Goal: Information Seeking & Learning: Learn about a topic

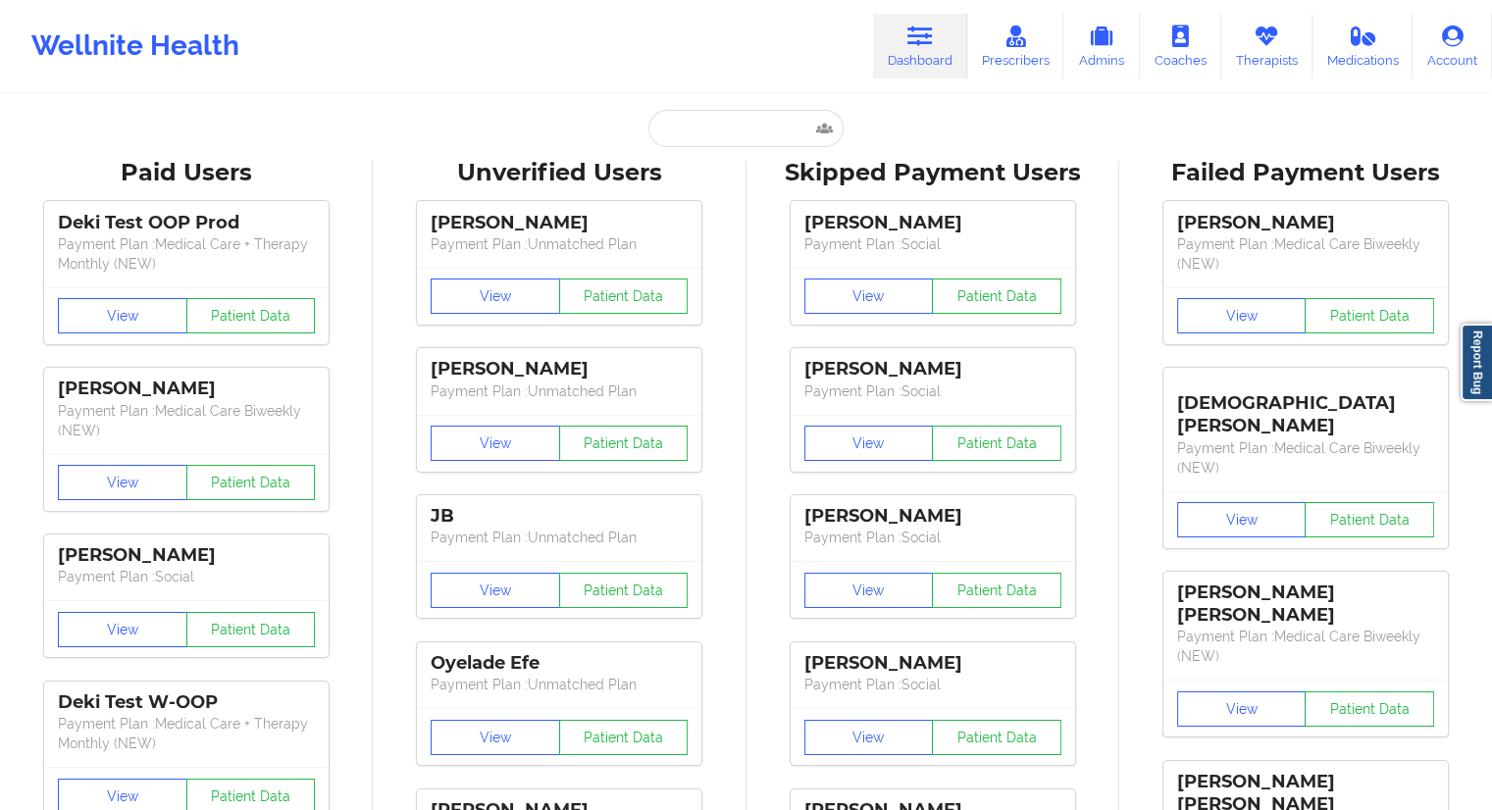
click at [757, 118] on input "text" at bounding box center [746, 128] width 194 height 37
type input "[PERSON_NAME][EMAIL_ADDRESS][DOMAIN_NAME]"
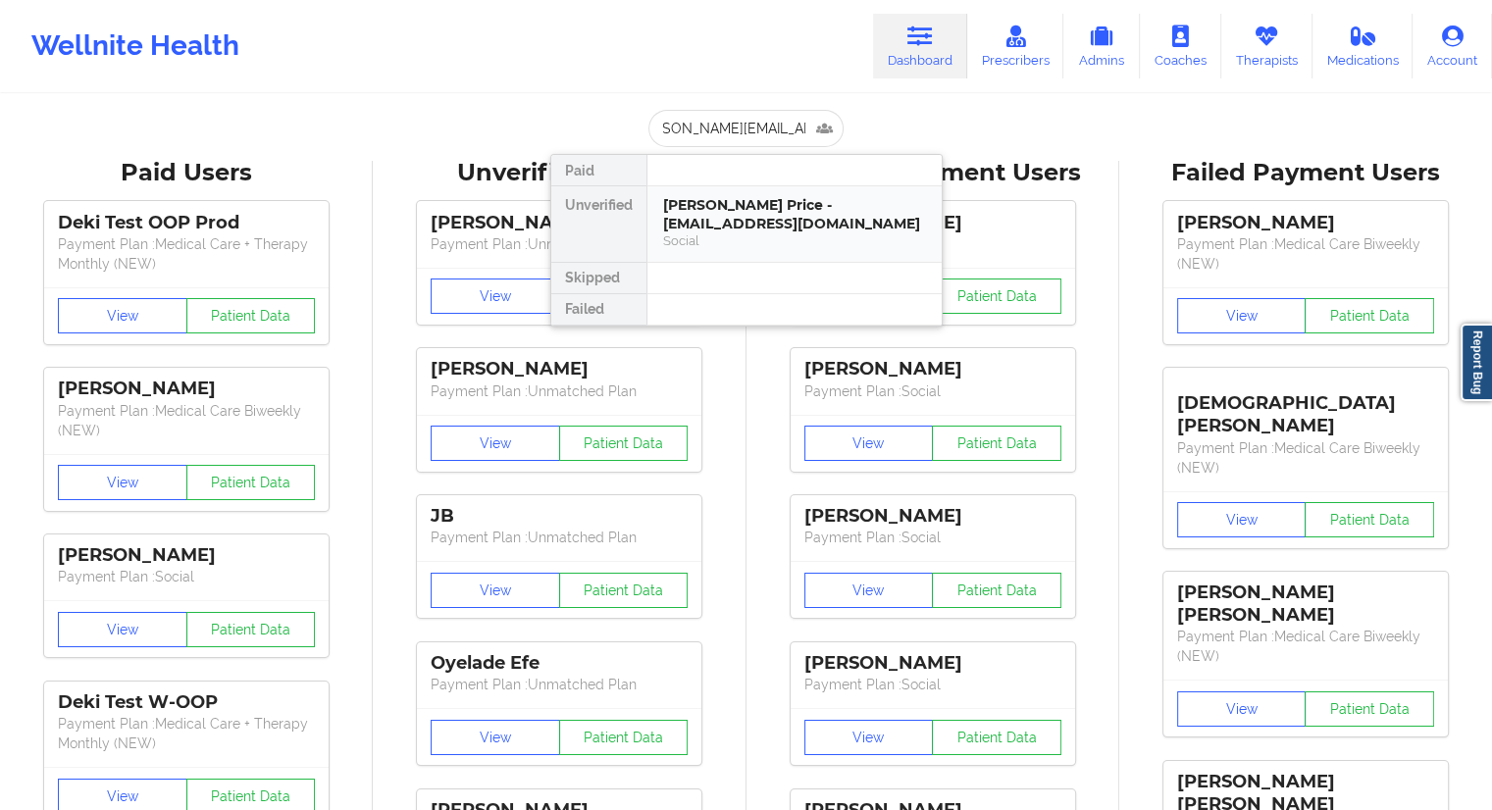
click at [713, 215] on div "[PERSON_NAME] Price - [EMAIL_ADDRESS][DOMAIN_NAME]" at bounding box center [794, 214] width 263 height 36
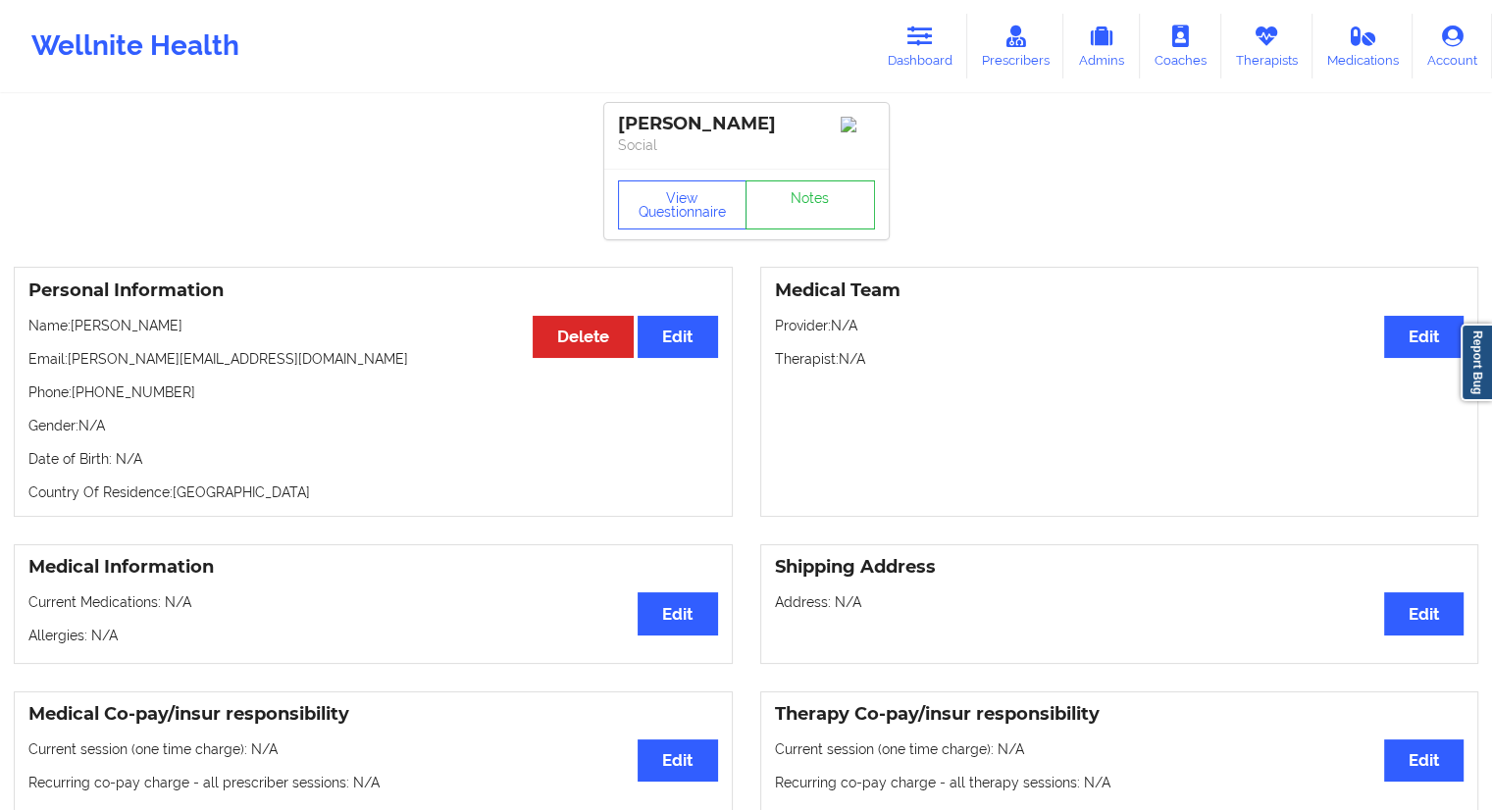
drag, startPoint x: 224, startPoint y: 330, endPoint x: 78, endPoint y: 332, distance: 146.2
click at [78, 332] on p "Name: [PERSON_NAME]" at bounding box center [373, 326] width 690 height 20
copy p "[PERSON_NAME]"
click at [694, 206] on button "View Questionnaire" at bounding box center [683, 205] width 130 height 49
drag, startPoint x: 185, startPoint y: 397, endPoint x: 74, endPoint y: 402, distance: 112.0
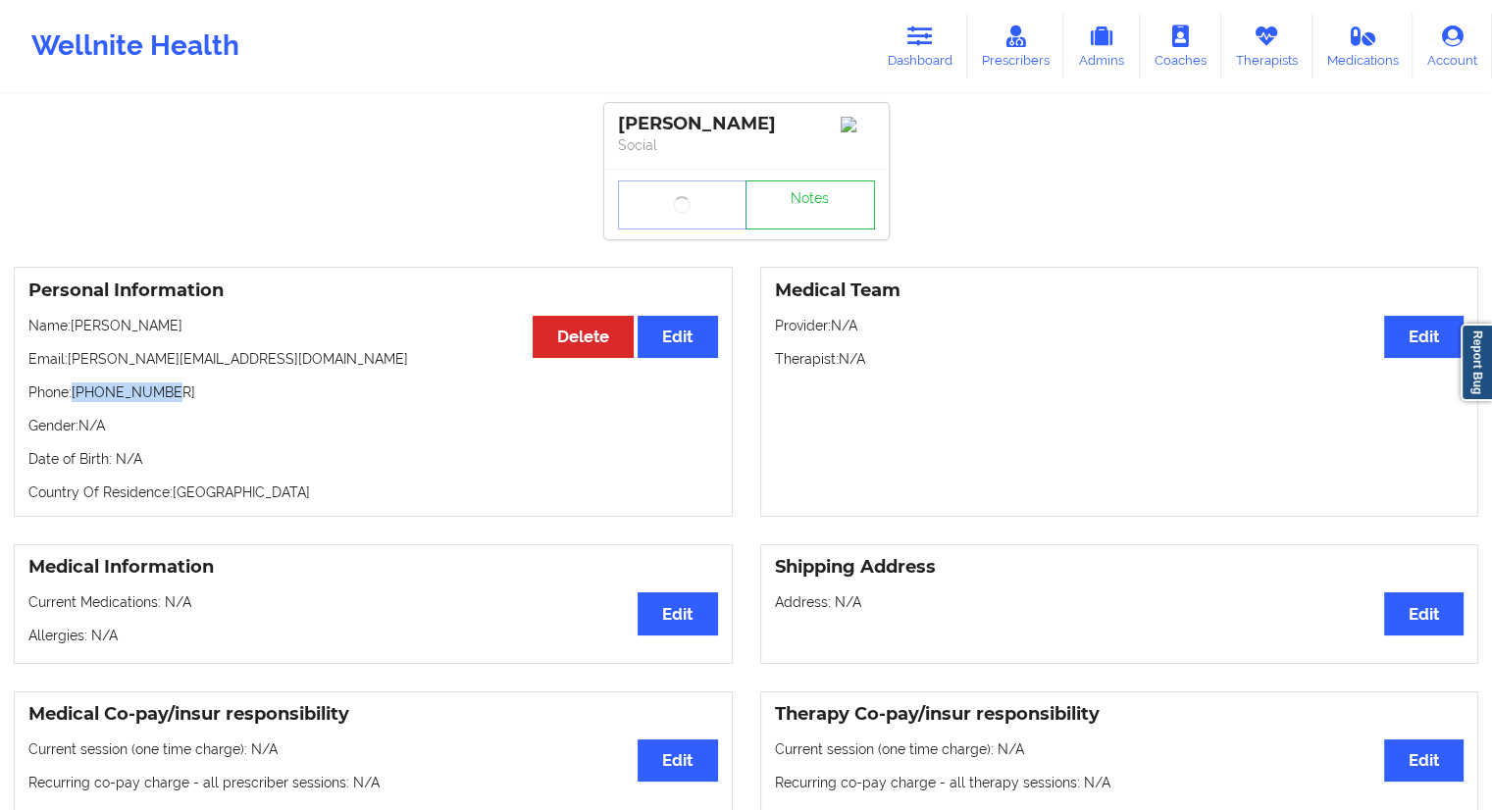
click at [74, 402] on p "Phone: [PHONE_NUMBER]" at bounding box center [373, 393] width 690 height 20
copy p "[PHONE_NUMBER]"
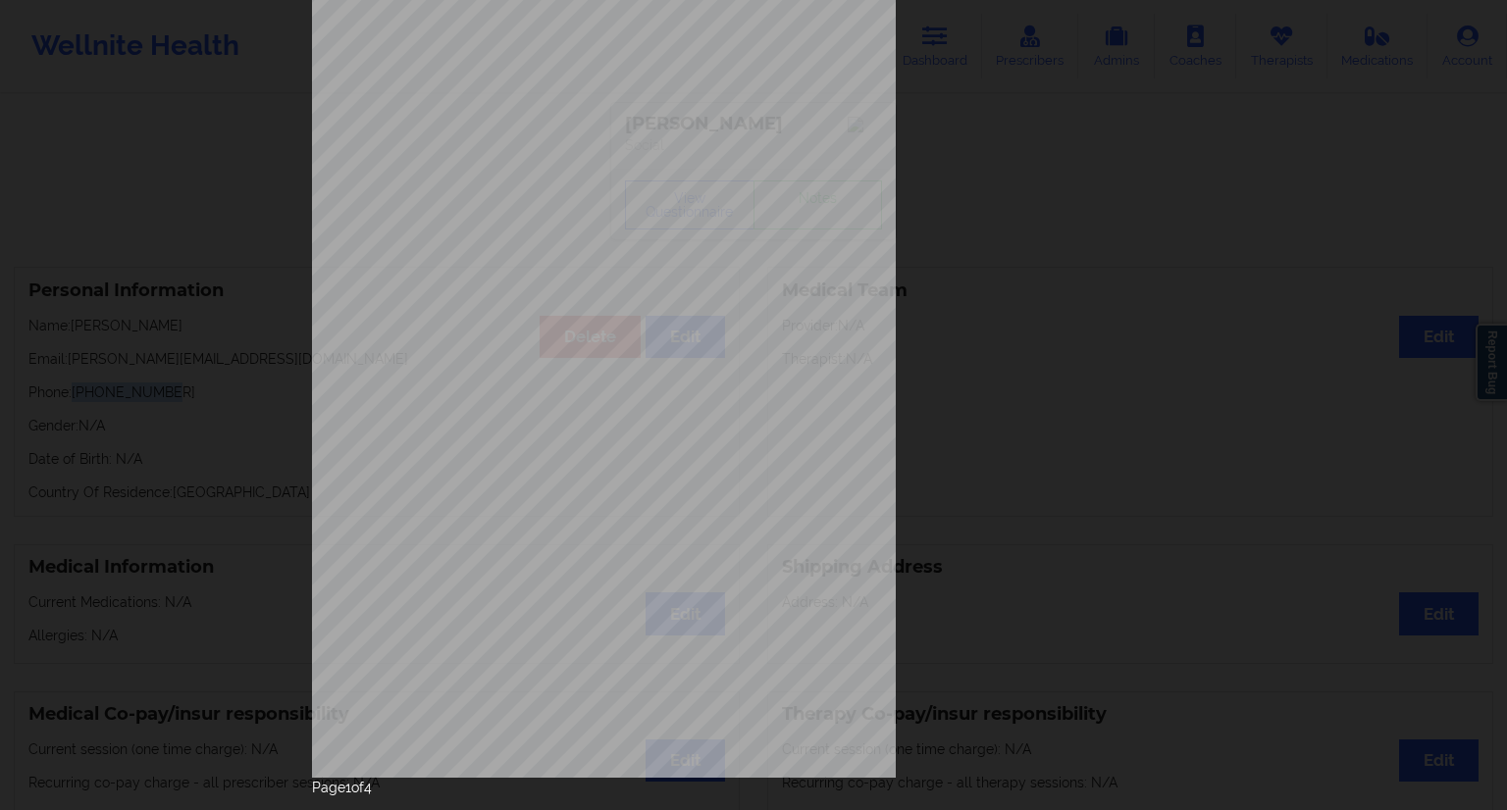
scroll to position [126, 0]
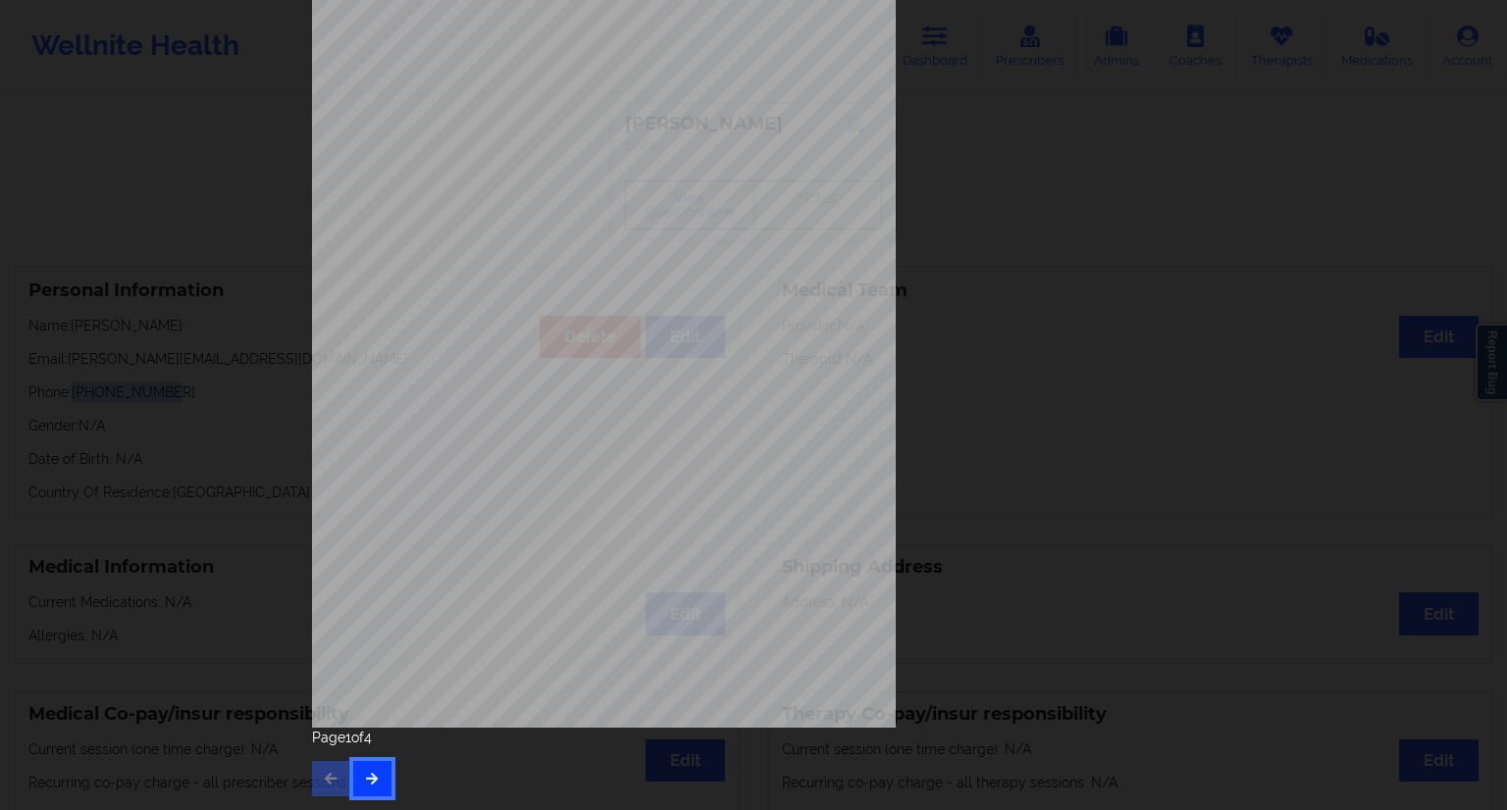
click at [377, 772] on button "button" at bounding box center [372, 778] width 38 height 35
click at [378, 786] on button "button" at bounding box center [372, 778] width 38 height 35
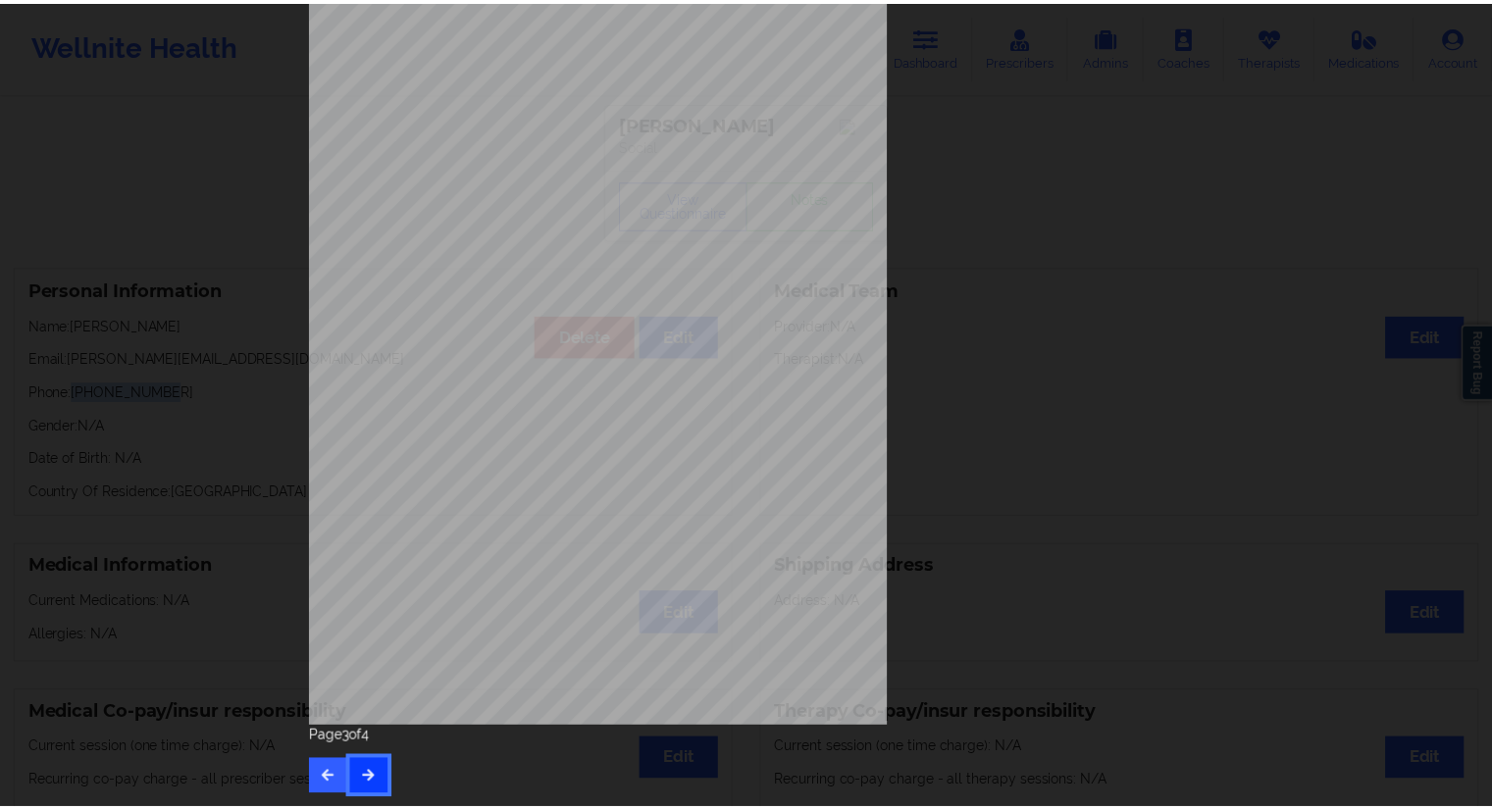
scroll to position [0, 0]
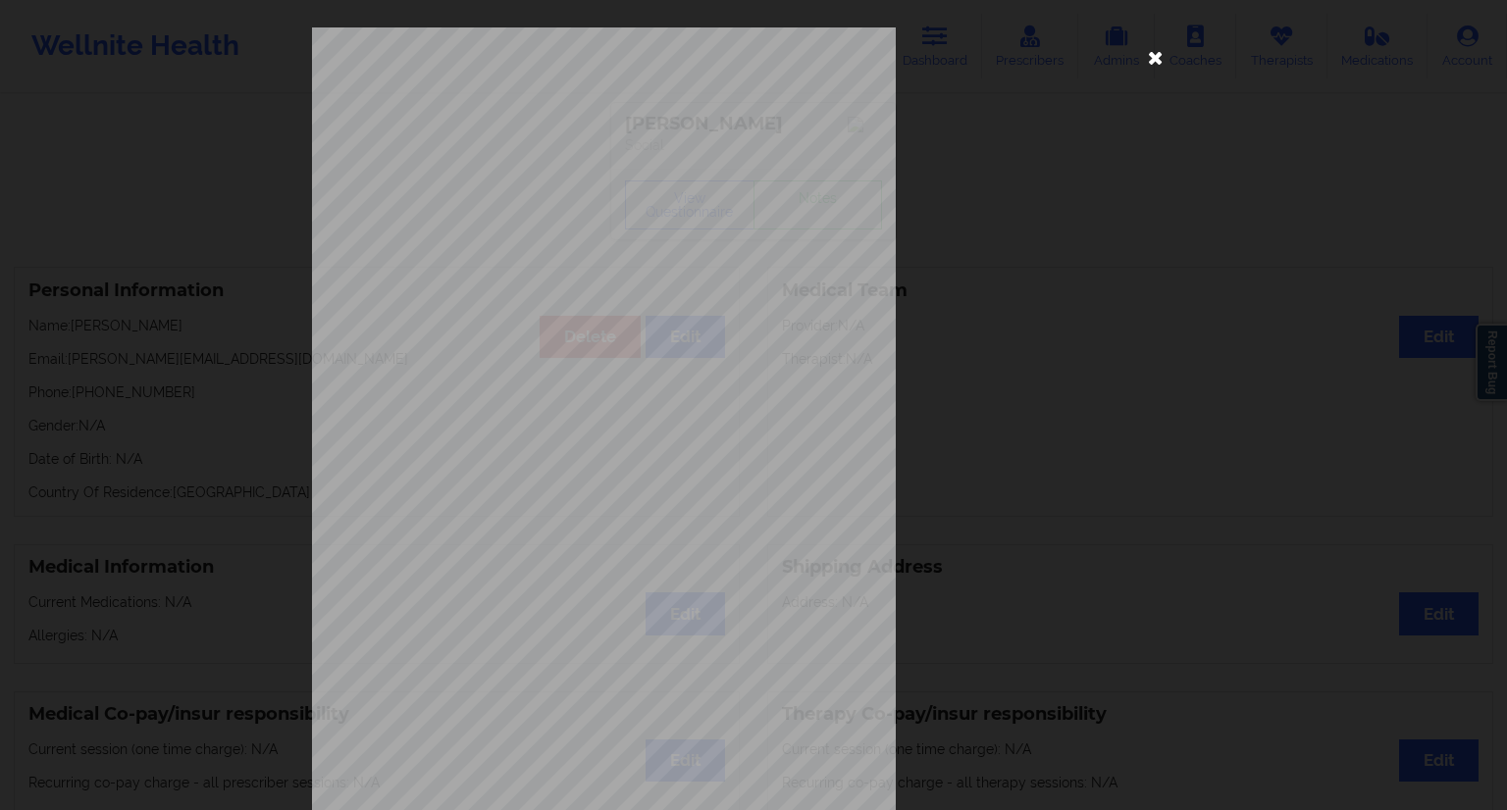
click at [1149, 52] on icon at bounding box center [1155, 56] width 31 height 31
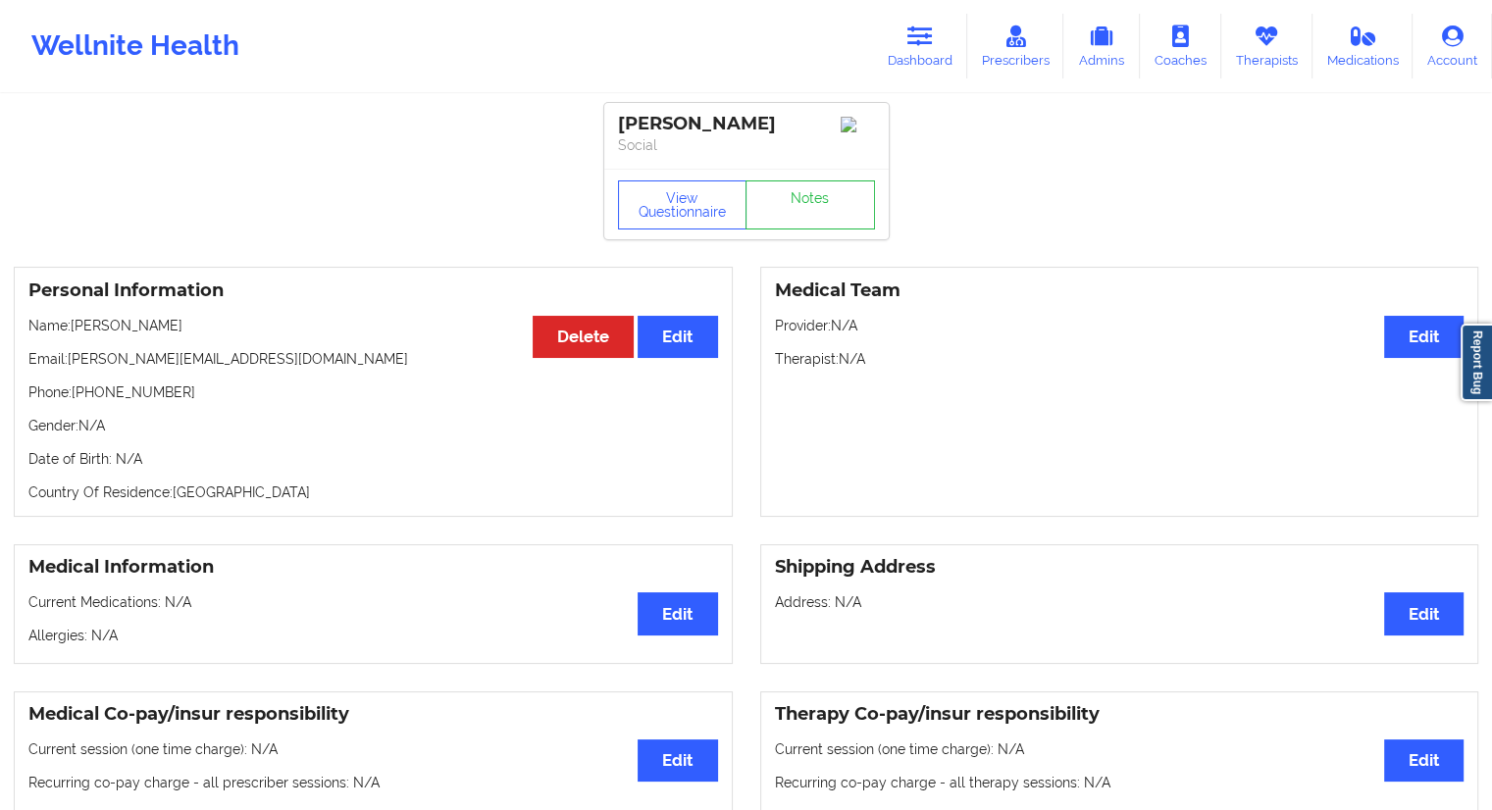
drag, startPoint x: 238, startPoint y: 339, endPoint x: 78, endPoint y: 336, distance: 160.0
click at [78, 336] on p "Name: [PERSON_NAME]" at bounding box center [373, 326] width 690 height 20
copy p "[PERSON_NAME]"
click at [906, 46] on link "Dashboard" at bounding box center [920, 46] width 94 height 65
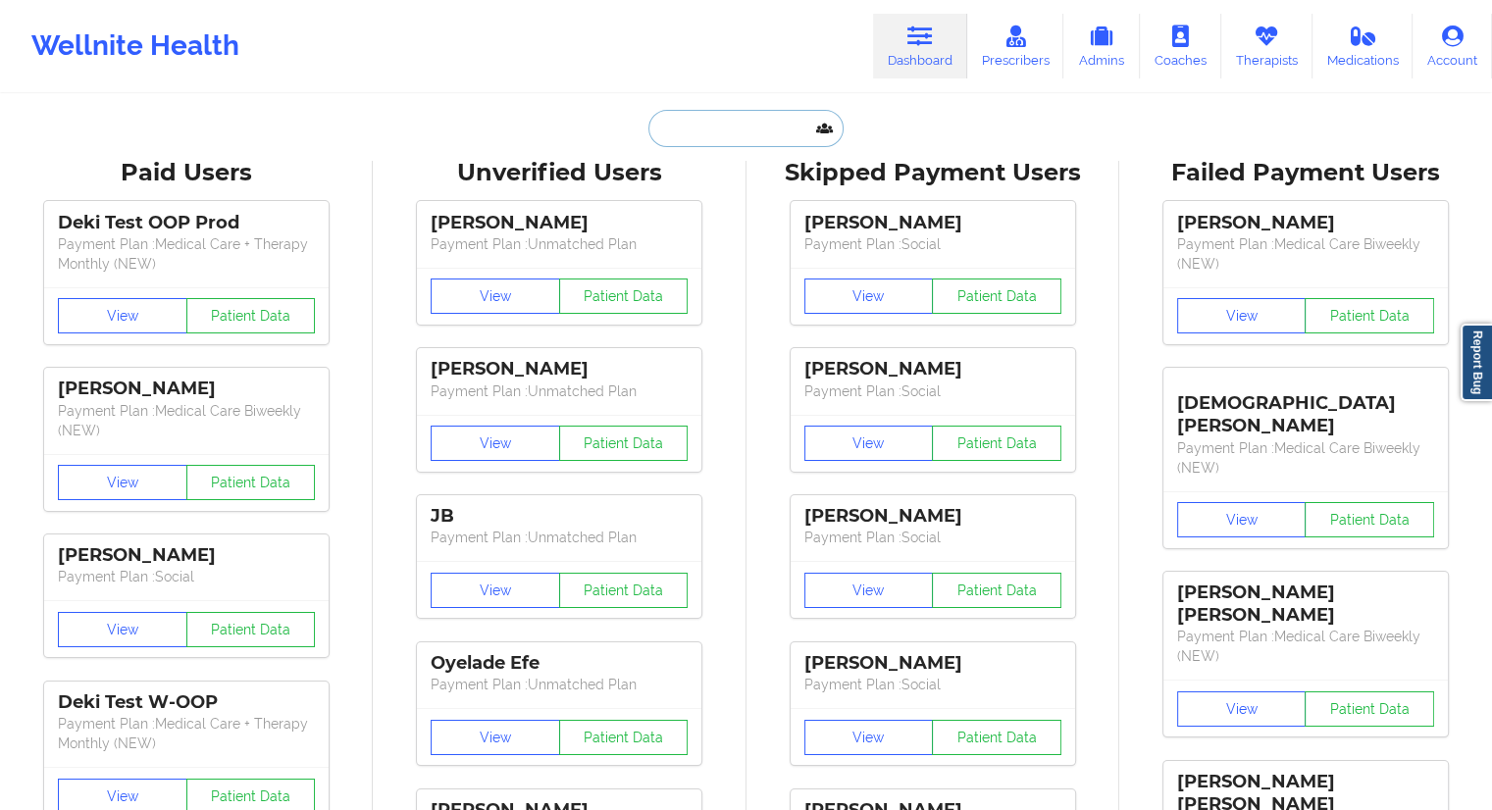
click at [767, 115] on input "text" at bounding box center [746, 128] width 194 height 37
paste input "[EMAIL_ADDRESS][DOMAIN_NAME]"
type input "[EMAIL_ADDRESS][DOMAIN_NAME]"
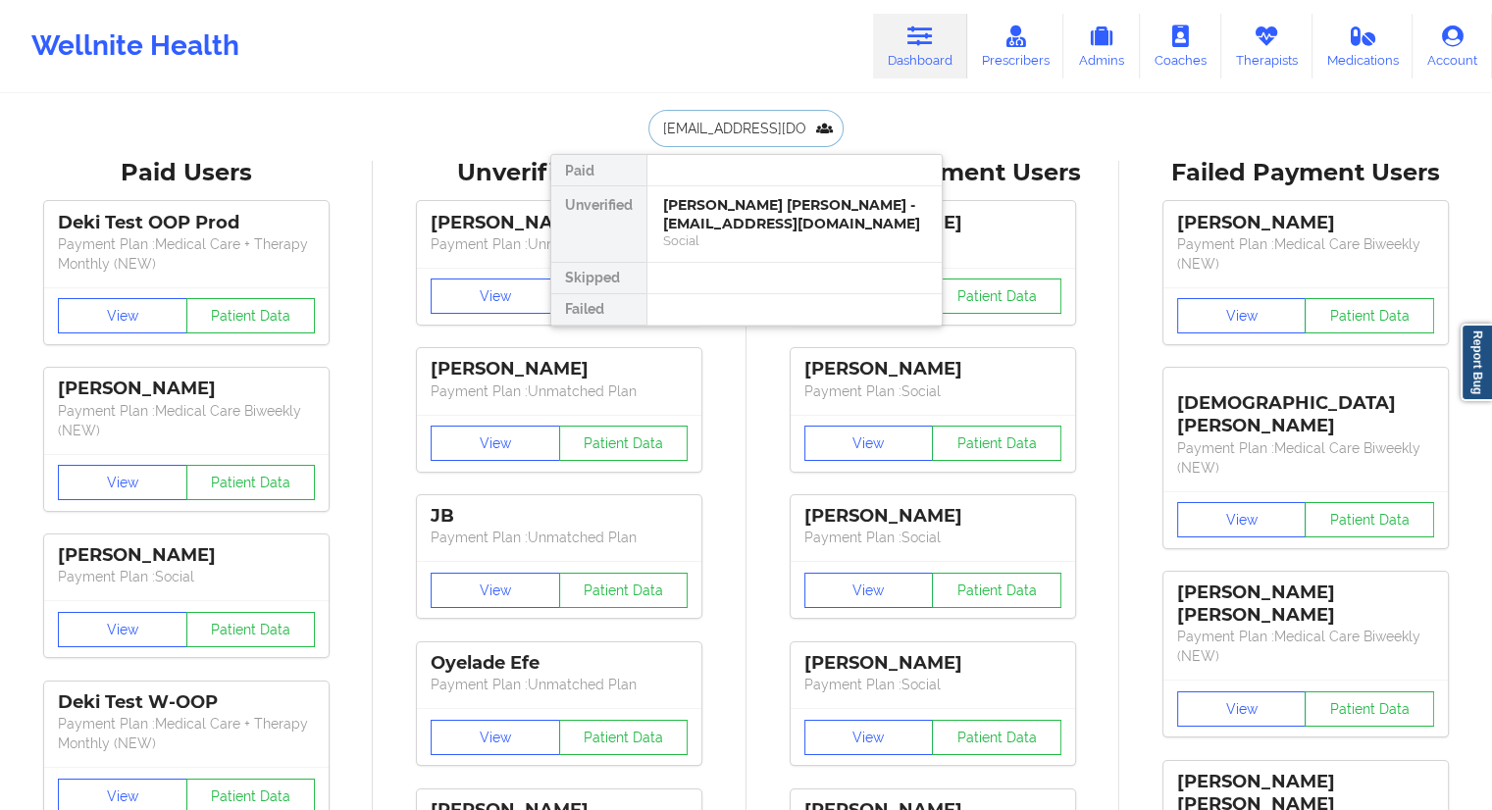
click at [660, 223] on div "[PERSON_NAME] [PERSON_NAME] - [EMAIL_ADDRESS][DOMAIN_NAME] Social" at bounding box center [795, 224] width 294 height 76
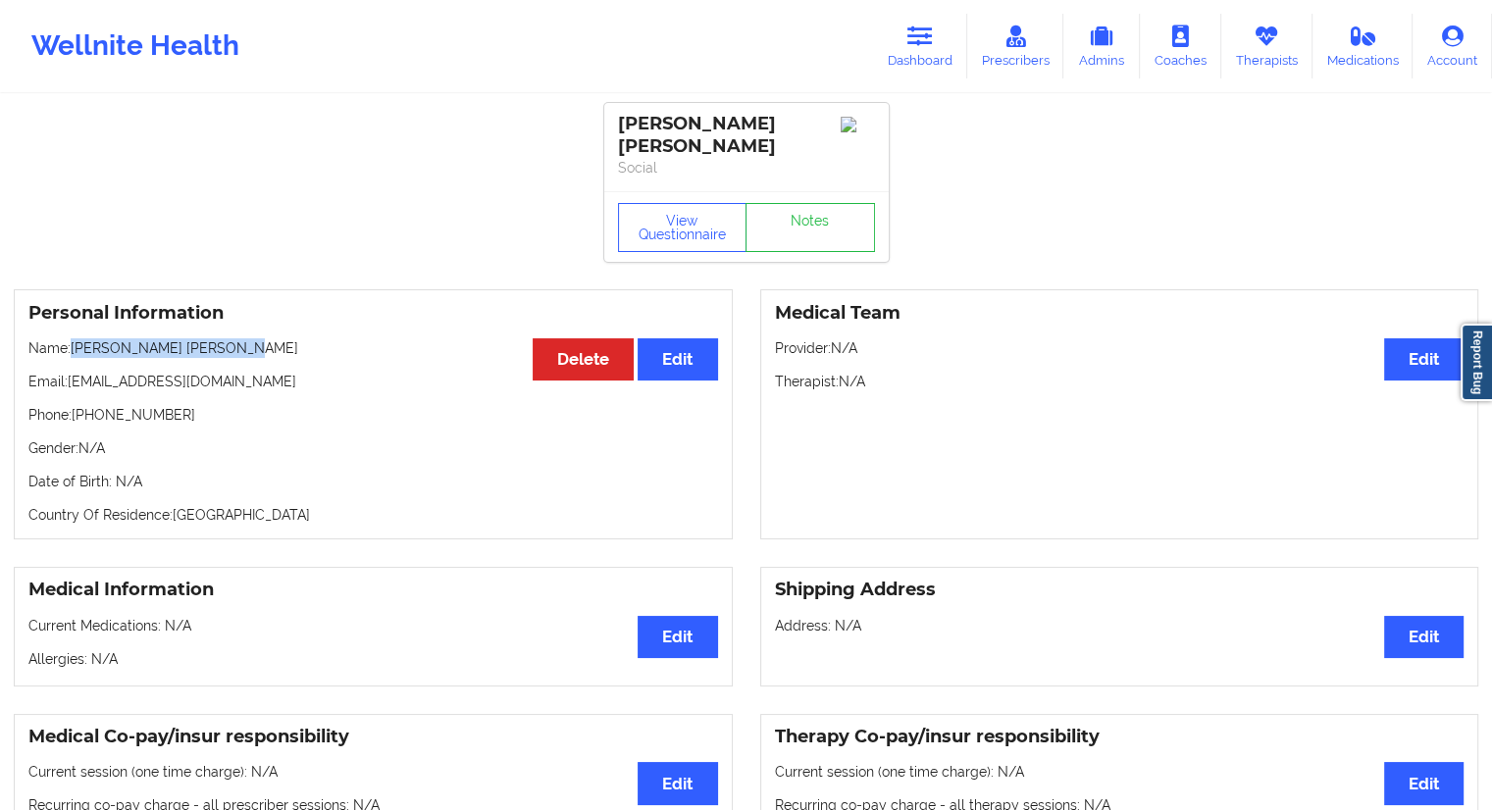
drag, startPoint x: 235, startPoint y: 350, endPoint x: 77, endPoint y: 345, distance: 159.0
click at [77, 345] on p "Name: [PERSON_NAME] [PERSON_NAME]" at bounding box center [373, 349] width 690 height 20
copy p "[PERSON_NAME] [PERSON_NAME]"
click at [712, 223] on button "View Questionnaire" at bounding box center [683, 227] width 130 height 49
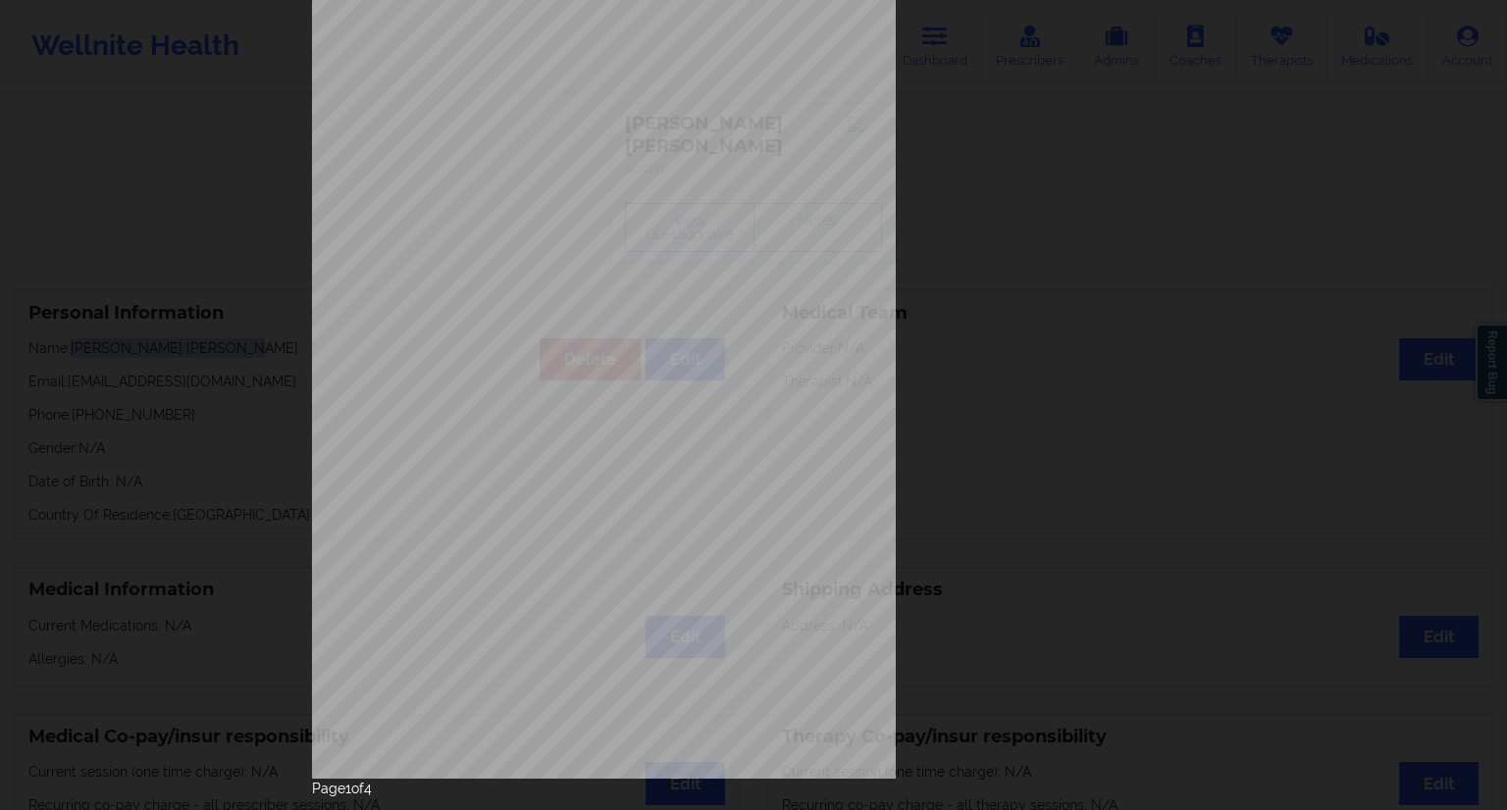
scroll to position [126, 0]
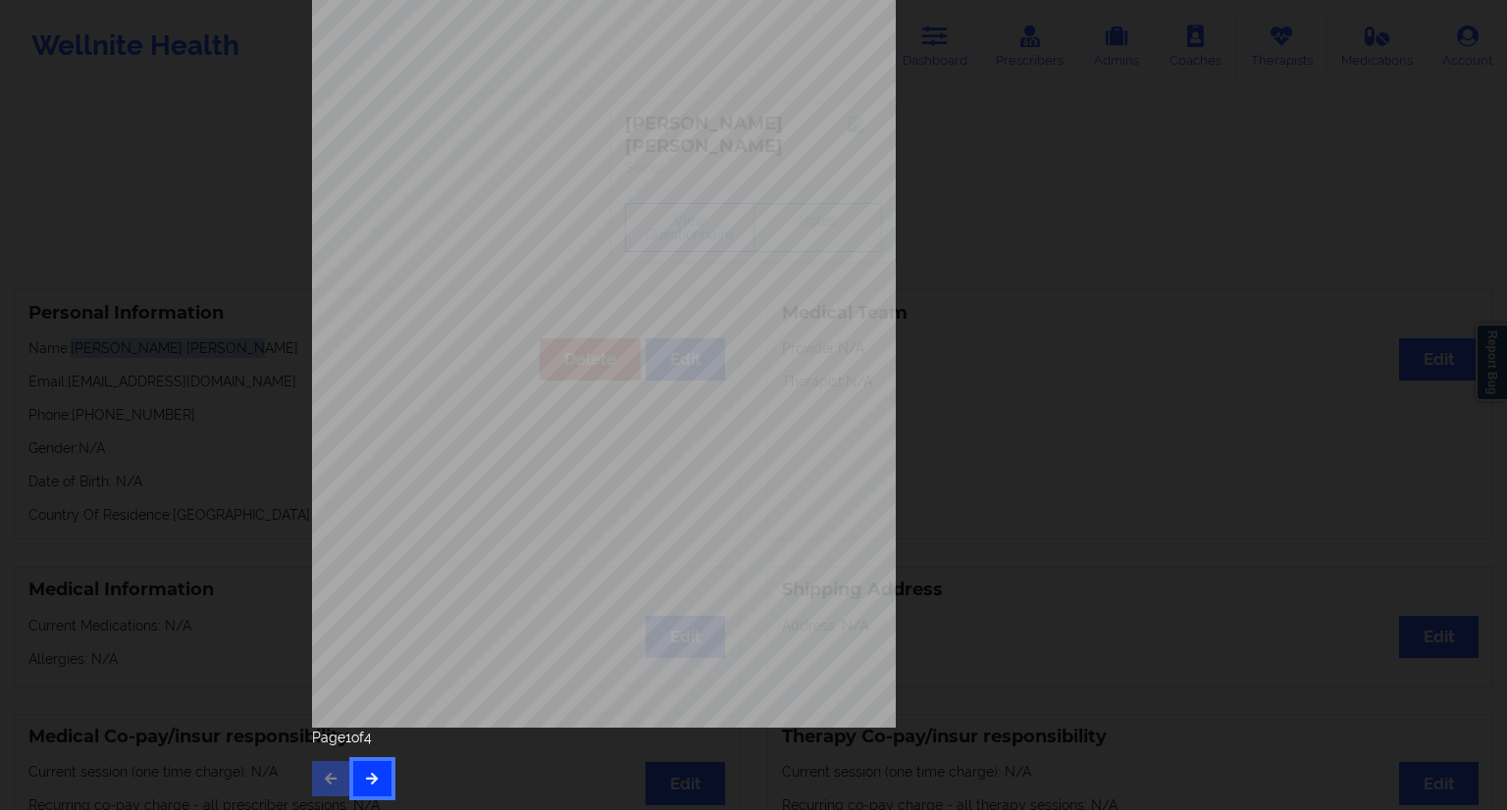
click at [374, 772] on icon "button" at bounding box center [372, 778] width 17 height 12
click at [368, 772] on icon "button" at bounding box center [372, 778] width 17 height 12
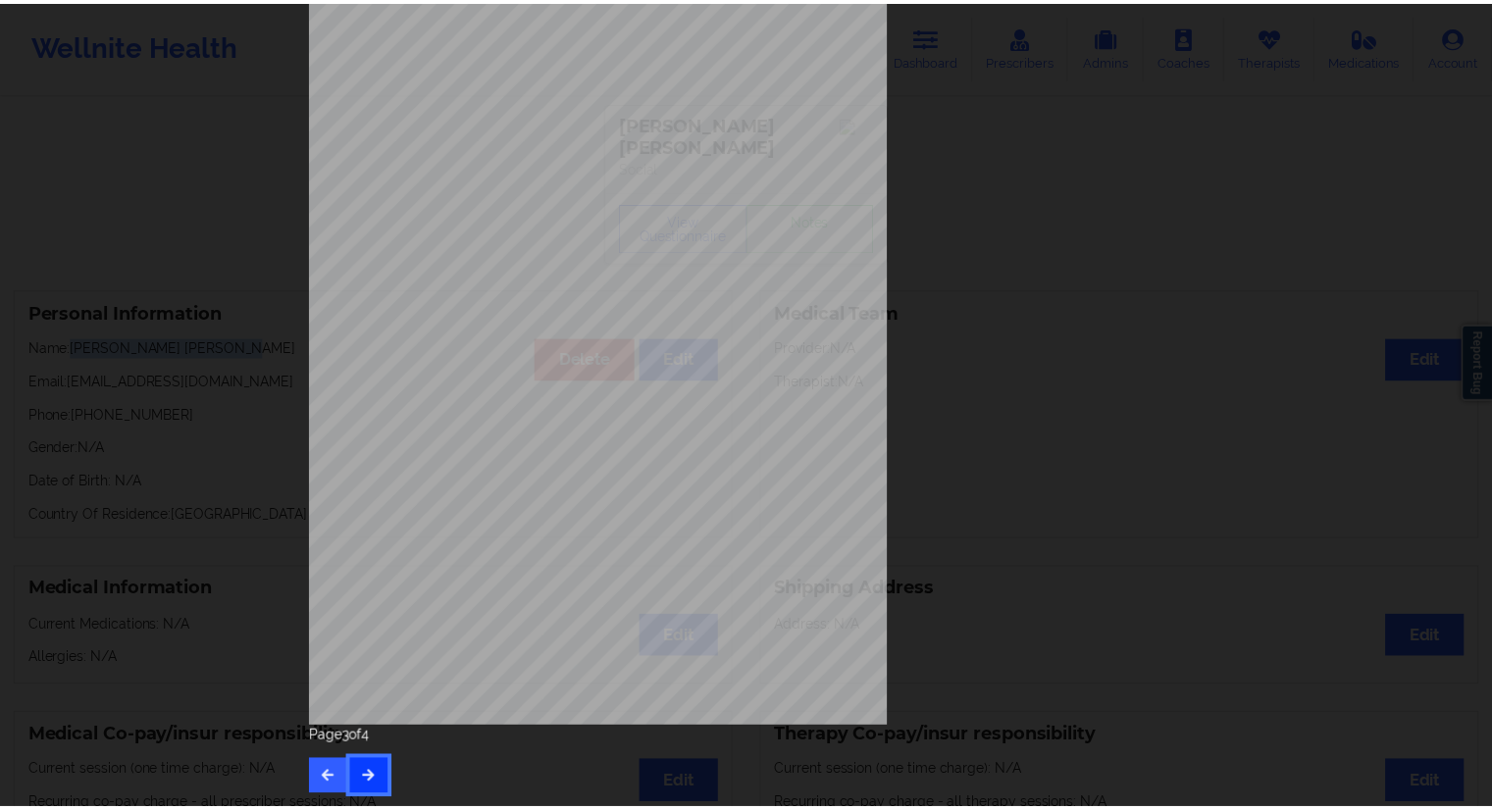
scroll to position [0, 0]
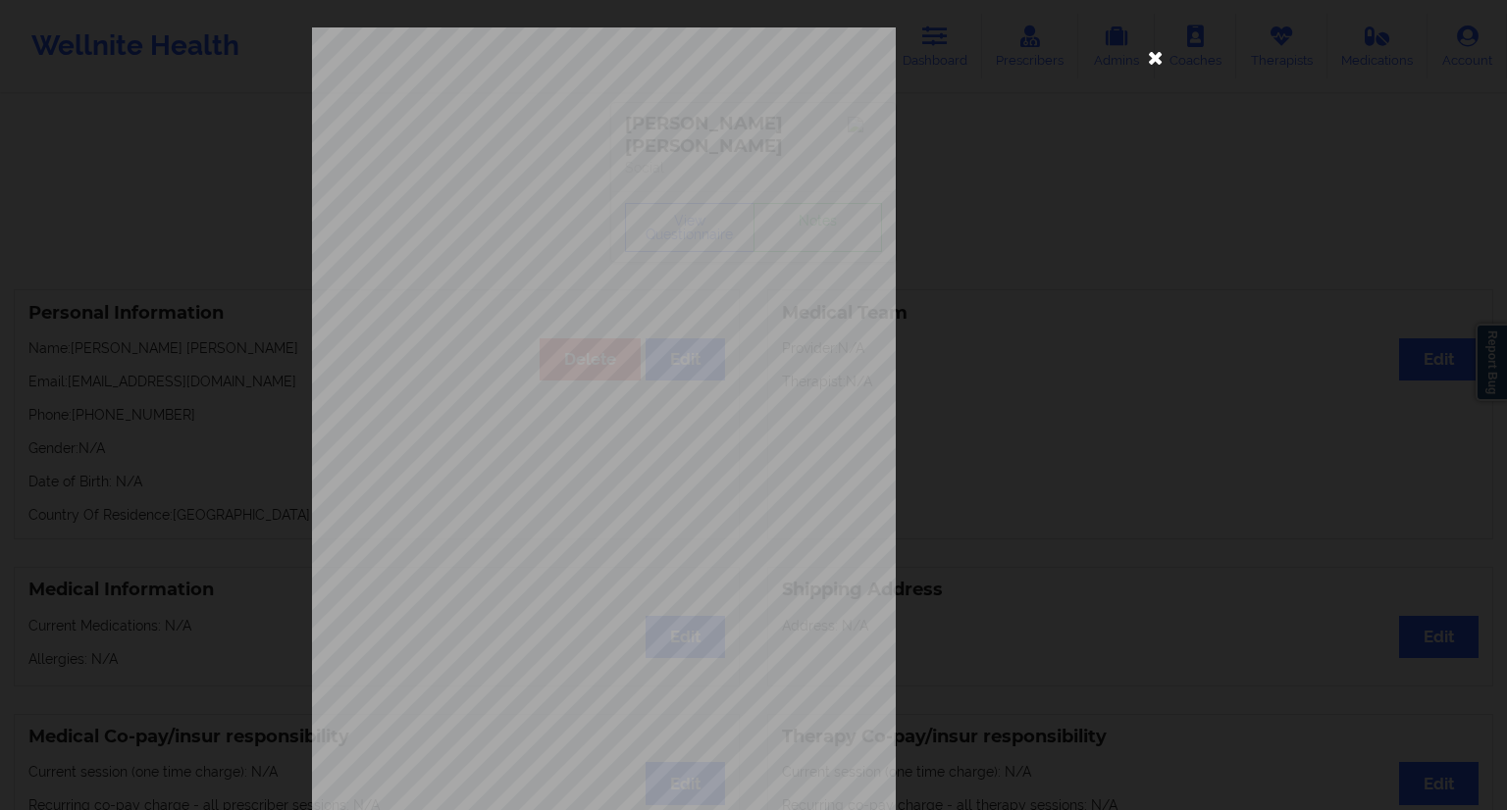
click at [1144, 71] on icon at bounding box center [1155, 56] width 31 height 31
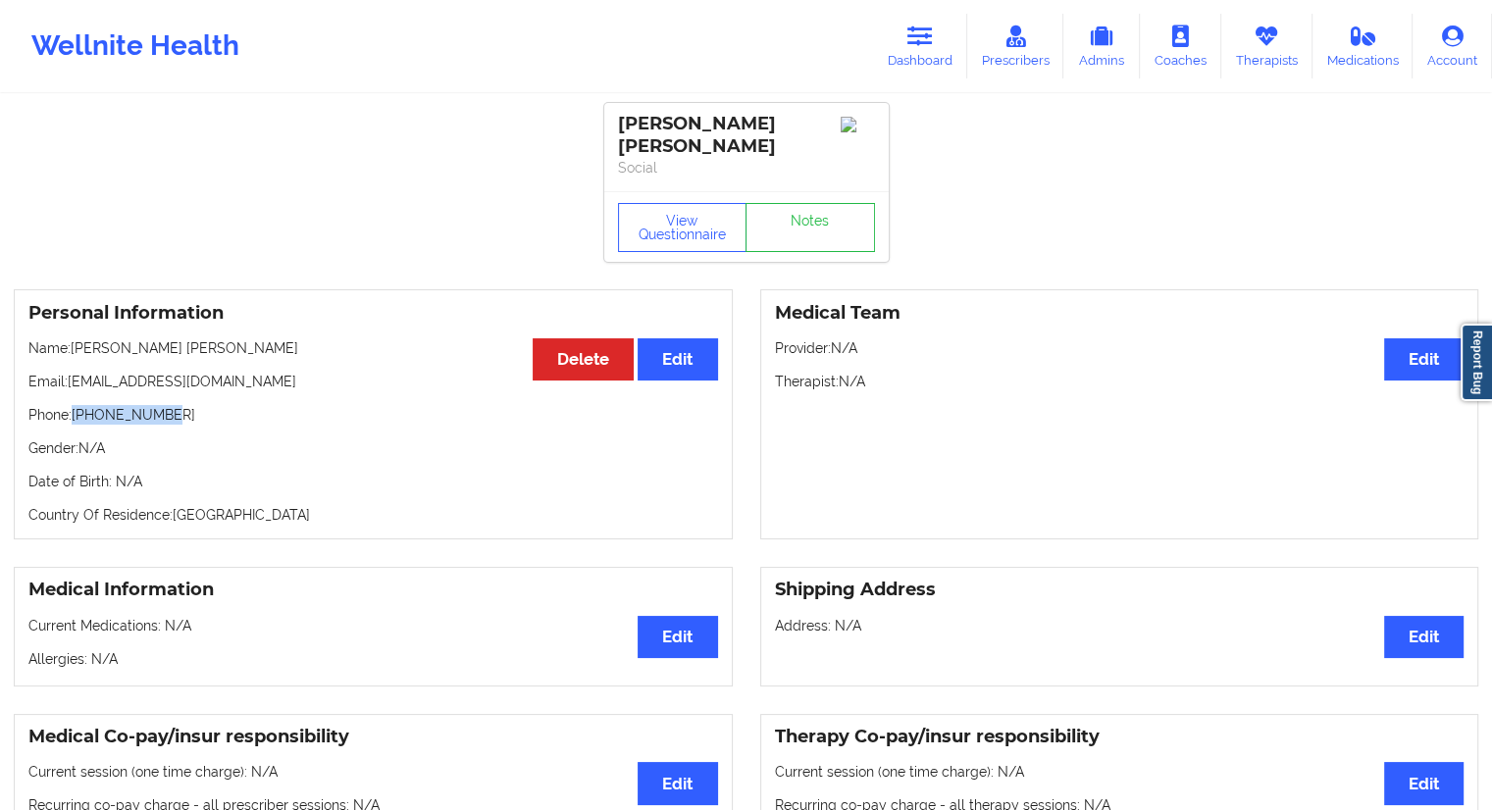
drag, startPoint x: 191, startPoint y: 412, endPoint x: 75, endPoint y: 419, distance: 117.0
click at [75, 419] on p "Phone: [PHONE_NUMBER]" at bounding box center [373, 415] width 690 height 20
copy p "[PHONE_NUMBER]"
drag, startPoint x: 247, startPoint y: 352, endPoint x: 76, endPoint y: 341, distance: 172.0
click at [76, 341] on p "Name: [PERSON_NAME] [PERSON_NAME]" at bounding box center [373, 349] width 690 height 20
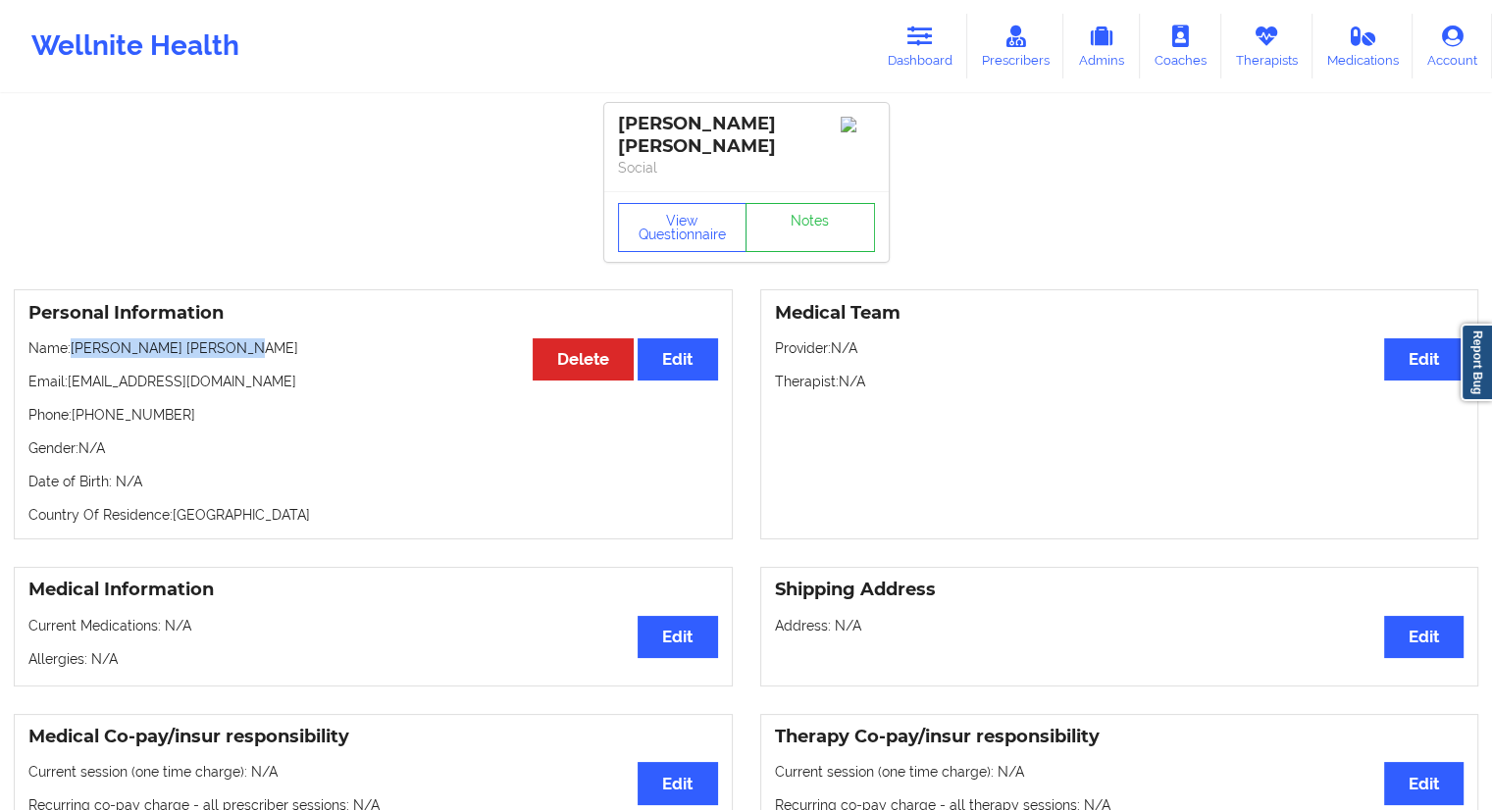
copy p "[PERSON_NAME] [PERSON_NAME]"
click at [1278, 46] on icon at bounding box center [1267, 37] width 26 height 22
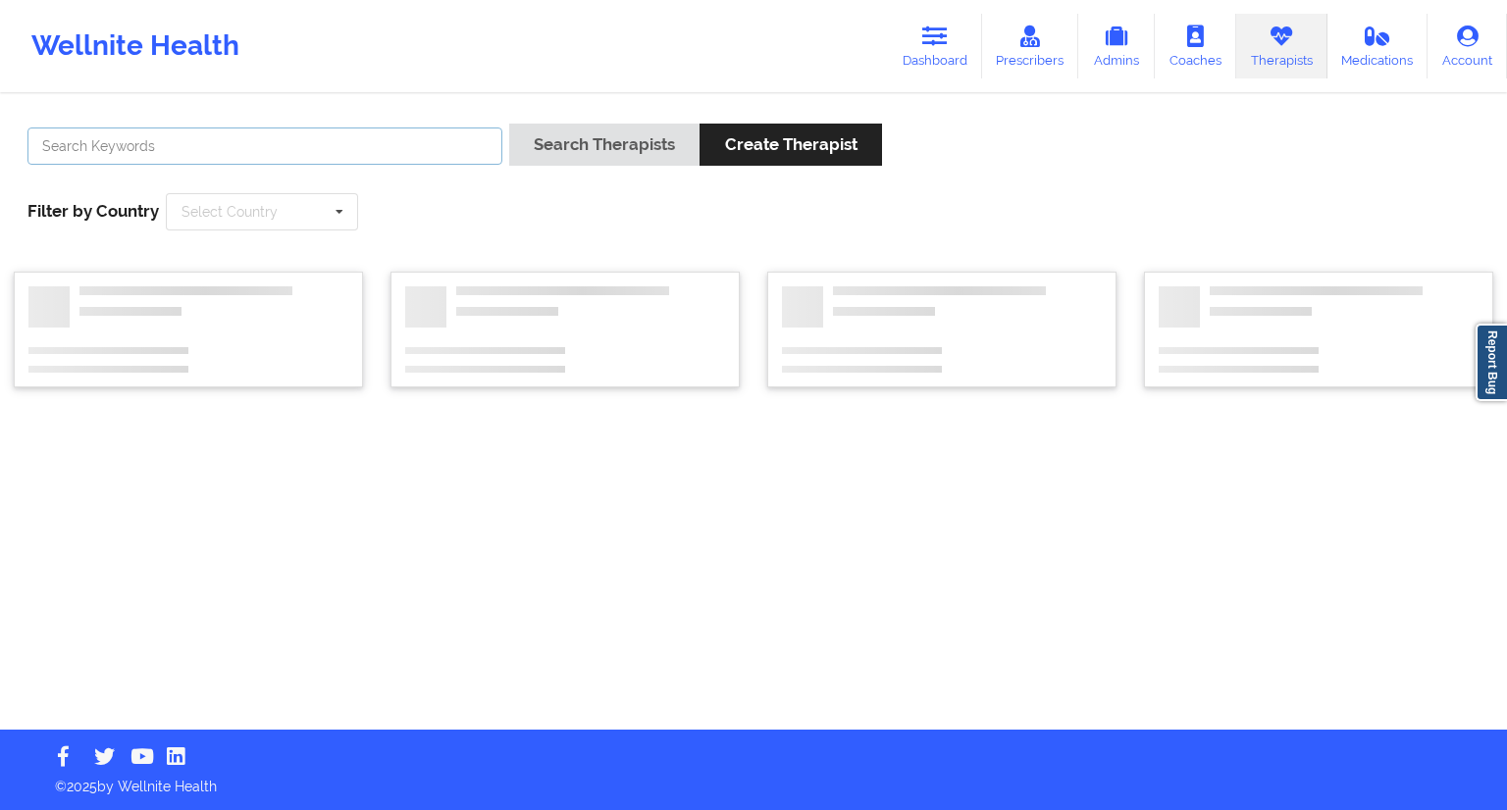
click at [326, 158] on input "text" at bounding box center [264, 146] width 475 height 37
paste input "[PERSON_NAME]"
click at [576, 154] on button "Search Therapists" at bounding box center [604, 145] width 190 height 42
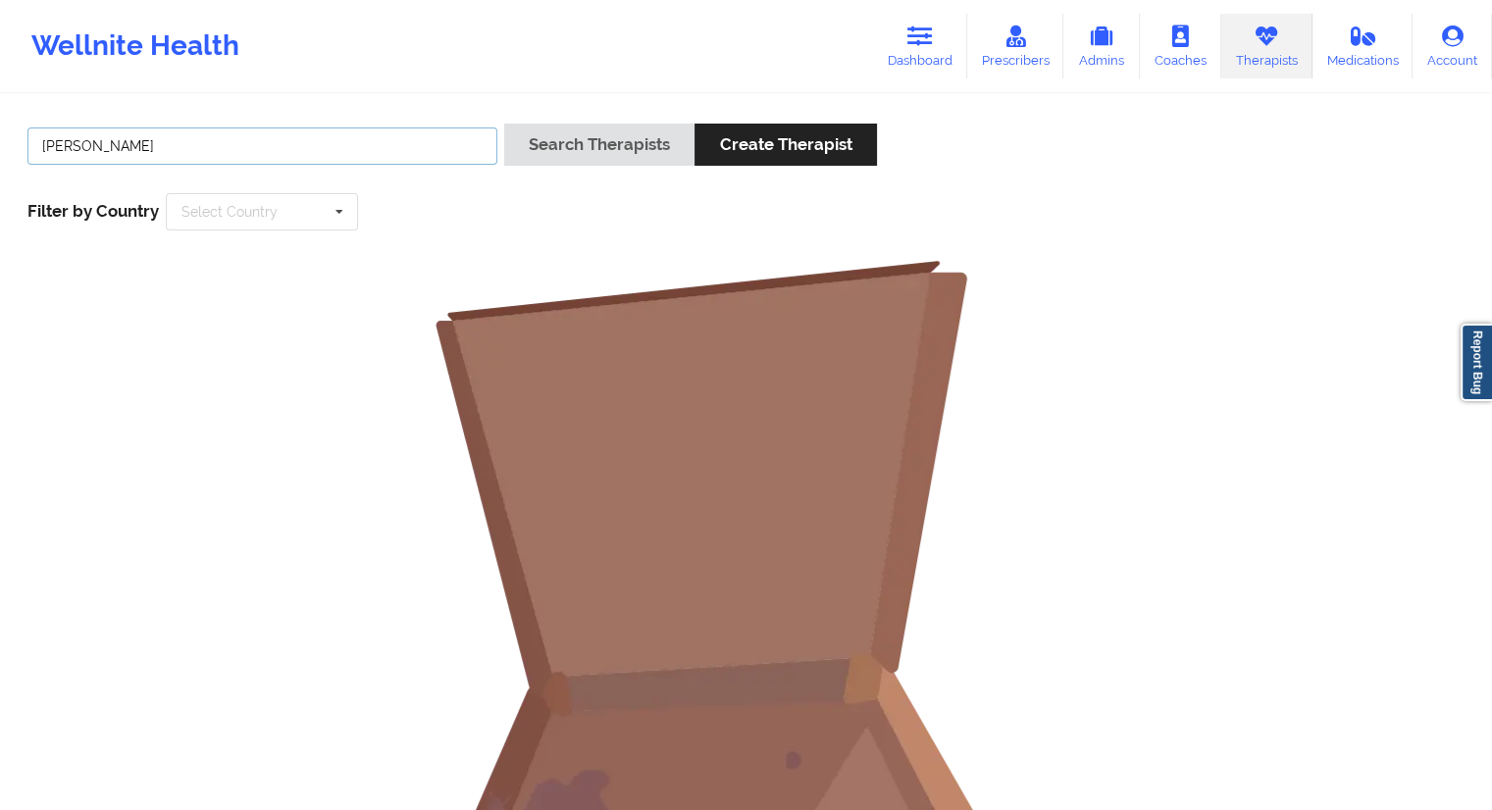
click at [48, 152] on input "[PERSON_NAME]" at bounding box center [262, 146] width 470 height 37
click at [42, 146] on input "[PERSON_NAME]" at bounding box center [262, 146] width 470 height 37
click at [171, 152] on input "[PERSON_NAME]" at bounding box center [262, 146] width 470 height 37
click at [90, 141] on input "[PERSON_NAME]" at bounding box center [262, 146] width 470 height 37
click at [103, 146] on input "Hopkin" at bounding box center [262, 146] width 470 height 37
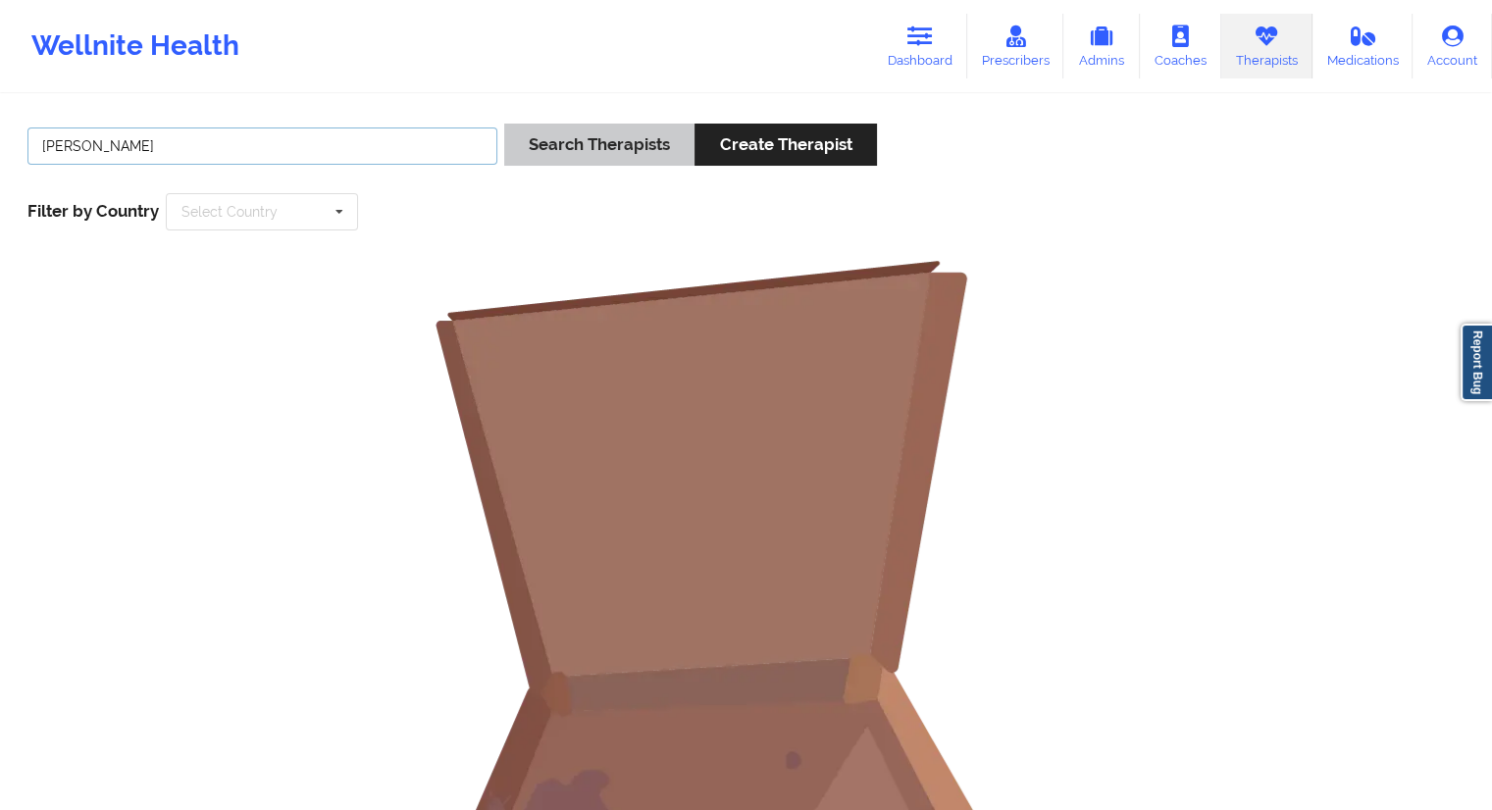
type input "[PERSON_NAME]"
click at [575, 132] on button "Search Therapists" at bounding box center [599, 145] width 190 height 42
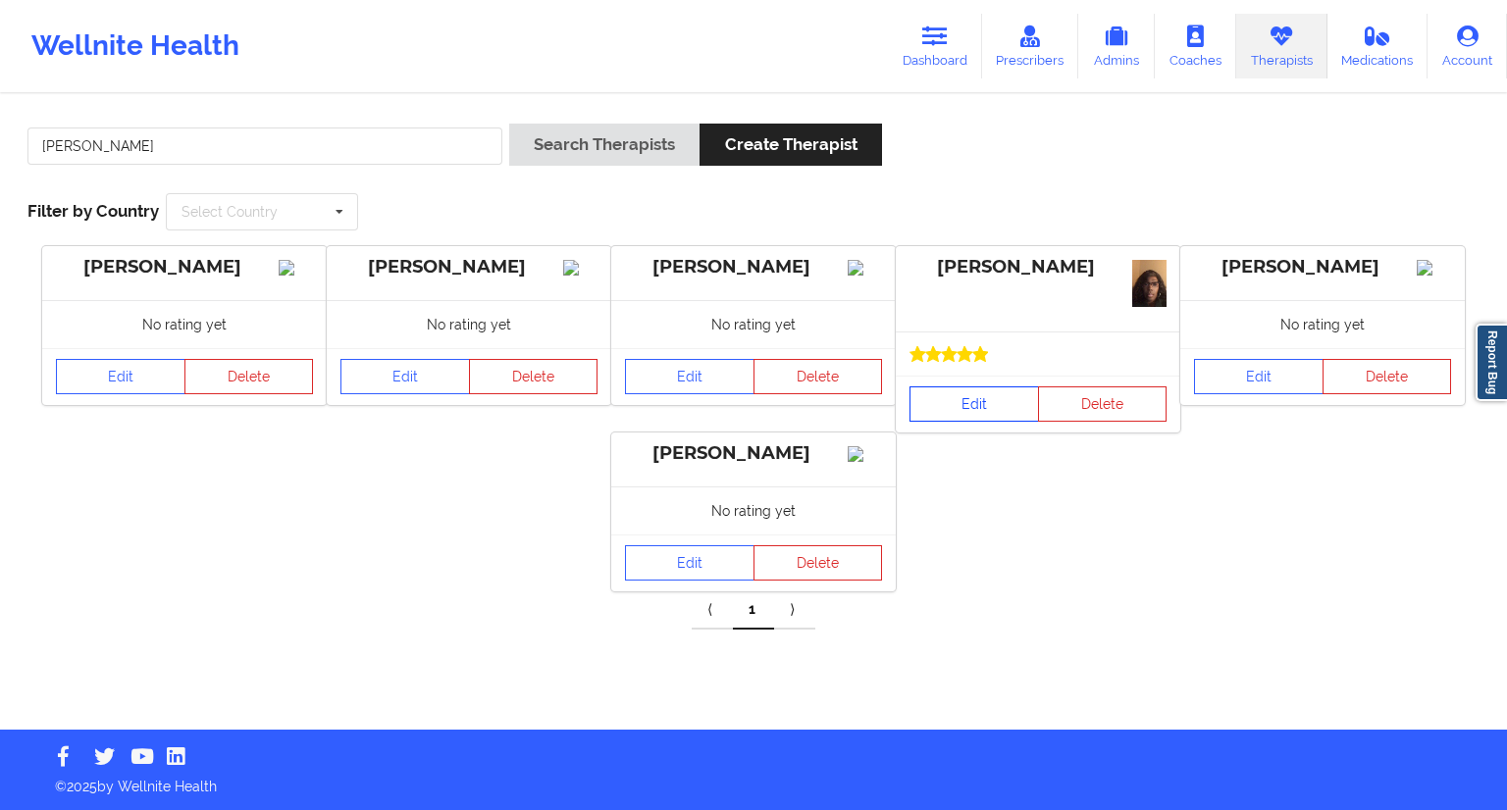
click at [962, 405] on link "Edit" at bounding box center [975, 404] width 130 height 35
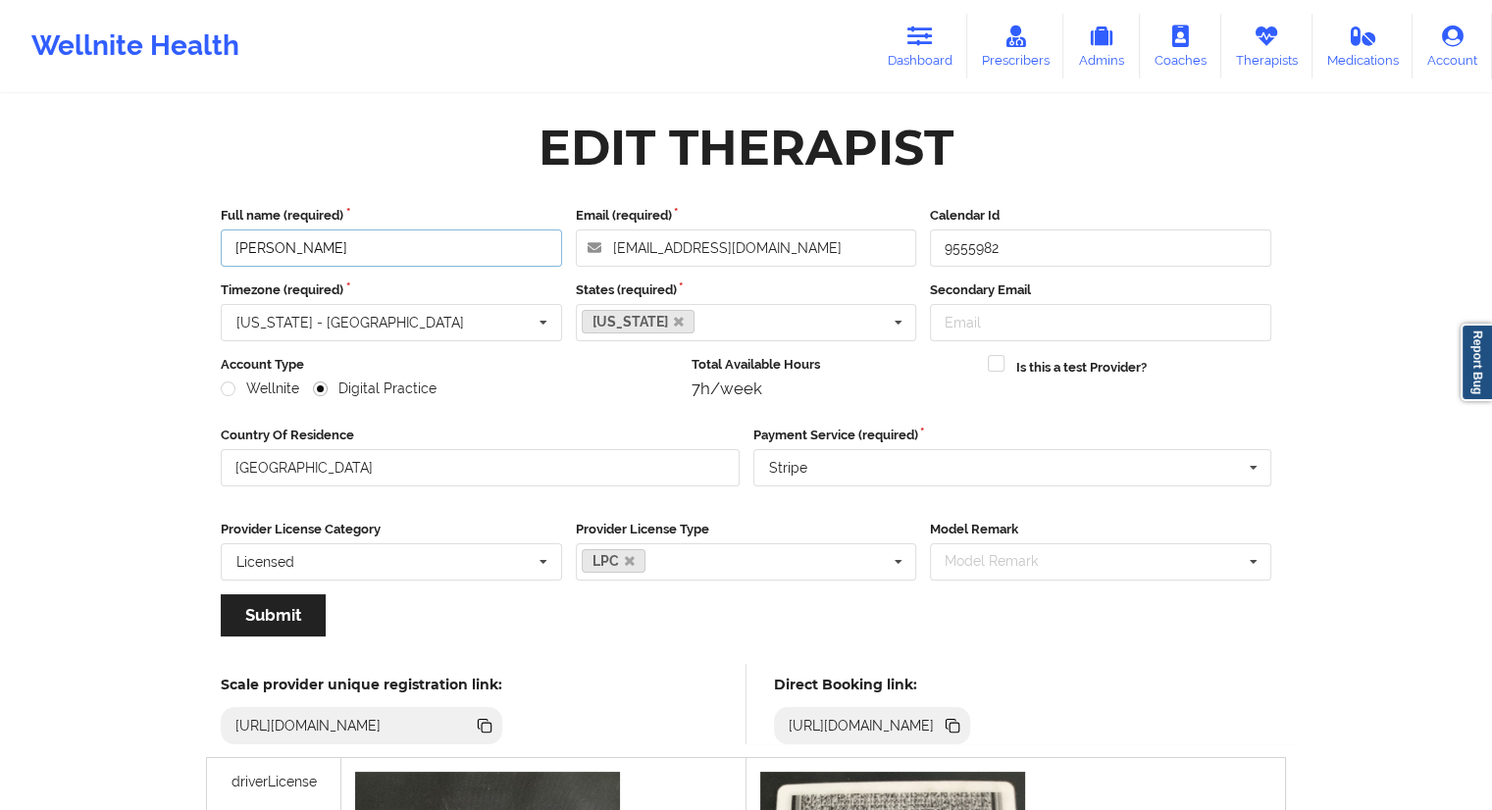
drag, startPoint x: 380, startPoint y: 247, endPoint x: 229, endPoint y: 248, distance: 151.1
click at [229, 248] on input "[PERSON_NAME]" at bounding box center [391, 248] width 341 height 37
click at [964, 720] on icon at bounding box center [953, 726] width 22 height 22
click at [916, 61] on link "Dashboard" at bounding box center [920, 46] width 94 height 65
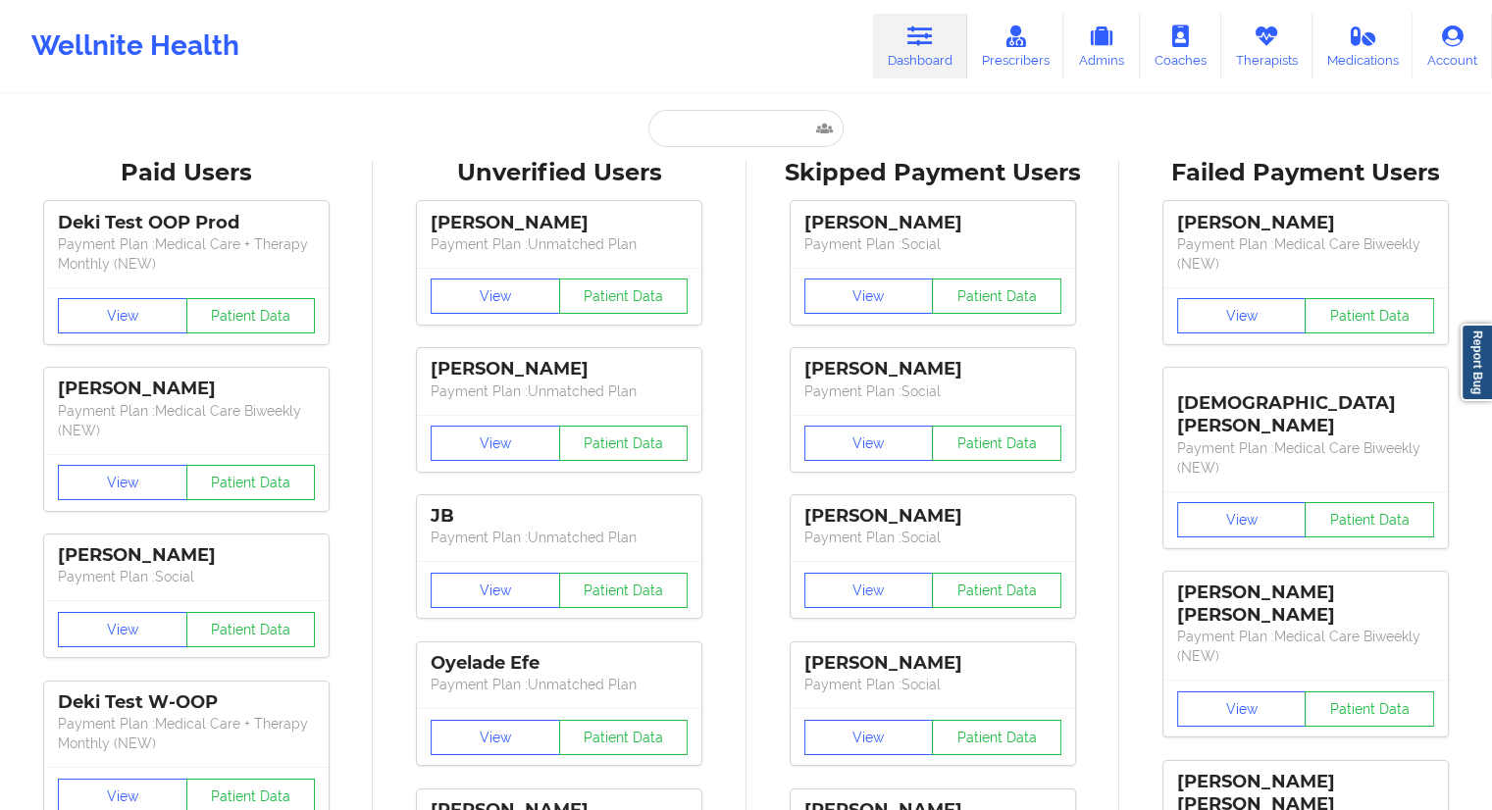
click at [623, 120] on div "Paid Unverified [PERSON_NAME] [PERSON_NAME] - [EMAIL_ADDRESS][DOMAIN_NAME] Soci…" at bounding box center [746, 128] width 392 height 37
click at [671, 130] on input "text" at bounding box center [746, 128] width 194 height 37
paste input "[EMAIL_ADDRESS][DOMAIN_NAME]"
type input "[EMAIL_ADDRESS][DOMAIN_NAME]"
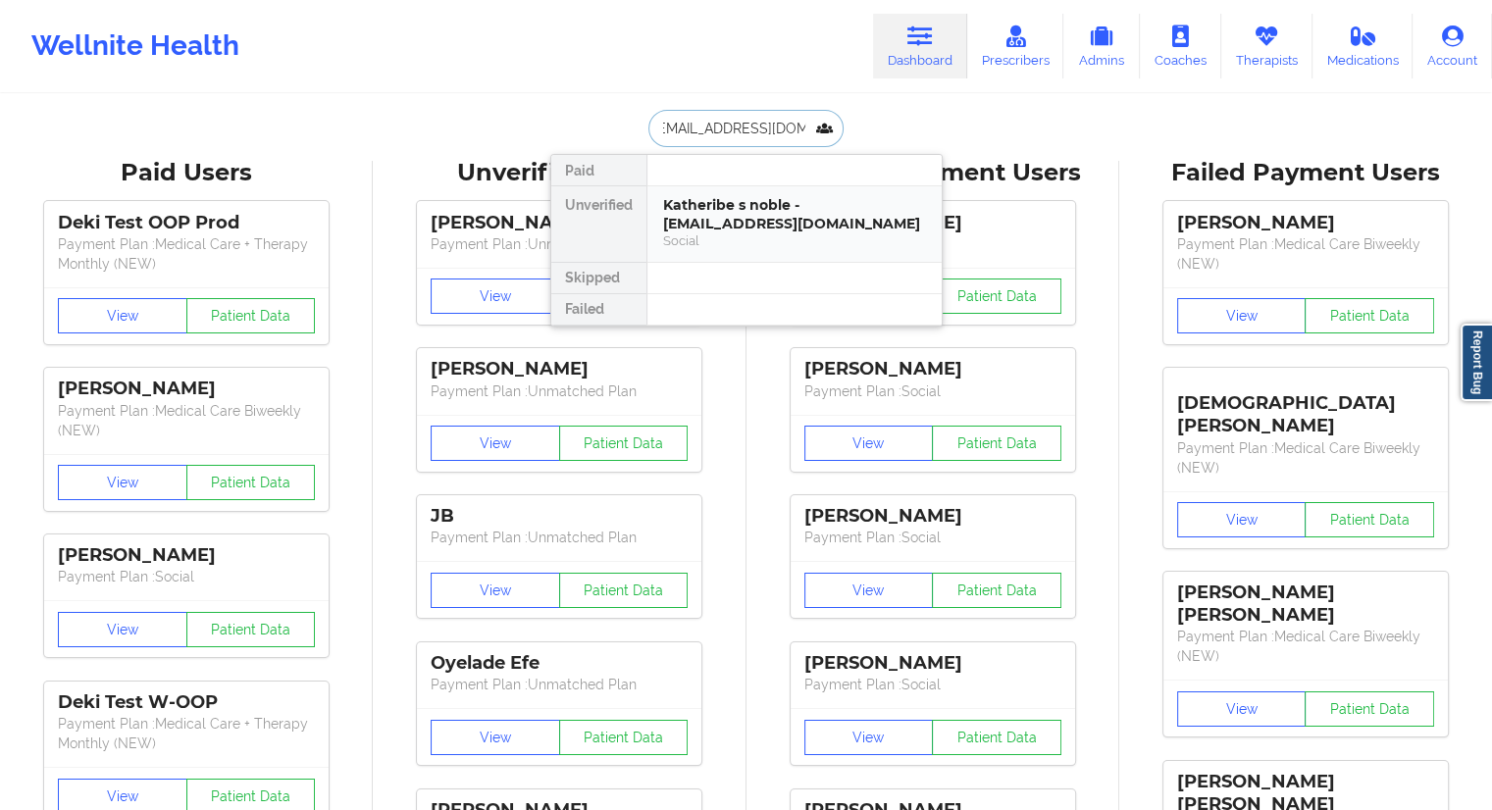
click at [731, 211] on div "Katheribe s noble - [EMAIL_ADDRESS][DOMAIN_NAME]" at bounding box center [794, 214] width 263 height 36
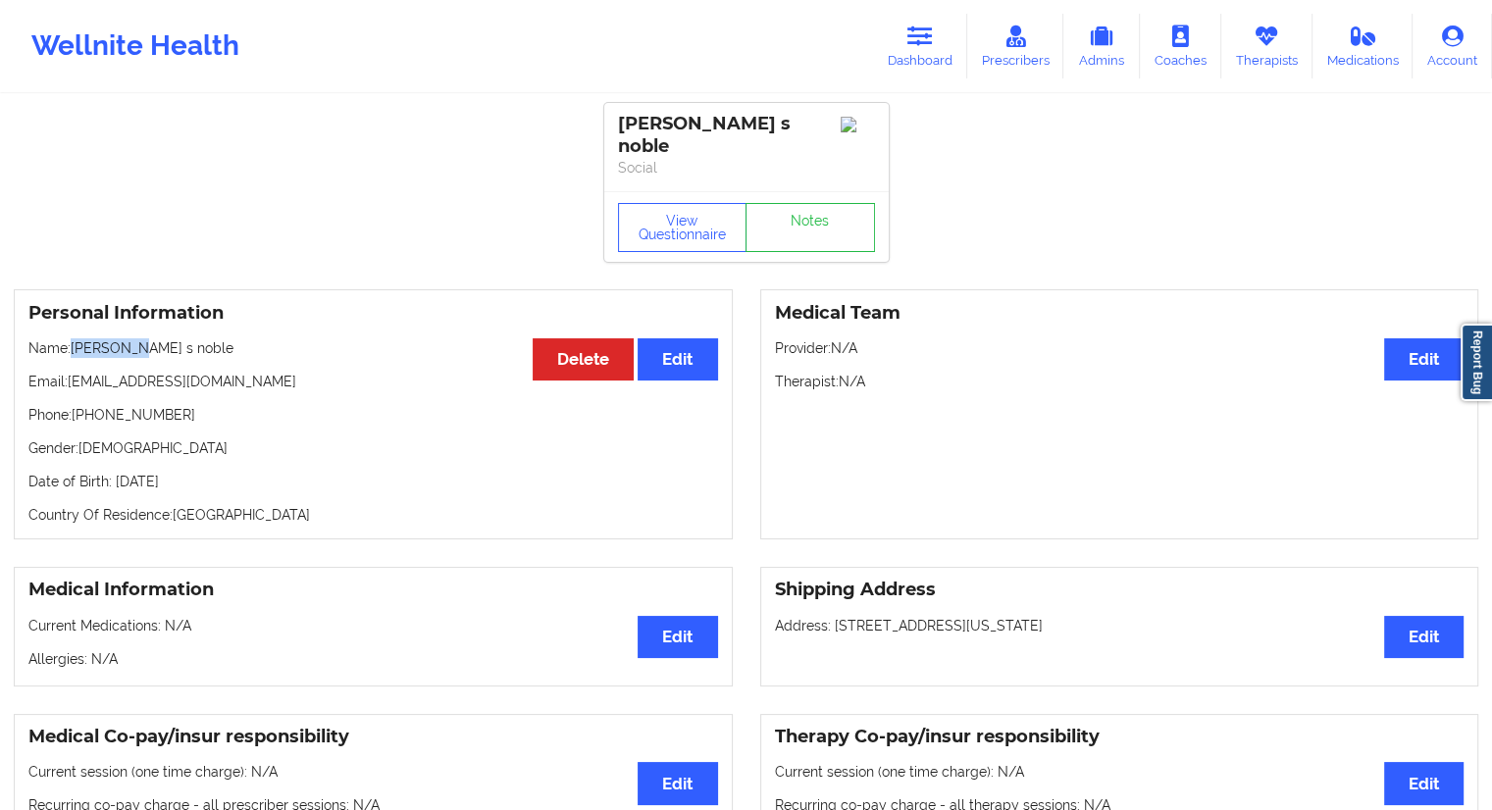
drag, startPoint x: 131, startPoint y: 327, endPoint x: 75, endPoint y: 324, distance: 57.0
click at [75, 339] on p "Name: [PERSON_NAME]" at bounding box center [373, 349] width 690 height 20
copy p "Katheribe"
click at [188, 339] on p "Name: [PERSON_NAME]" at bounding box center [373, 349] width 690 height 20
drag, startPoint x: 227, startPoint y: 330, endPoint x: 74, endPoint y: 326, distance: 153.1
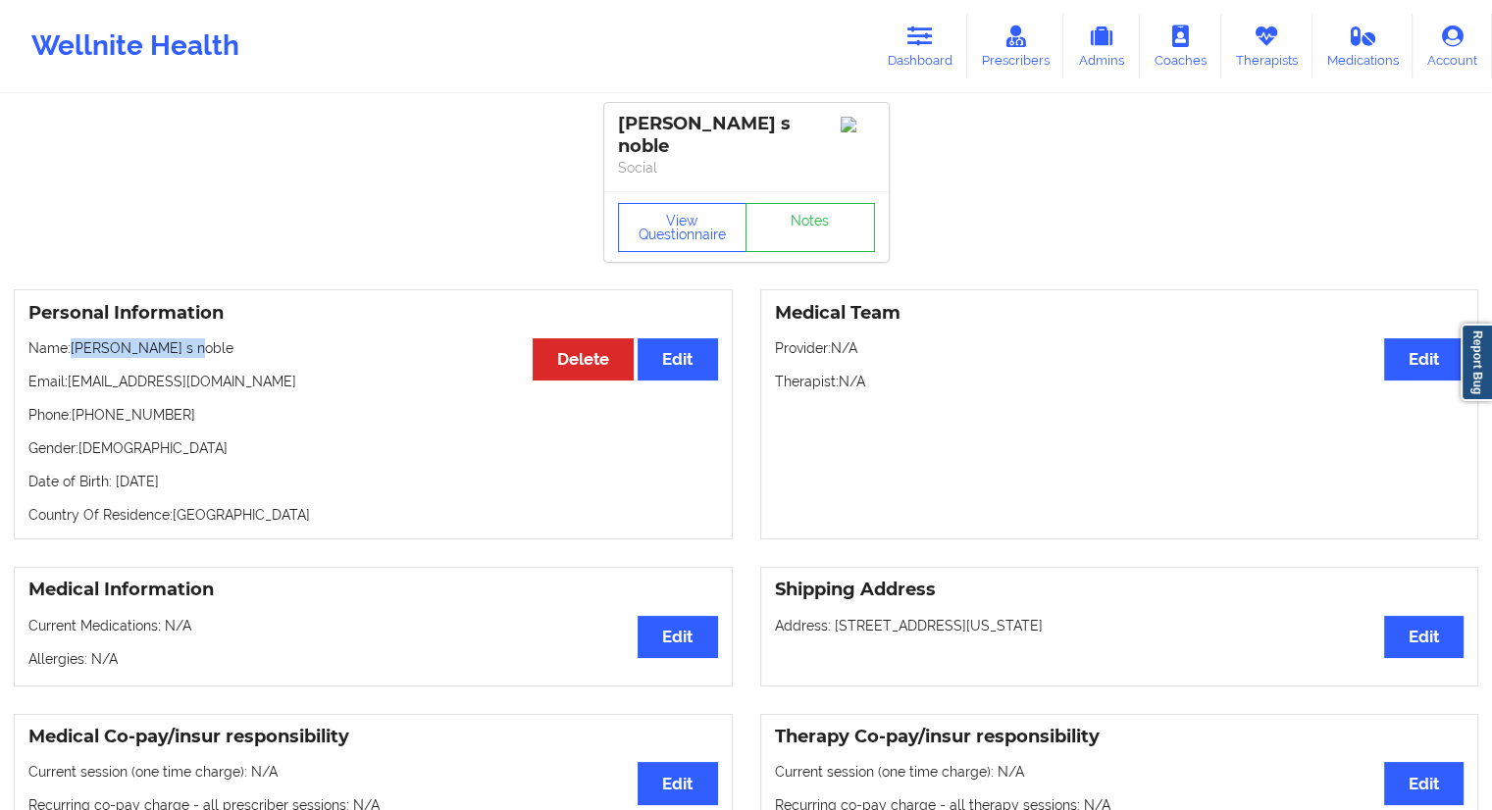
click at [74, 339] on p "Name: [PERSON_NAME]" at bounding box center [373, 349] width 690 height 20
copy p "[PERSON_NAME] s noble"
click at [930, 42] on icon at bounding box center [921, 37] width 26 height 22
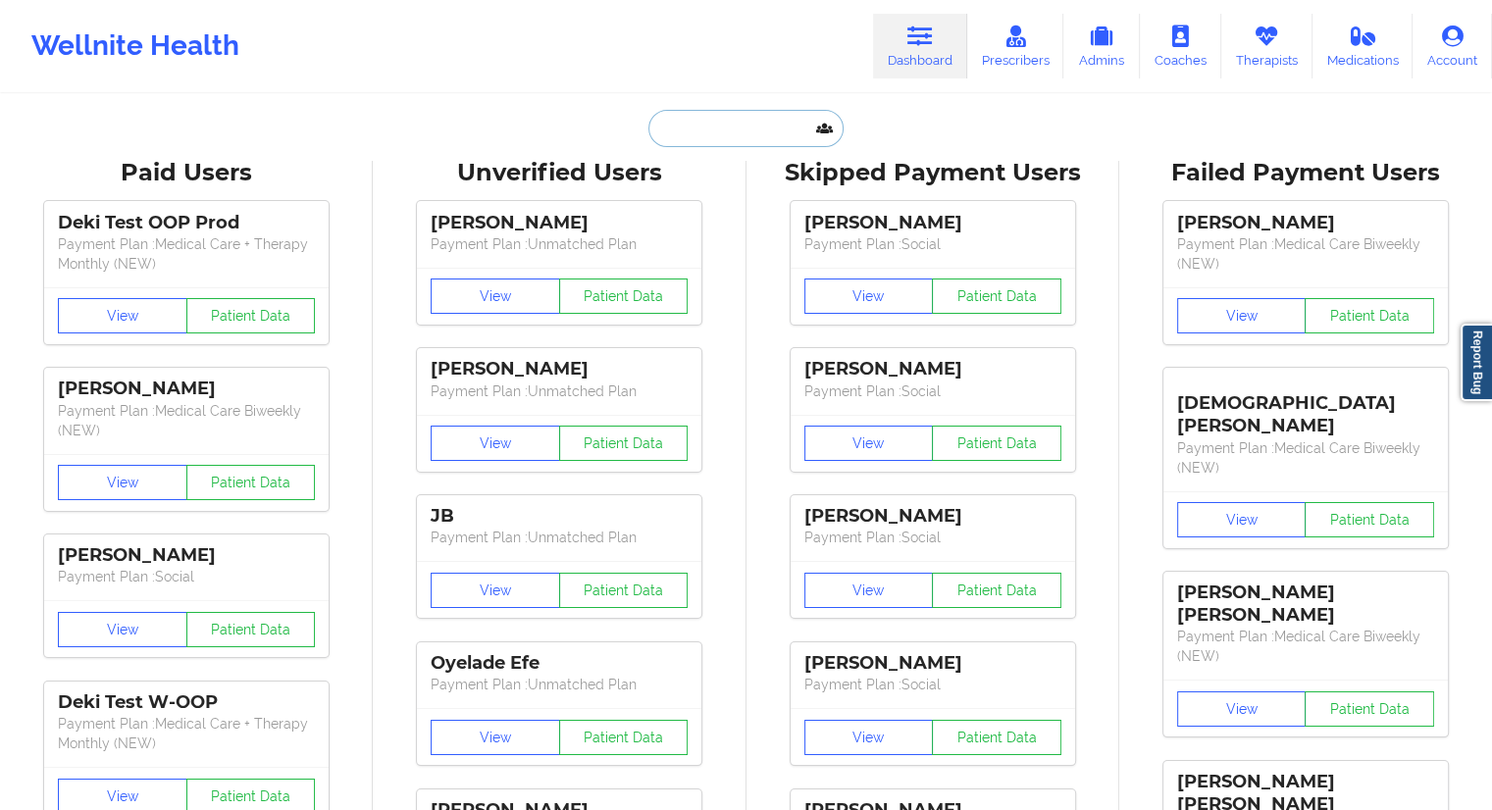
click at [707, 139] on input "text" at bounding box center [746, 128] width 194 height 37
paste input "[EMAIL_ADDRESS][DOMAIN_NAME]"
type input "[EMAIL_ADDRESS][DOMAIN_NAME]"
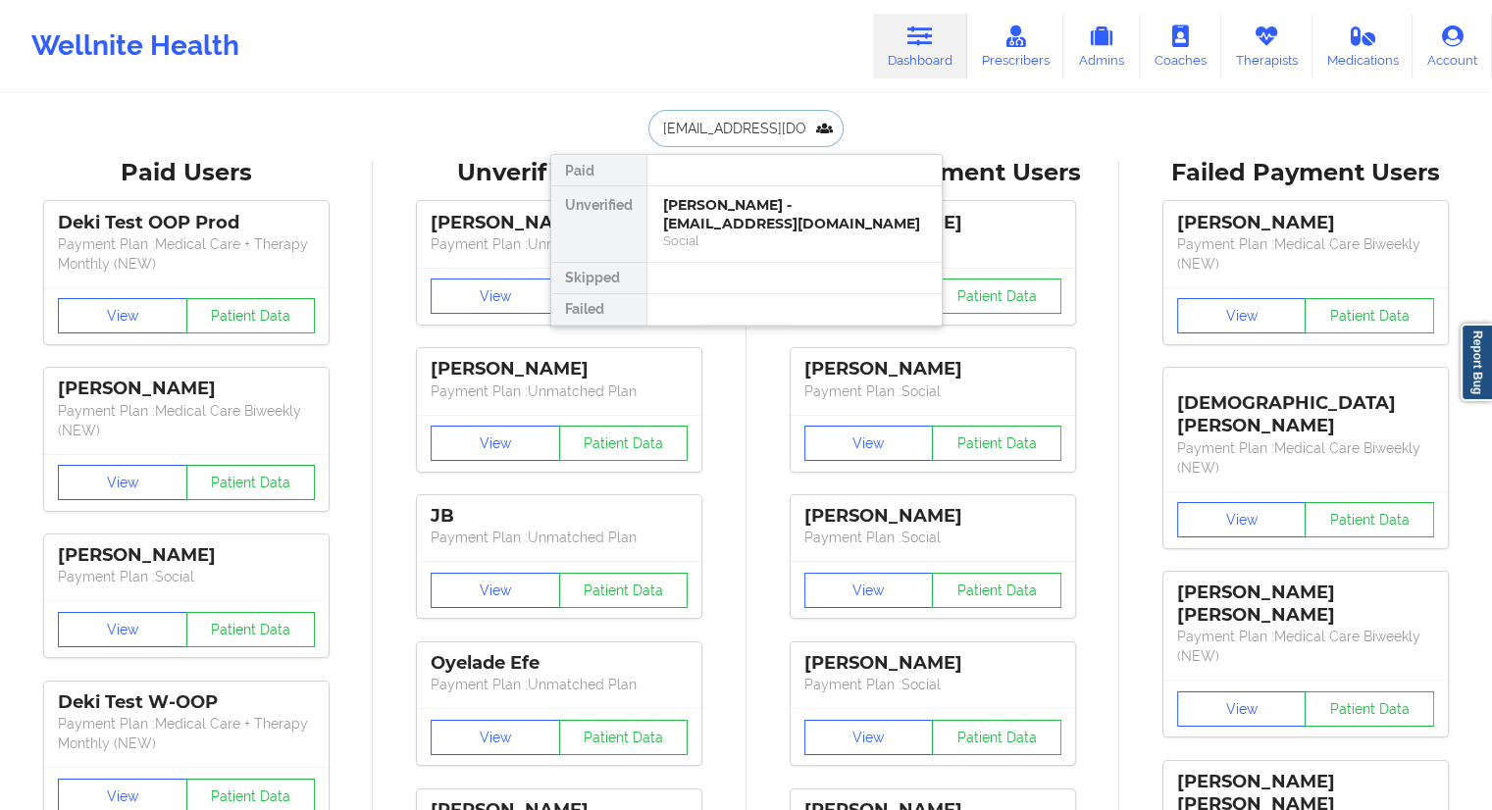
click at [719, 213] on div "[PERSON_NAME] - [EMAIL_ADDRESS][DOMAIN_NAME]" at bounding box center [794, 214] width 263 height 36
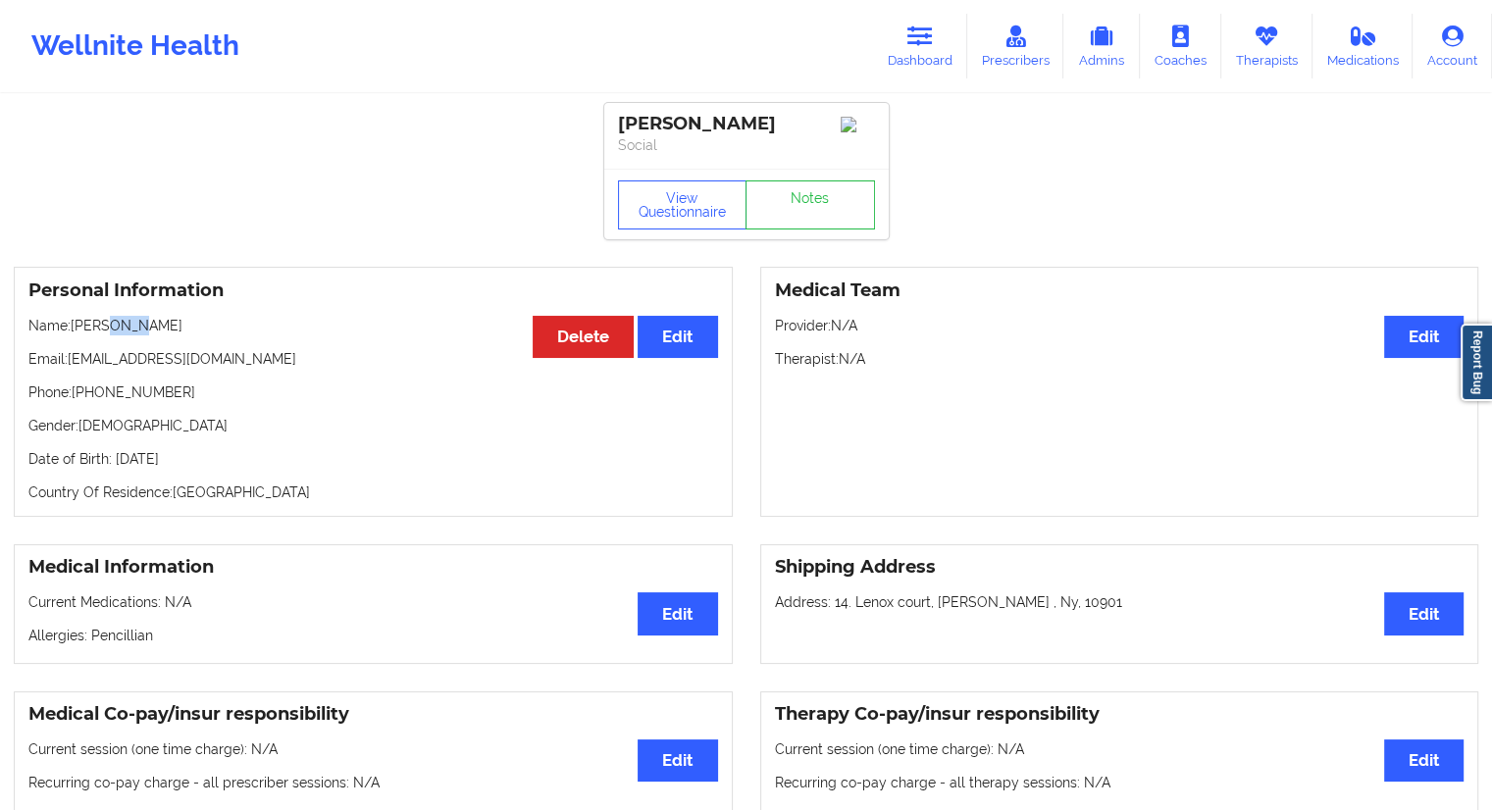
drag, startPoint x: 138, startPoint y: 334, endPoint x: 114, endPoint y: 333, distance: 24.5
click at [114, 333] on p "Name: [PERSON_NAME]" at bounding box center [373, 326] width 690 height 20
drag, startPoint x: 173, startPoint y: 333, endPoint x: 109, endPoint y: 343, distance: 64.7
click at [172, 333] on p "Name: [PERSON_NAME]" at bounding box center [373, 326] width 690 height 20
click at [109, 343] on div "Personal Information Edit Delete Name: [PERSON_NAME] Email: [EMAIL_ADDRESS][DOM…" at bounding box center [373, 392] width 719 height 250
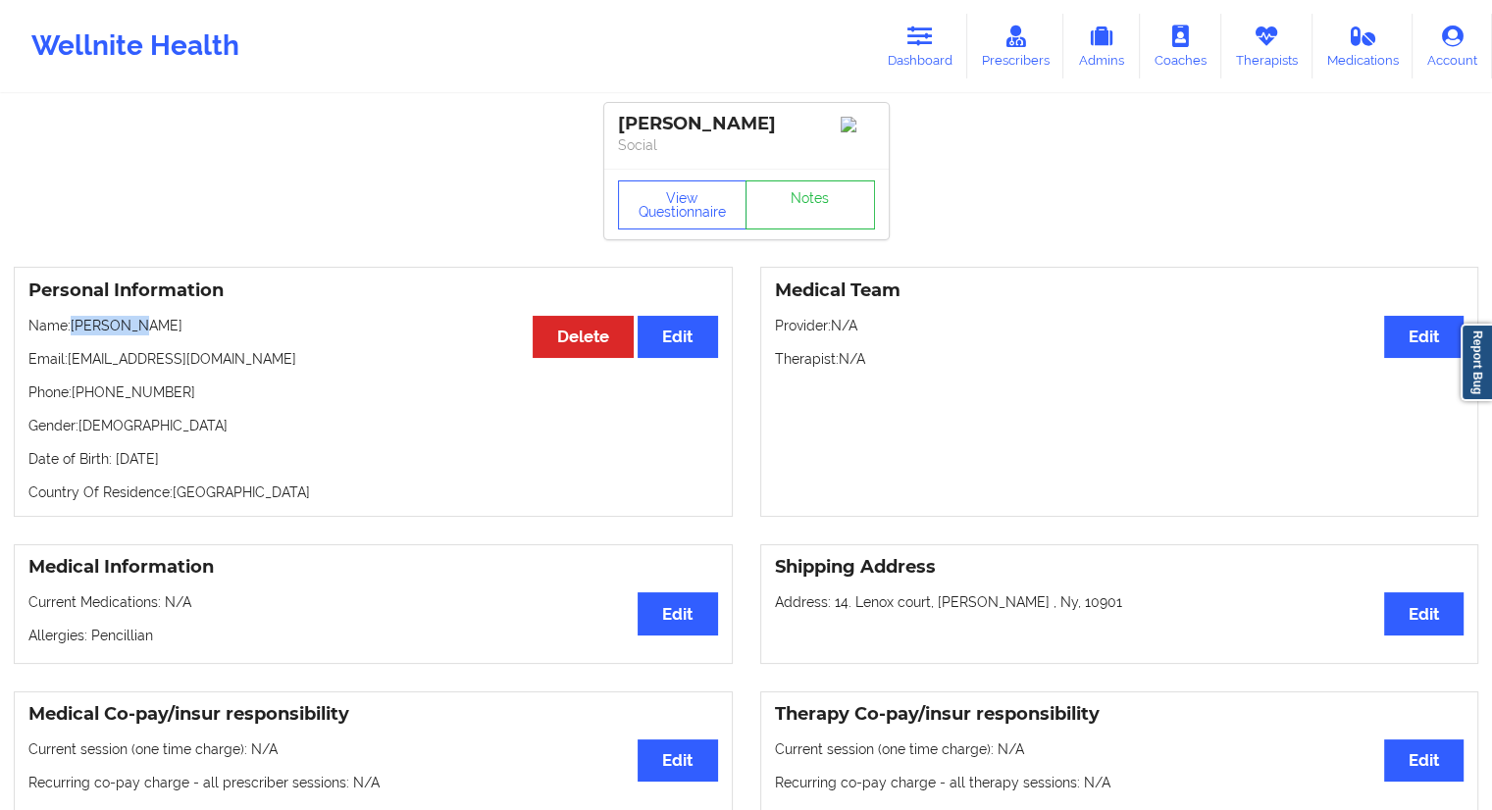
drag, startPoint x: 146, startPoint y: 328, endPoint x: 77, endPoint y: 335, distance: 70.0
click at [77, 335] on p "Name: [PERSON_NAME]" at bounding box center [373, 326] width 690 height 20
click at [659, 219] on button "View Questionnaire" at bounding box center [683, 205] width 130 height 49
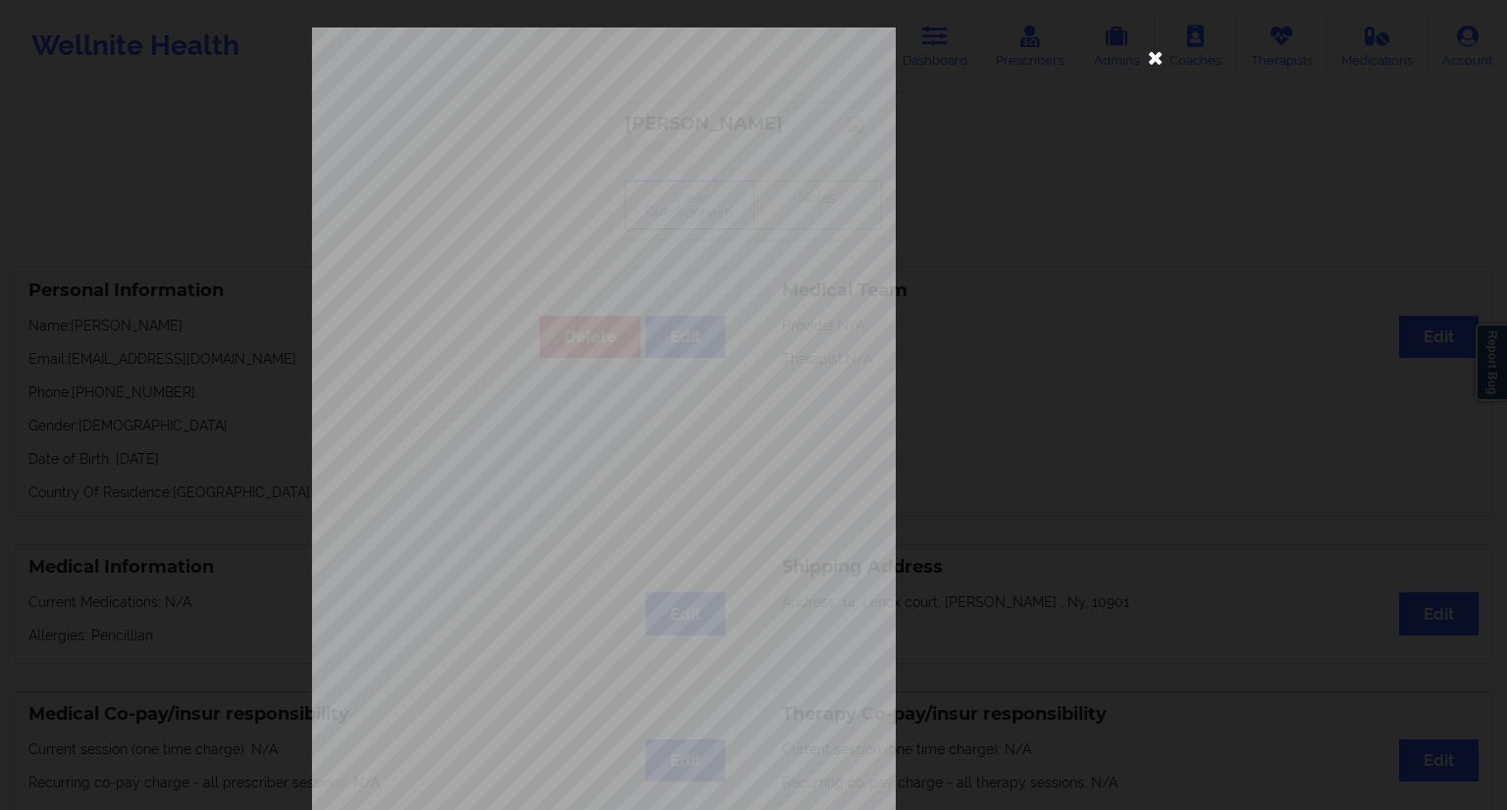
click at [1147, 52] on icon at bounding box center [1155, 56] width 31 height 31
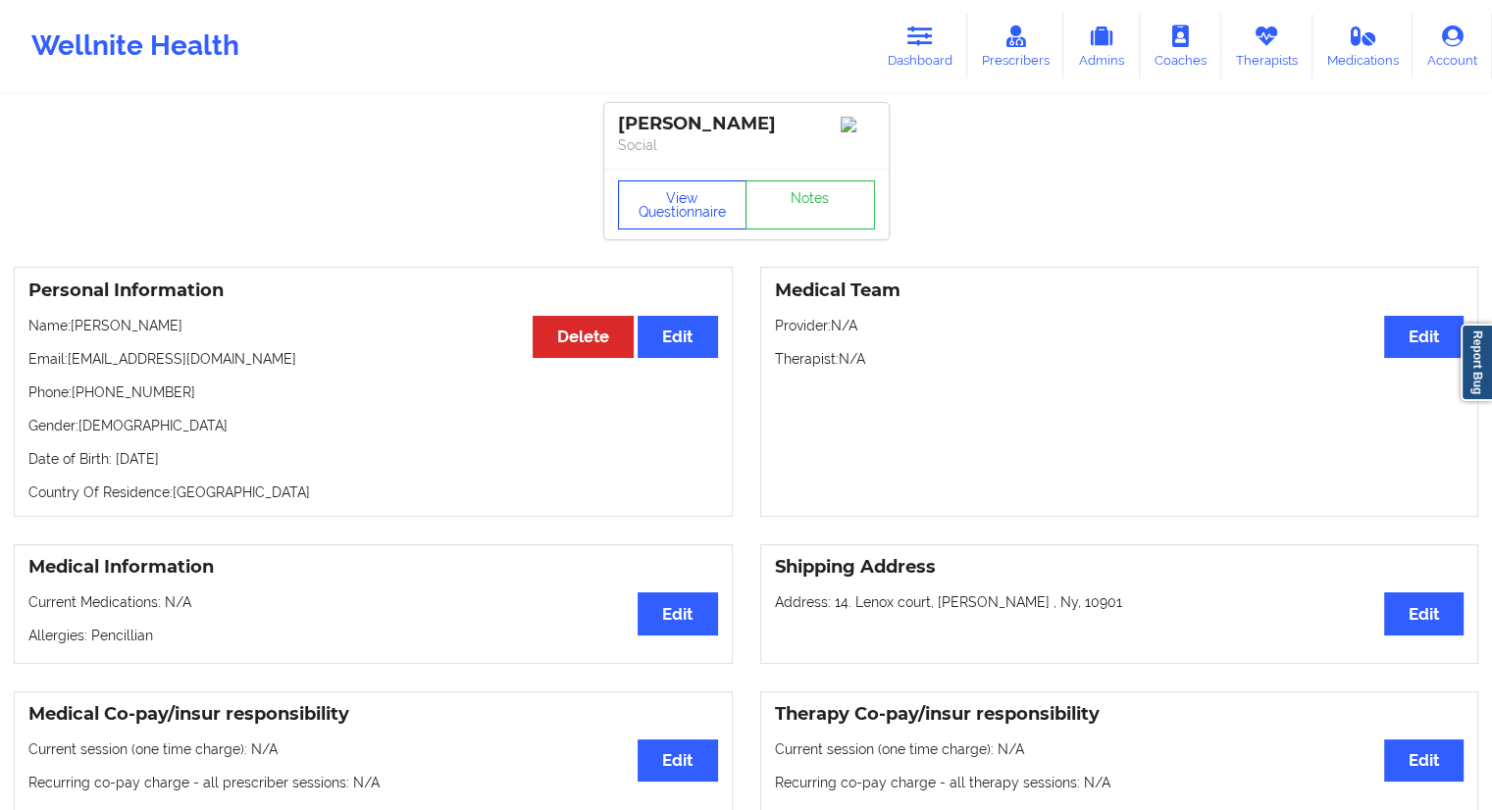
click at [659, 213] on button "View Questionnaire" at bounding box center [683, 205] width 130 height 49
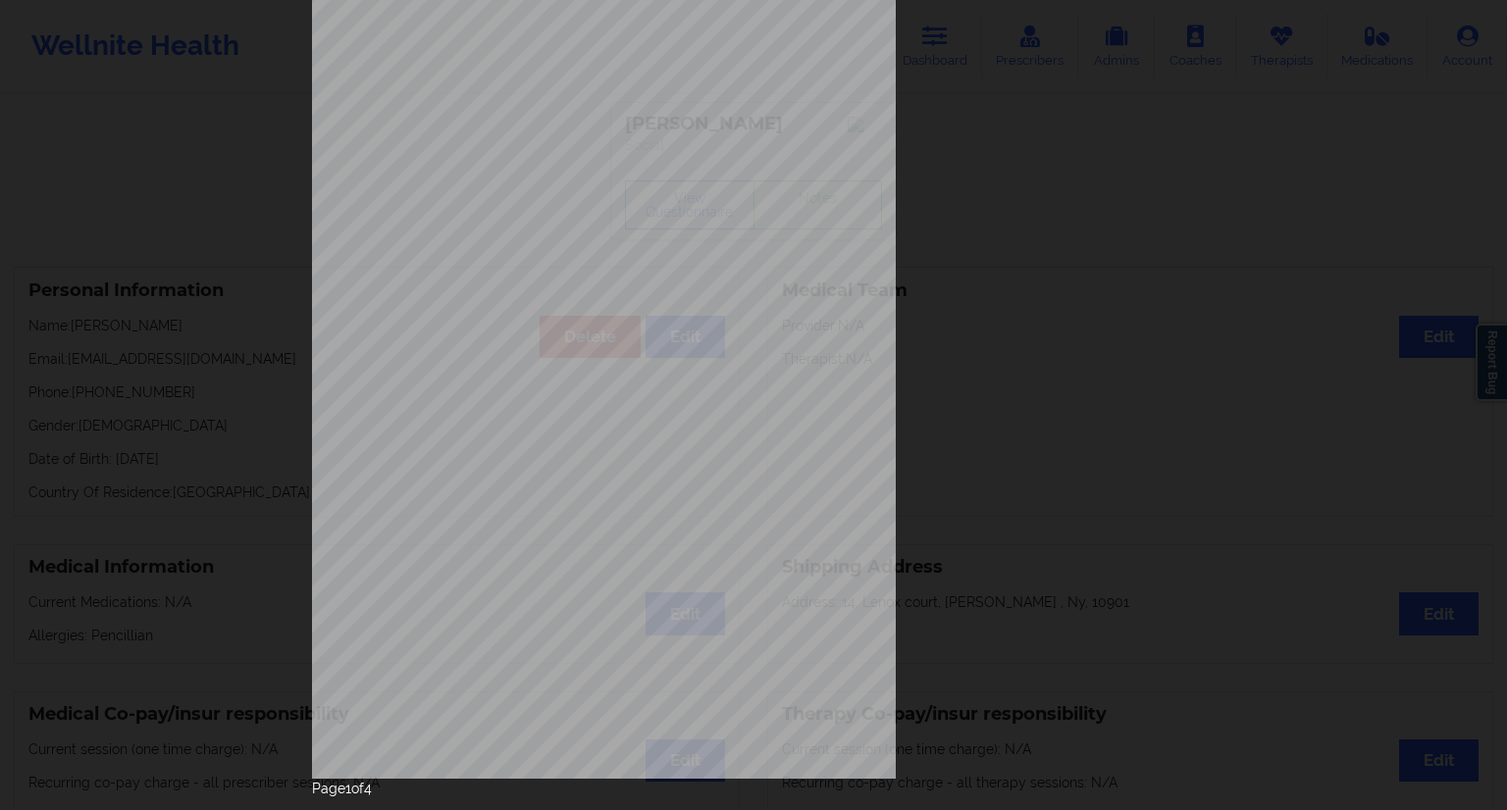
scroll to position [126, 0]
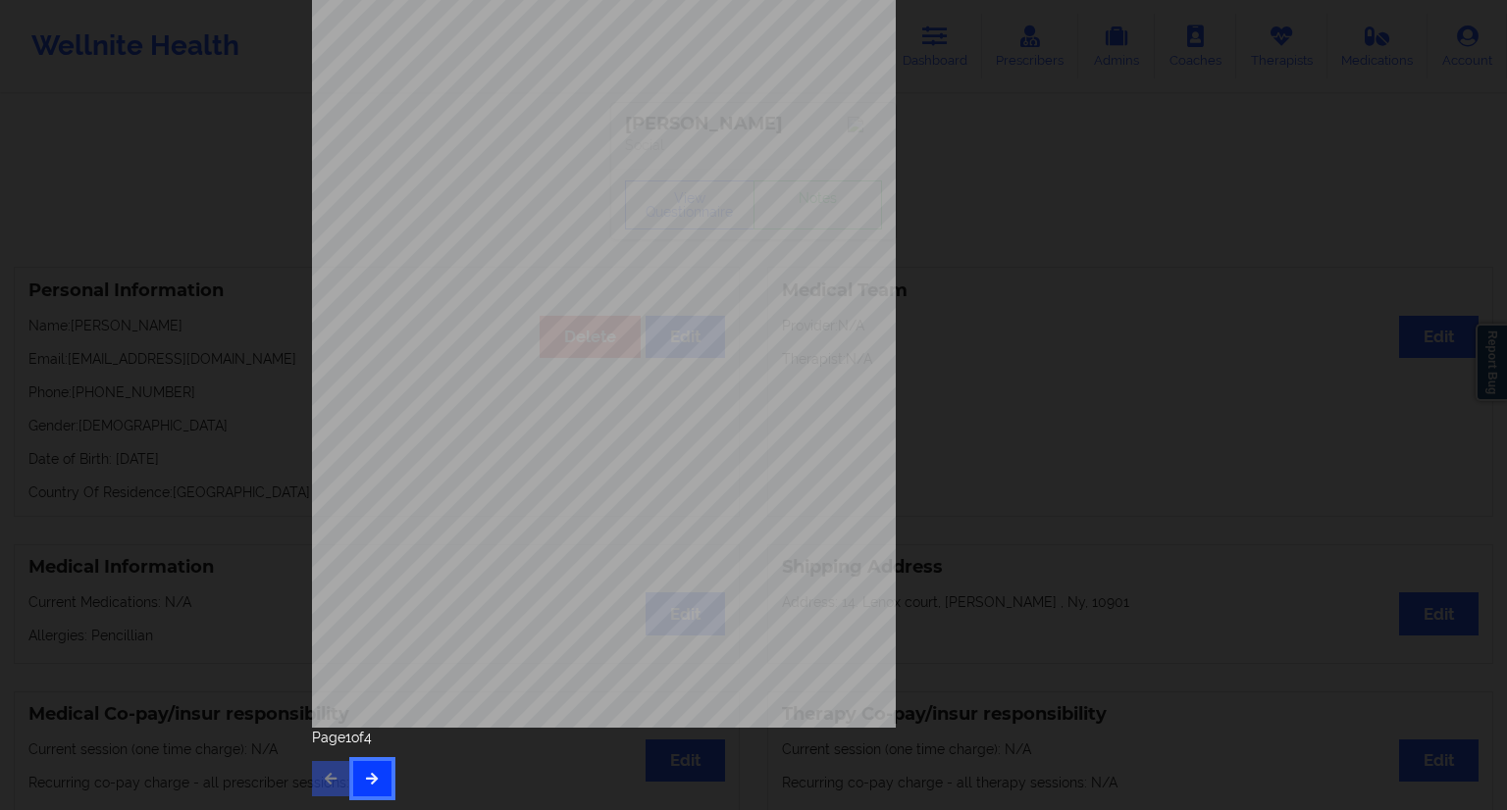
click at [372, 789] on button "button" at bounding box center [372, 778] width 38 height 35
click at [381, 763] on button "button" at bounding box center [372, 778] width 38 height 35
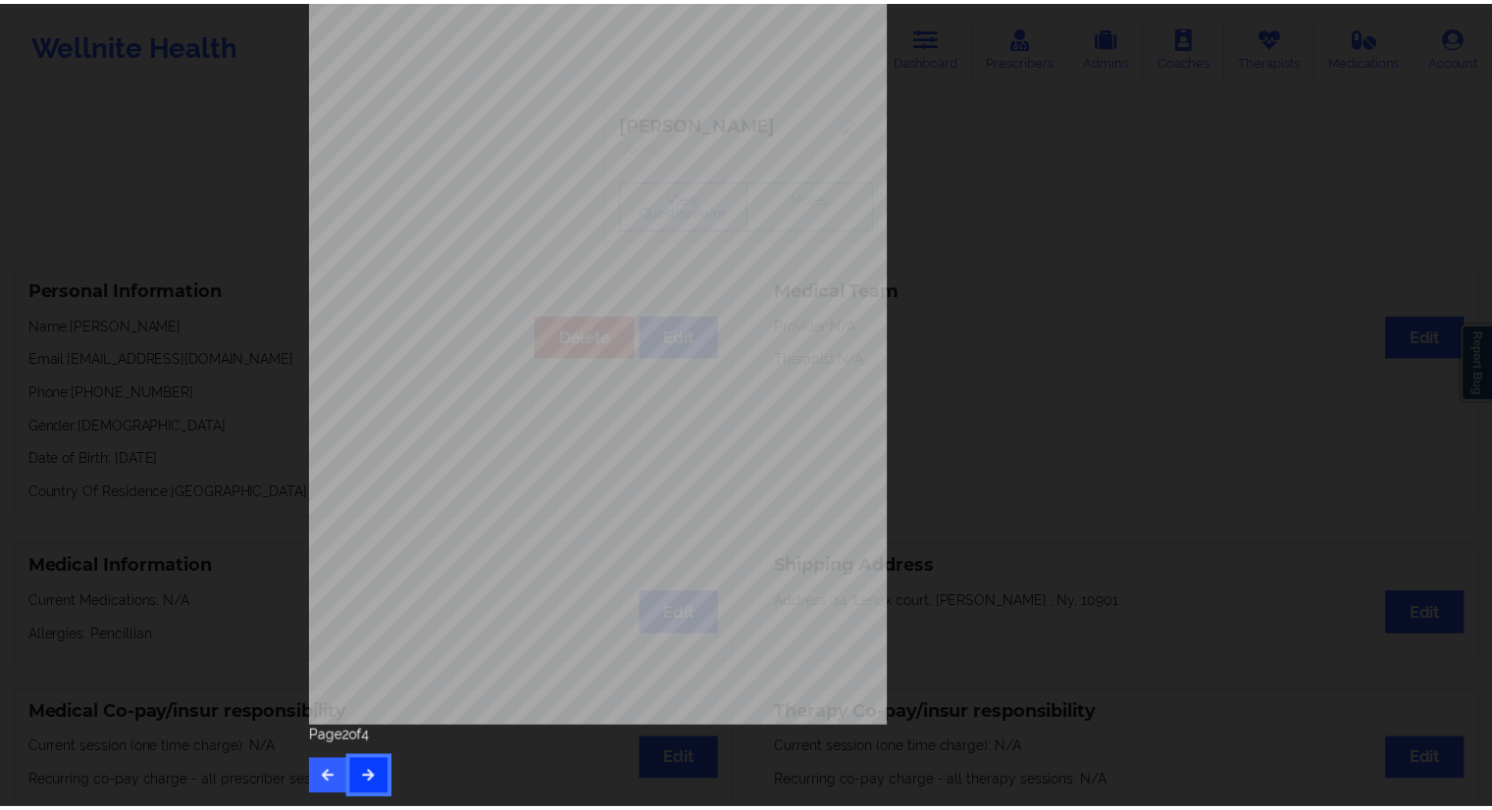
scroll to position [0, 0]
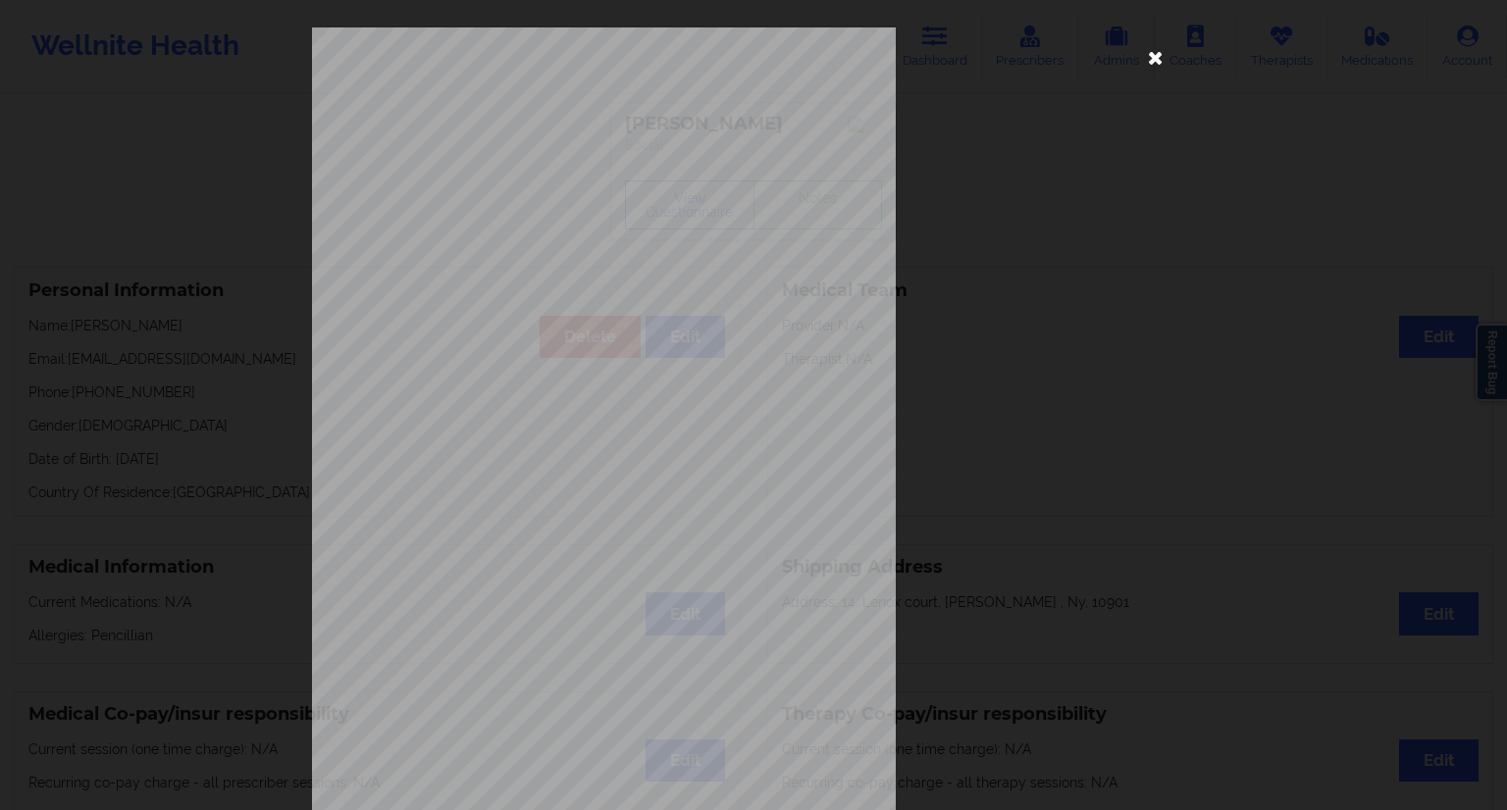
click at [1153, 55] on icon at bounding box center [1155, 56] width 31 height 31
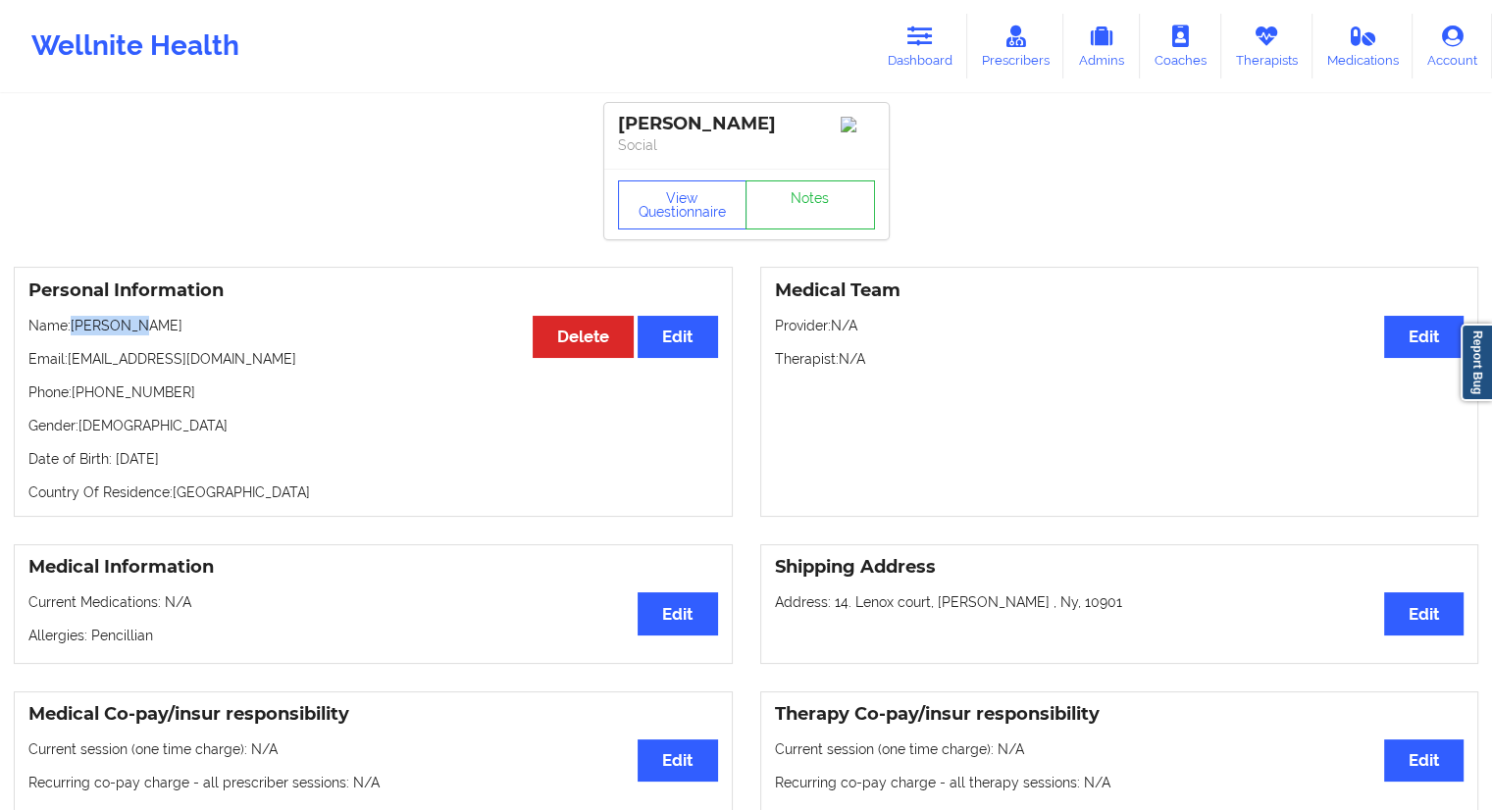
drag, startPoint x: 173, startPoint y: 319, endPoint x: 71, endPoint y: 334, distance: 103.1
click at [71, 334] on div "Personal Information Edit Delete Name: [PERSON_NAME] Email: [EMAIL_ADDRESS][DOM…" at bounding box center [373, 392] width 719 height 250
click at [1267, 53] on link "Therapists" at bounding box center [1267, 46] width 91 height 65
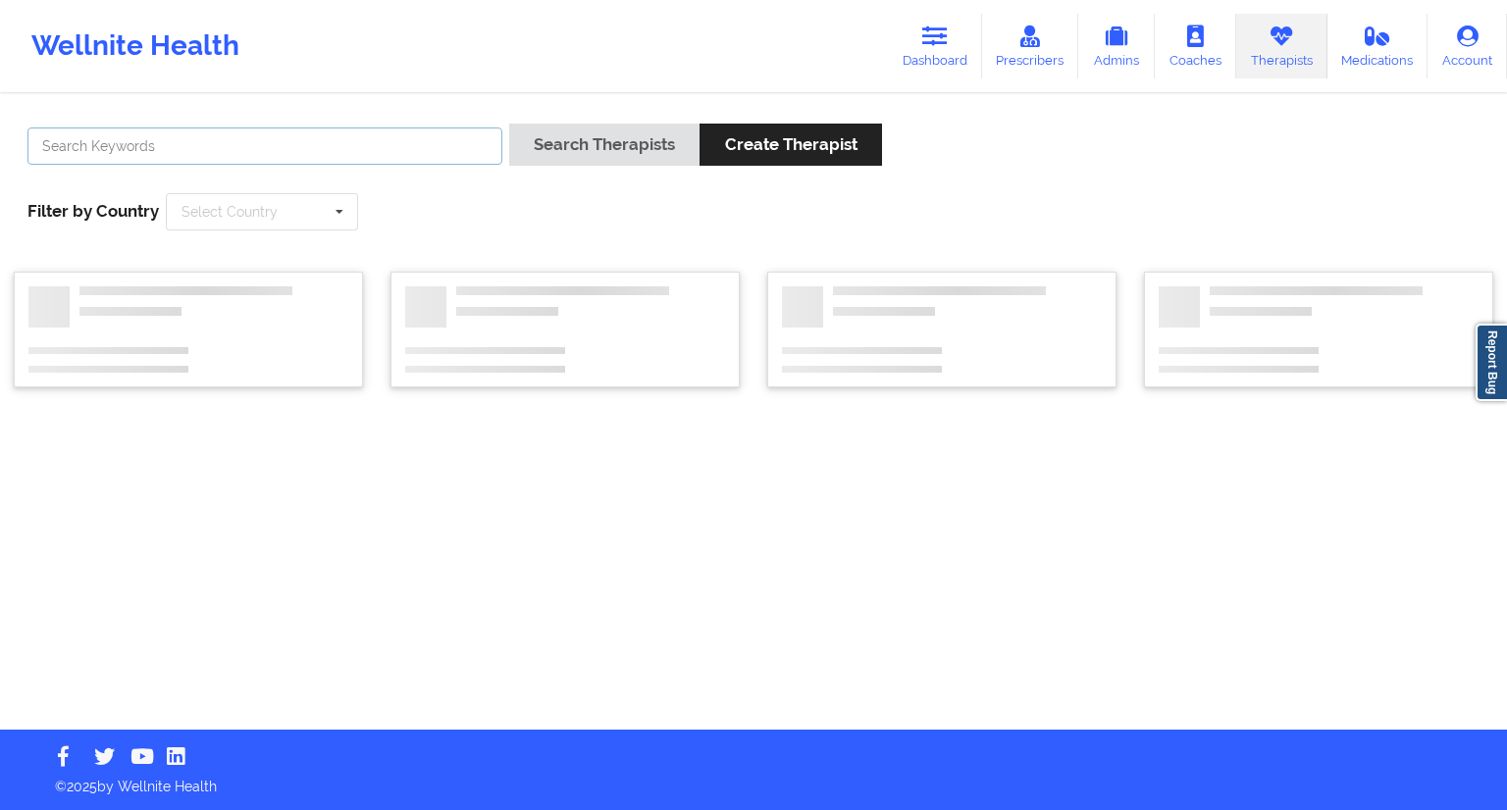
click at [385, 156] on input "text" at bounding box center [264, 146] width 475 height 37
paste input "[PERSON_NAME]"
type input "[PERSON_NAME]"
click at [566, 150] on button "Search Therapists" at bounding box center [604, 145] width 190 height 42
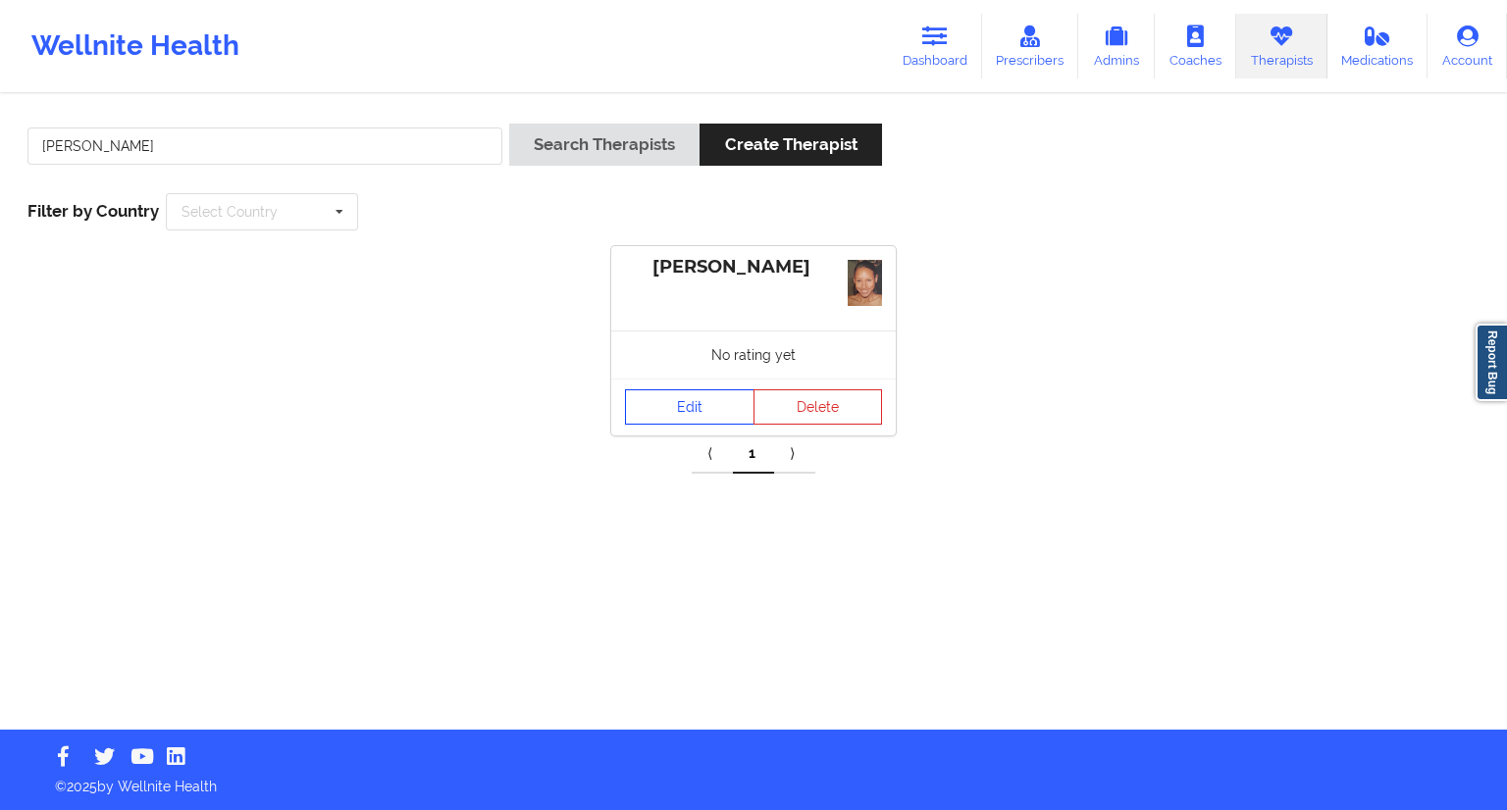
click at [683, 401] on link "Edit" at bounding box center [690, 407] width 130 height 35
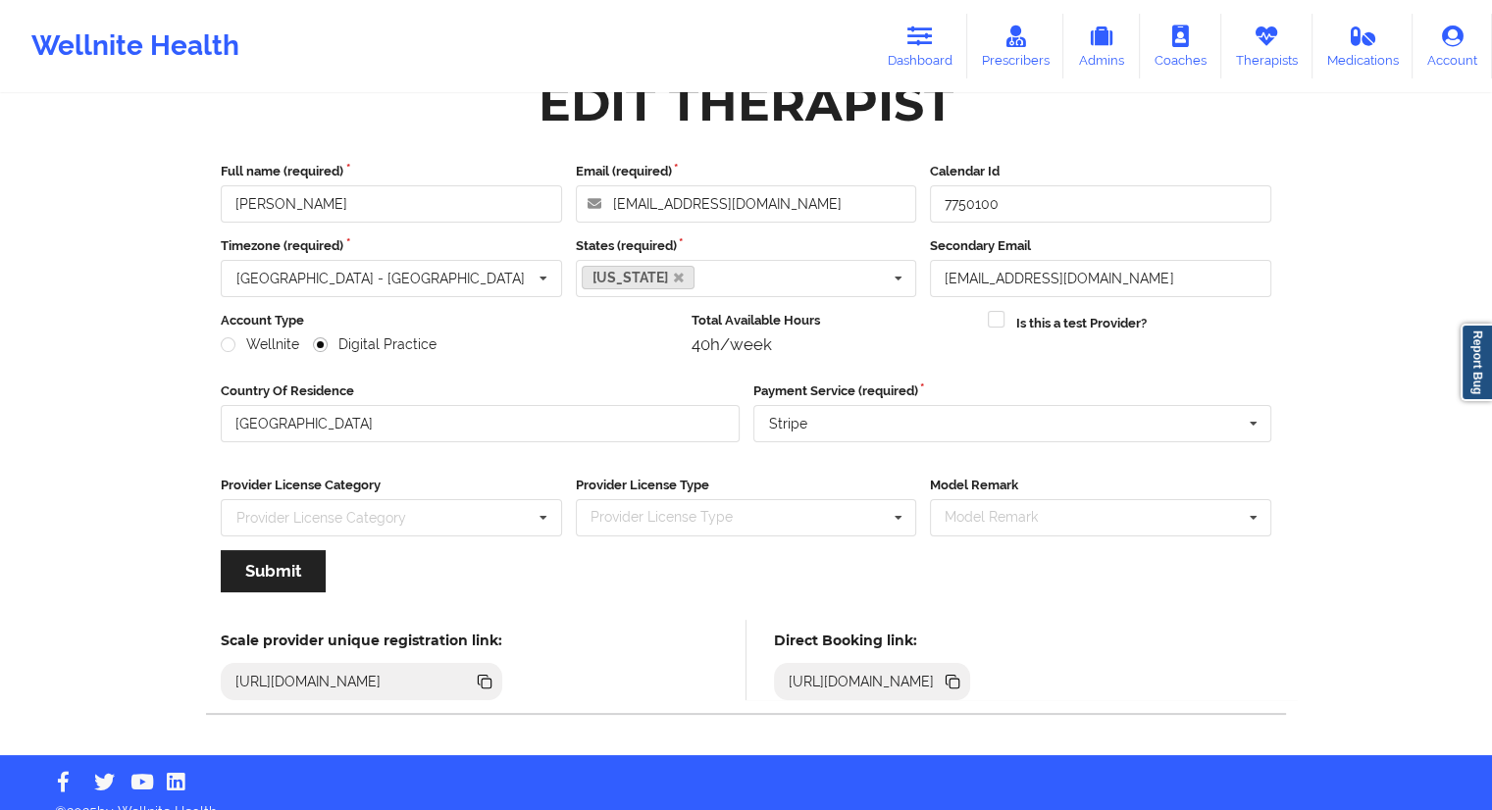
scroll to position [69, 0]
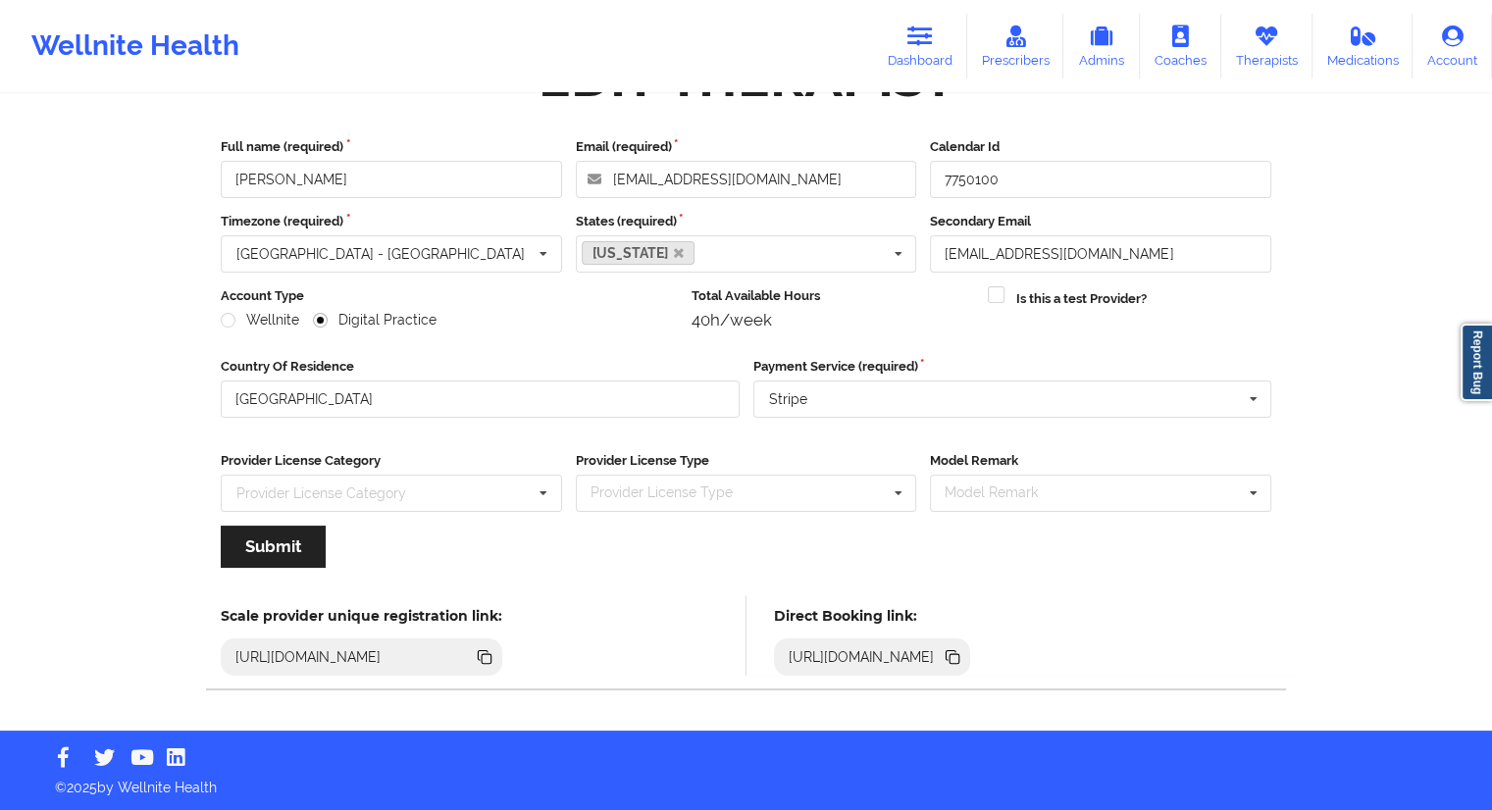
click at [971, 650] on div "[URL][DOMAIN_NAME]" at bounding box center [872, 657] width 197 height 37
click at [960, 655] on icon at bounding box center [955, 659] width 10 height 10
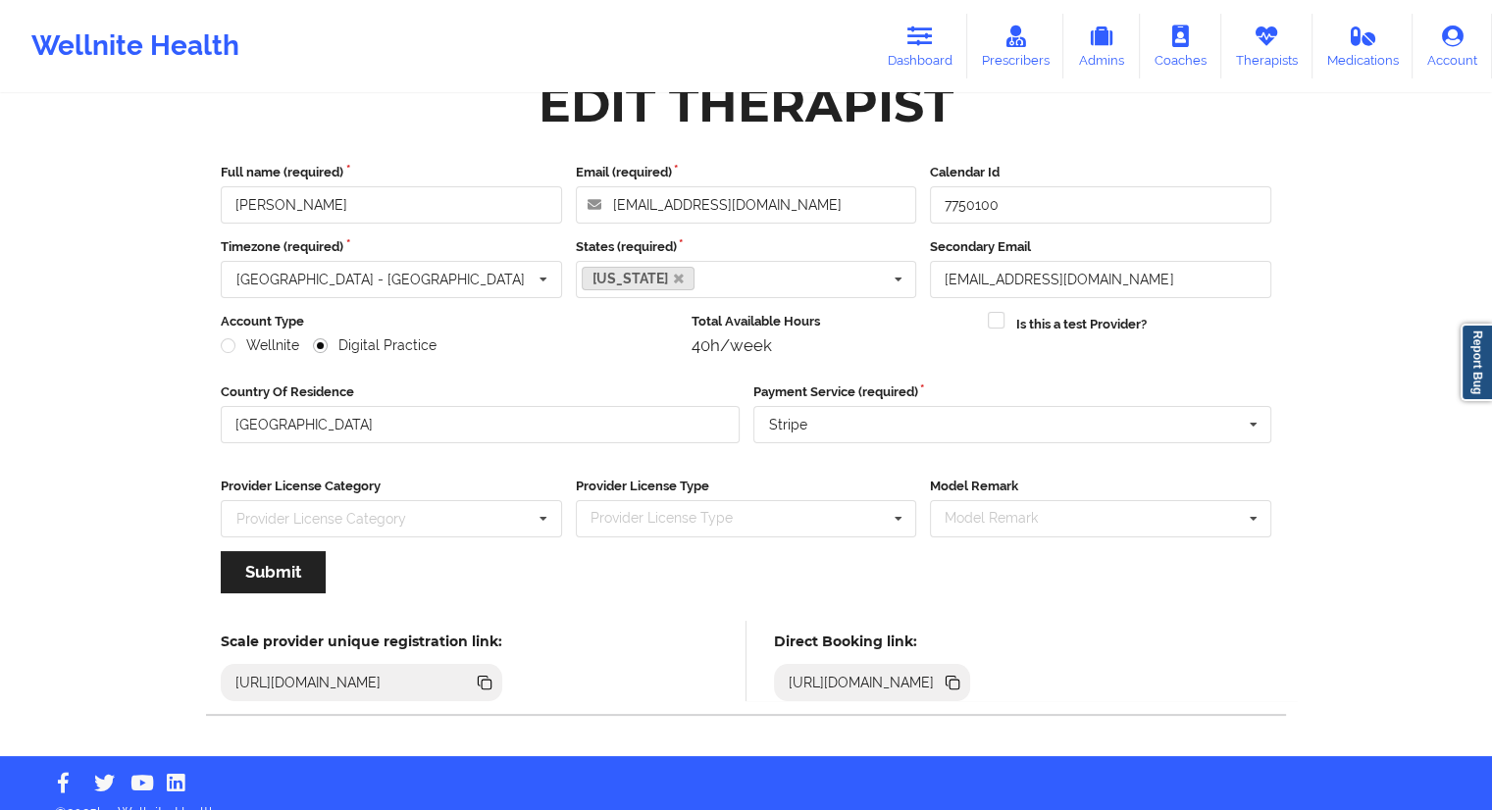
scroll to position [0, 0]
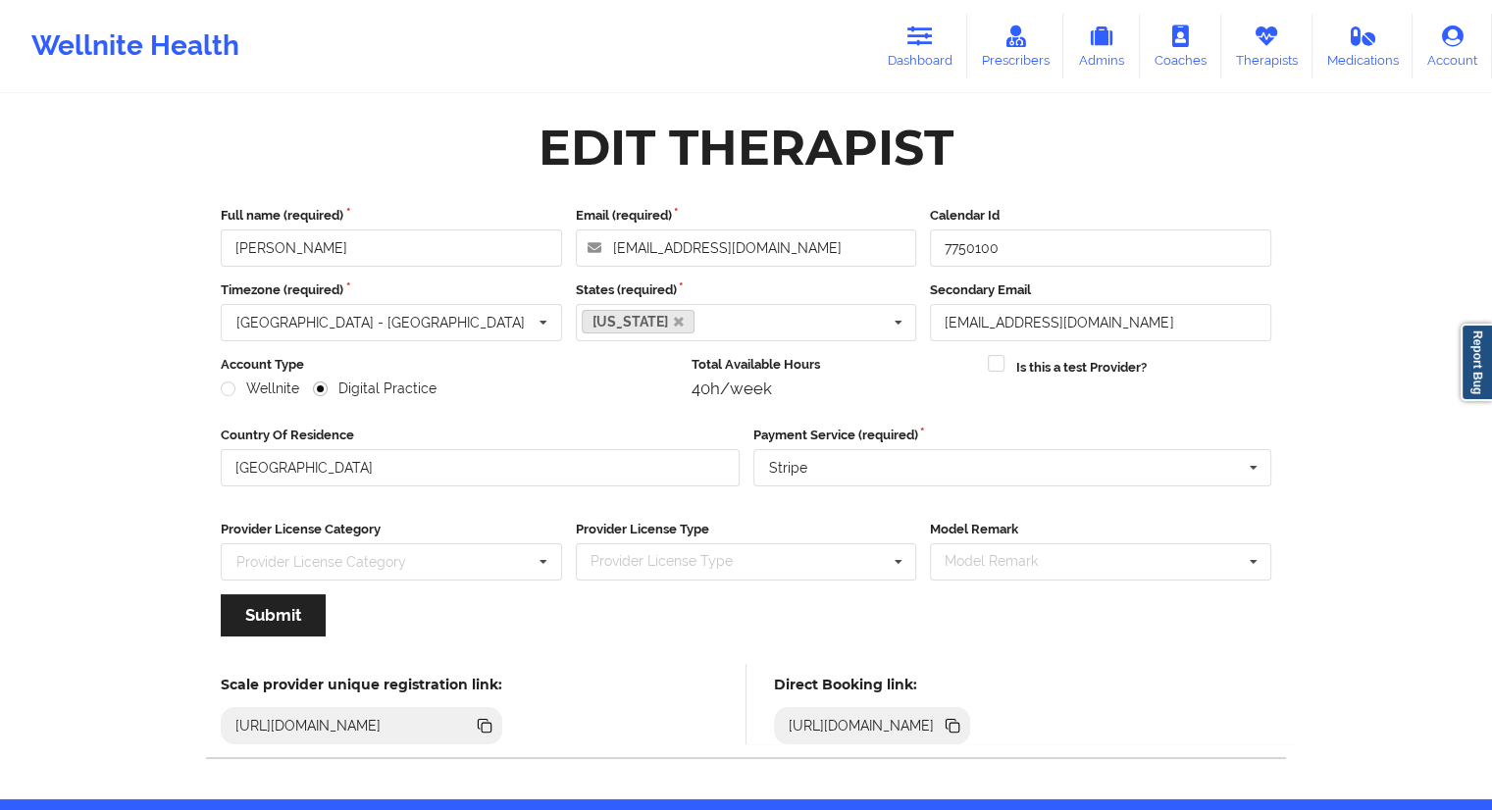
click at [960, 723] on icon at bounding box center [955, 728] width 10 height 10
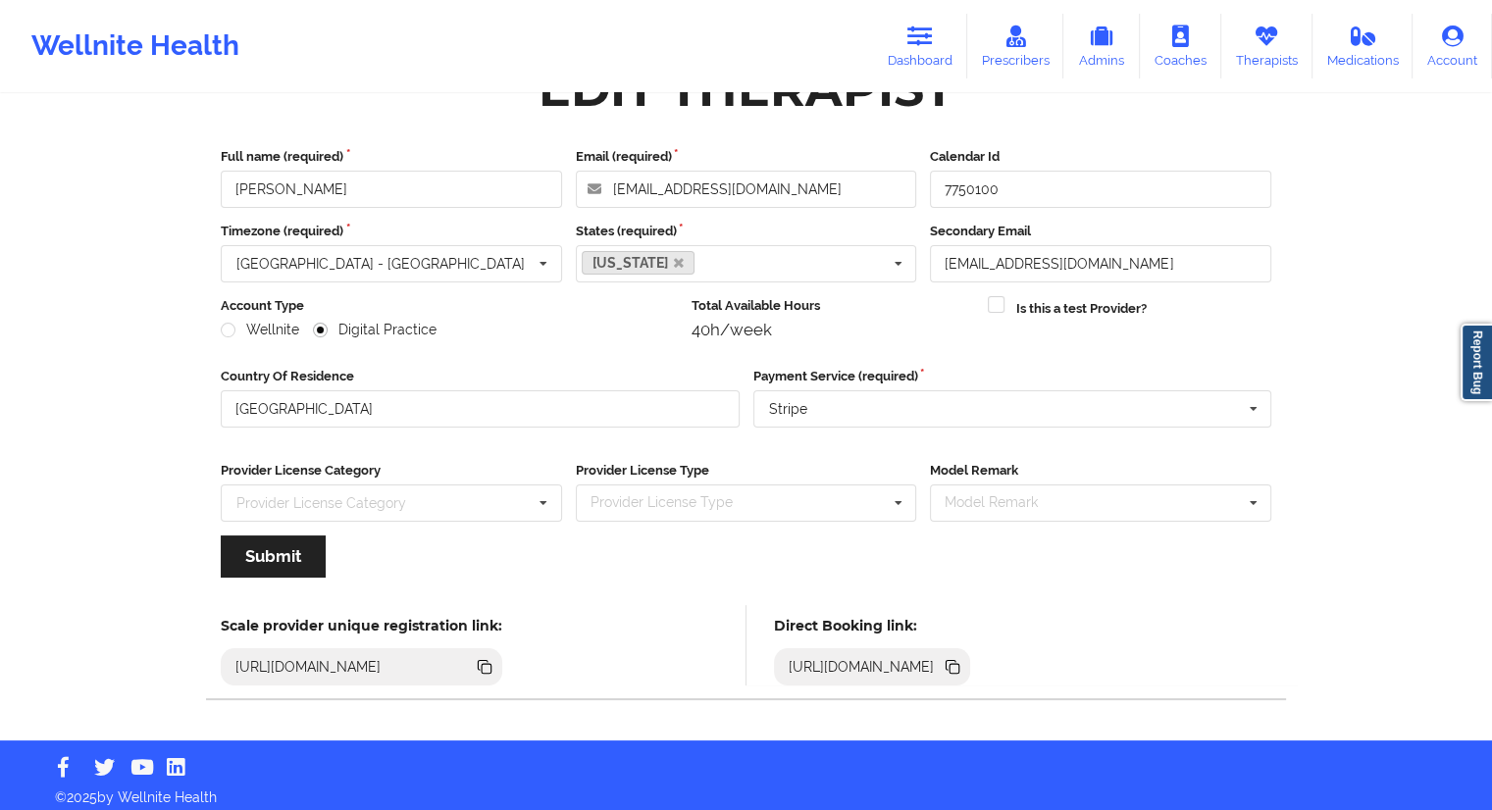
scroll to position [69, 0]
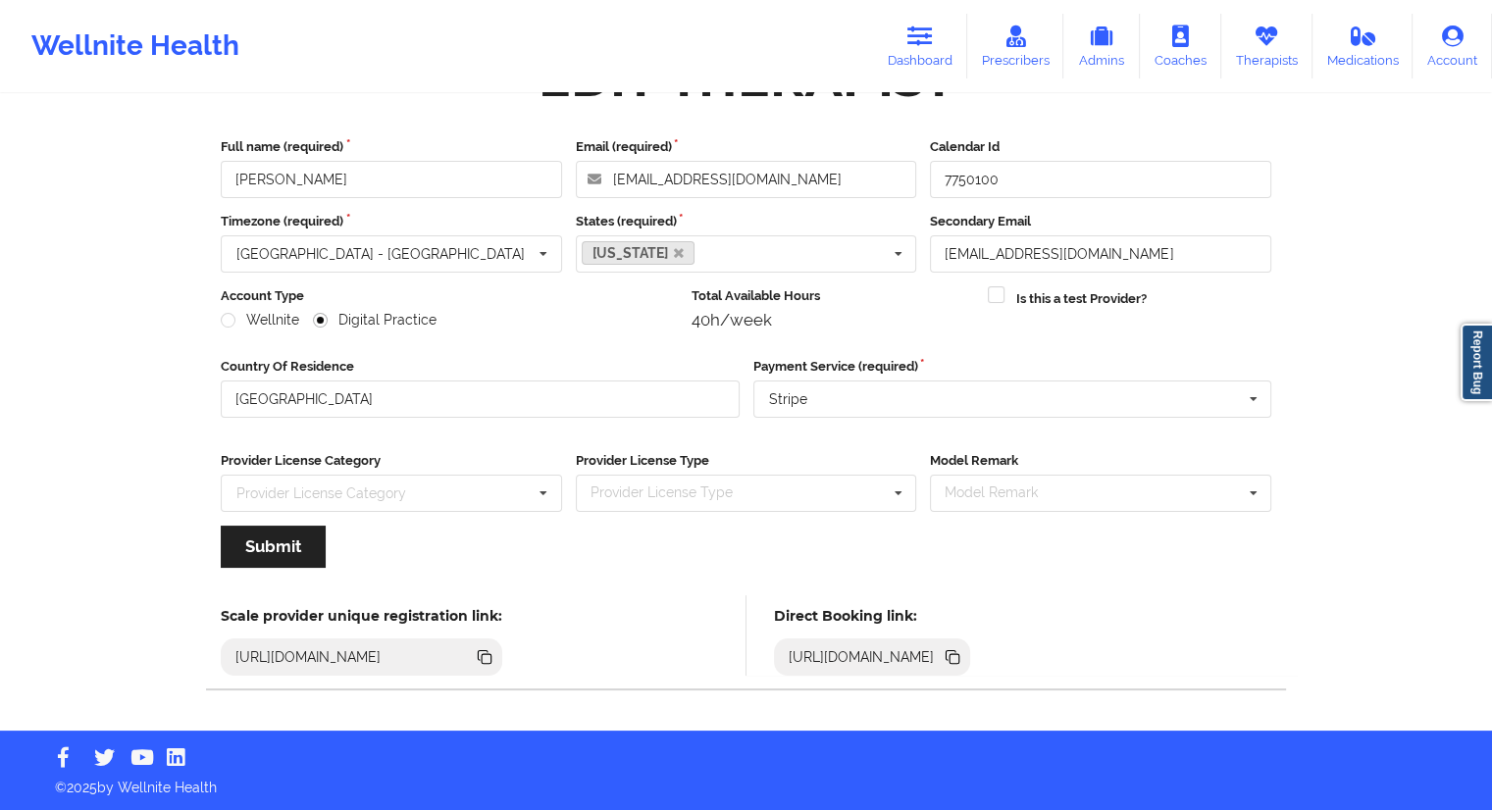
click at [960, 656] on icon at bounding box center [955, 659] width 10 height 10
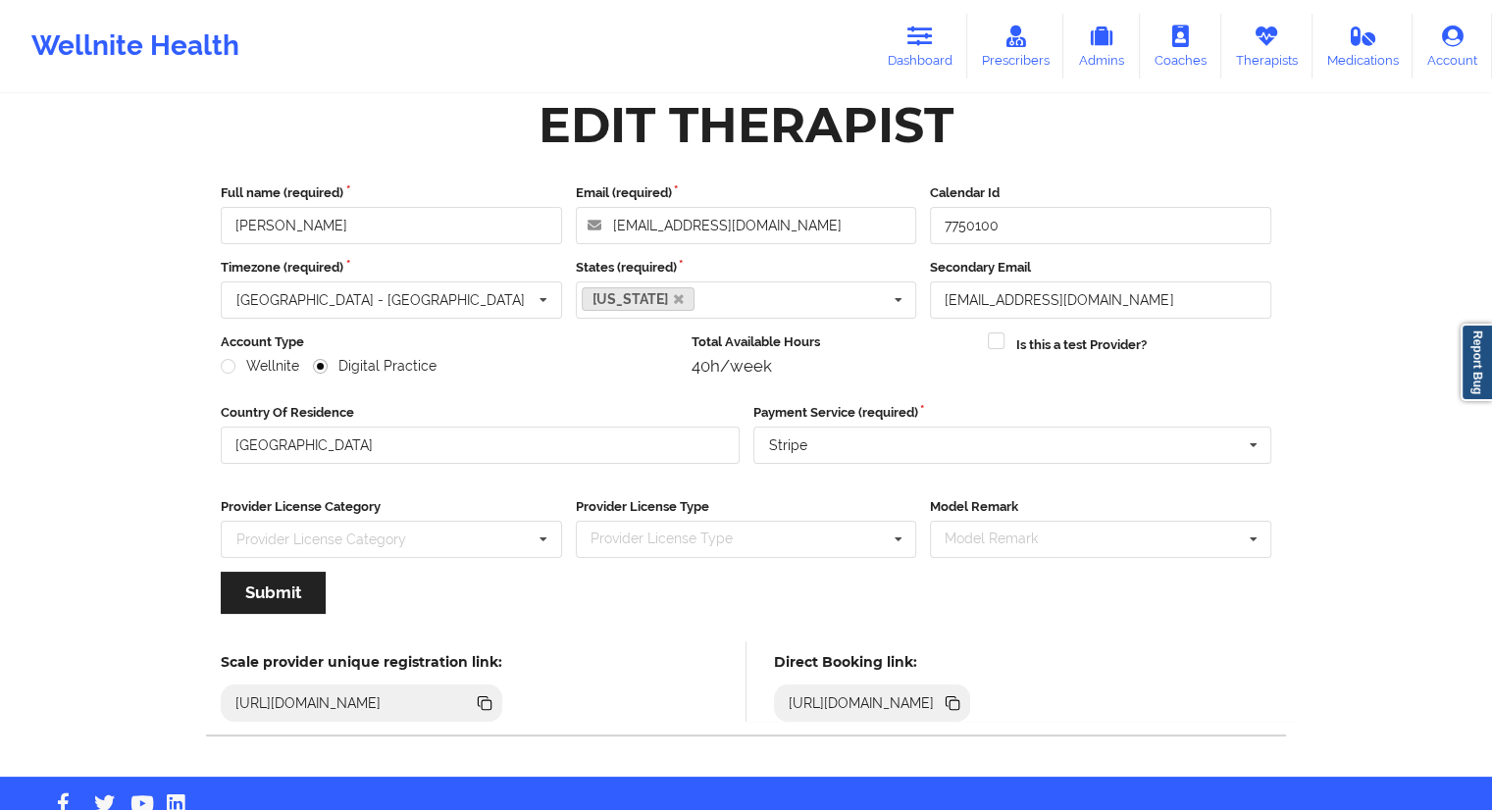
scroll to position [0, 0]
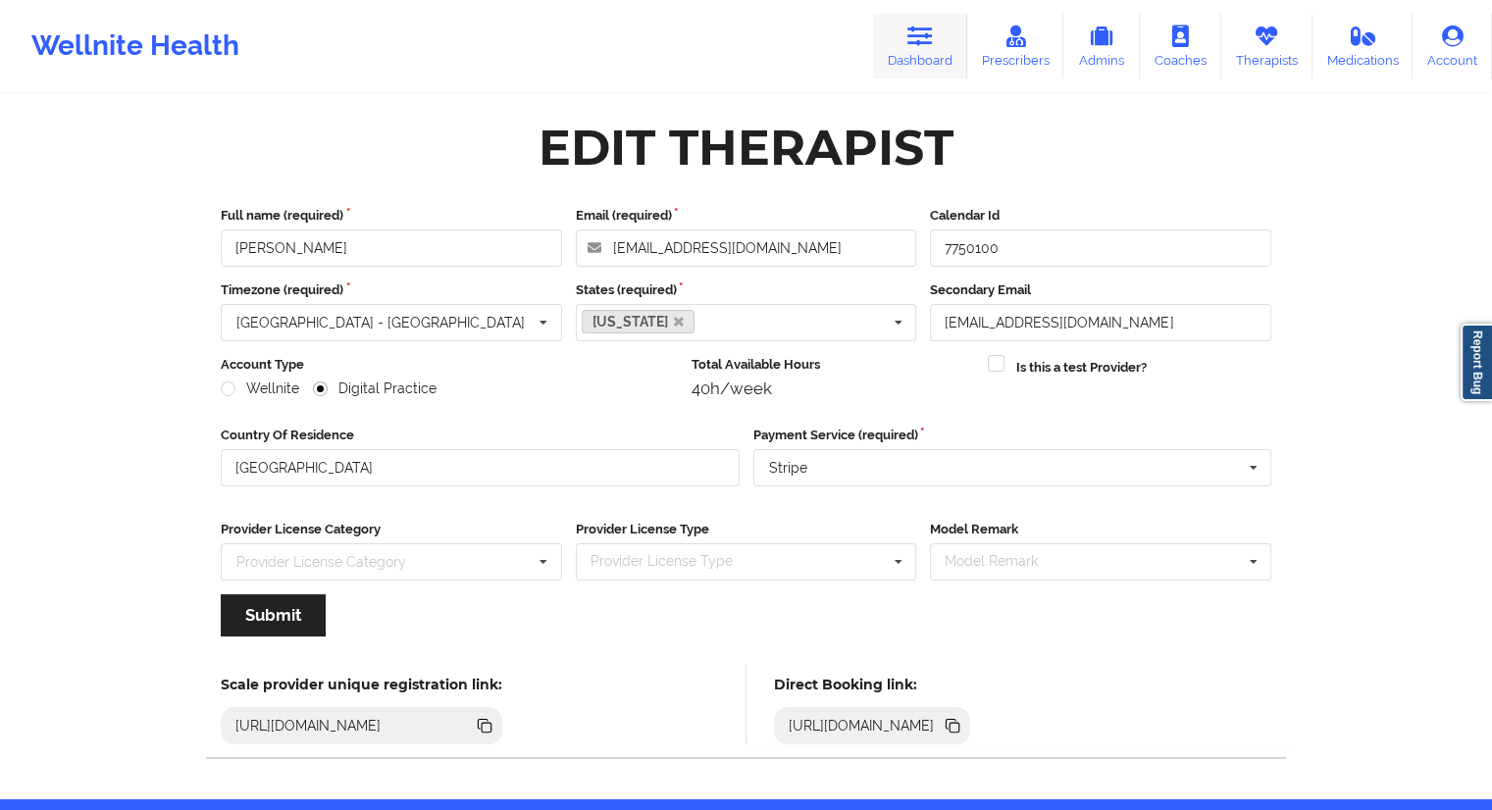
click at [932, 48] on link "Dashboard" at bounding box center [920, 46] width 94 height 65
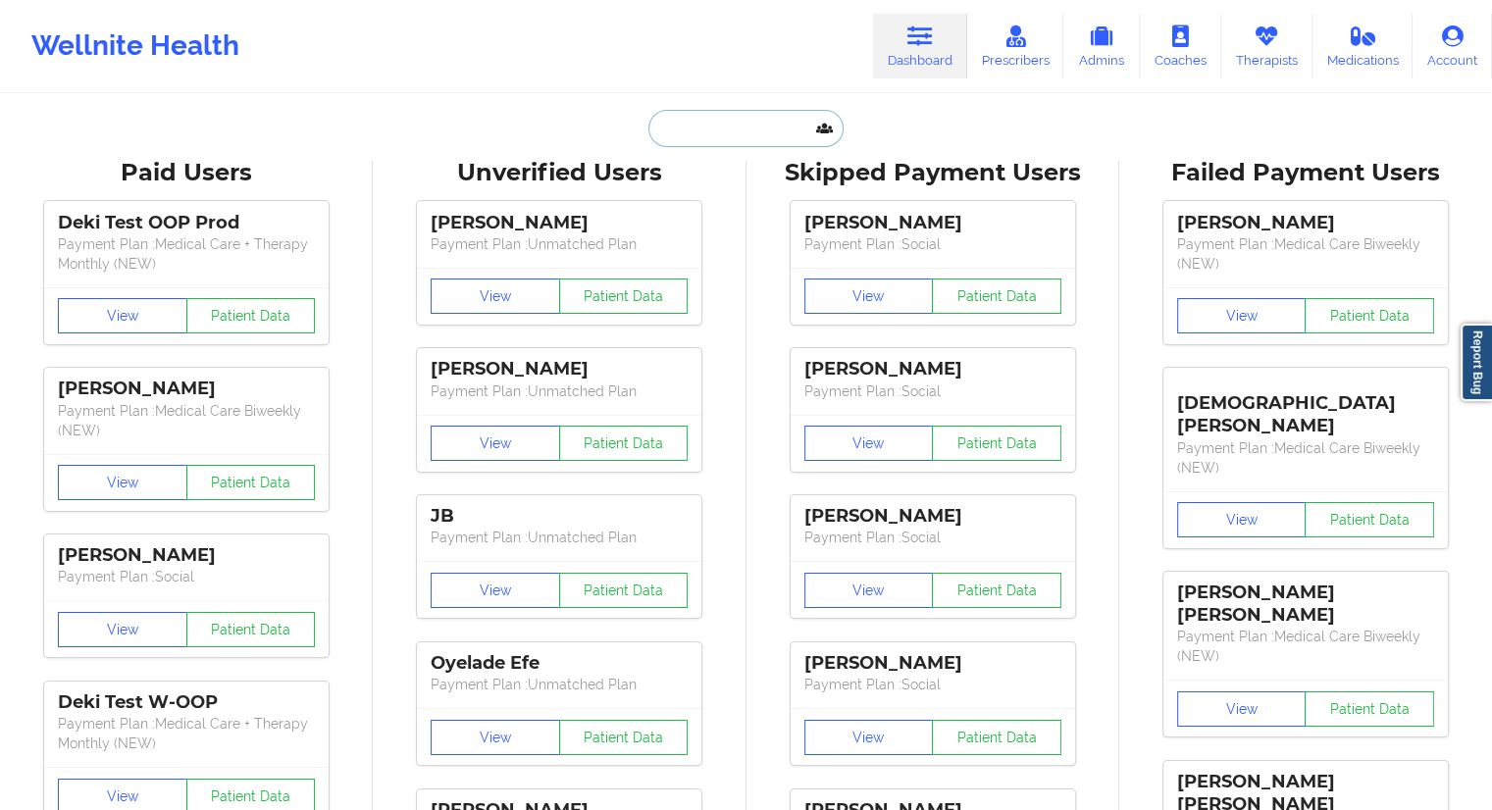
click at [693, 139] on input "text" at bounding box center [746, 128] width 194 height 37
paste input "[EMAIL_ADDRESS][DOMAIN_NAME]"
type input "[EMAIL_ADDRESS][DOMAIN_NAME]"
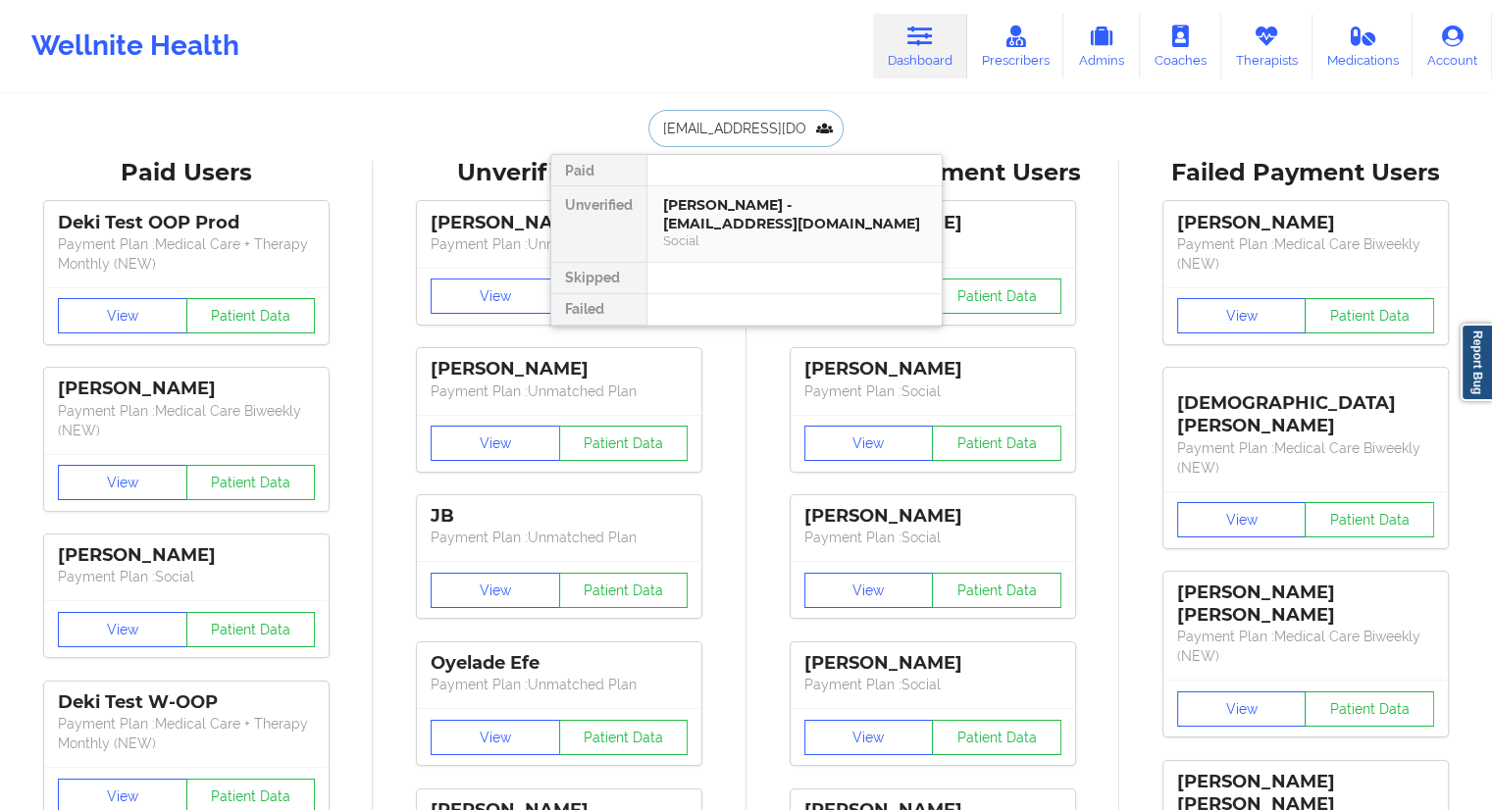
click at [697, 233] on div "Social" at bounding box center [794, 241] width 263 height 17
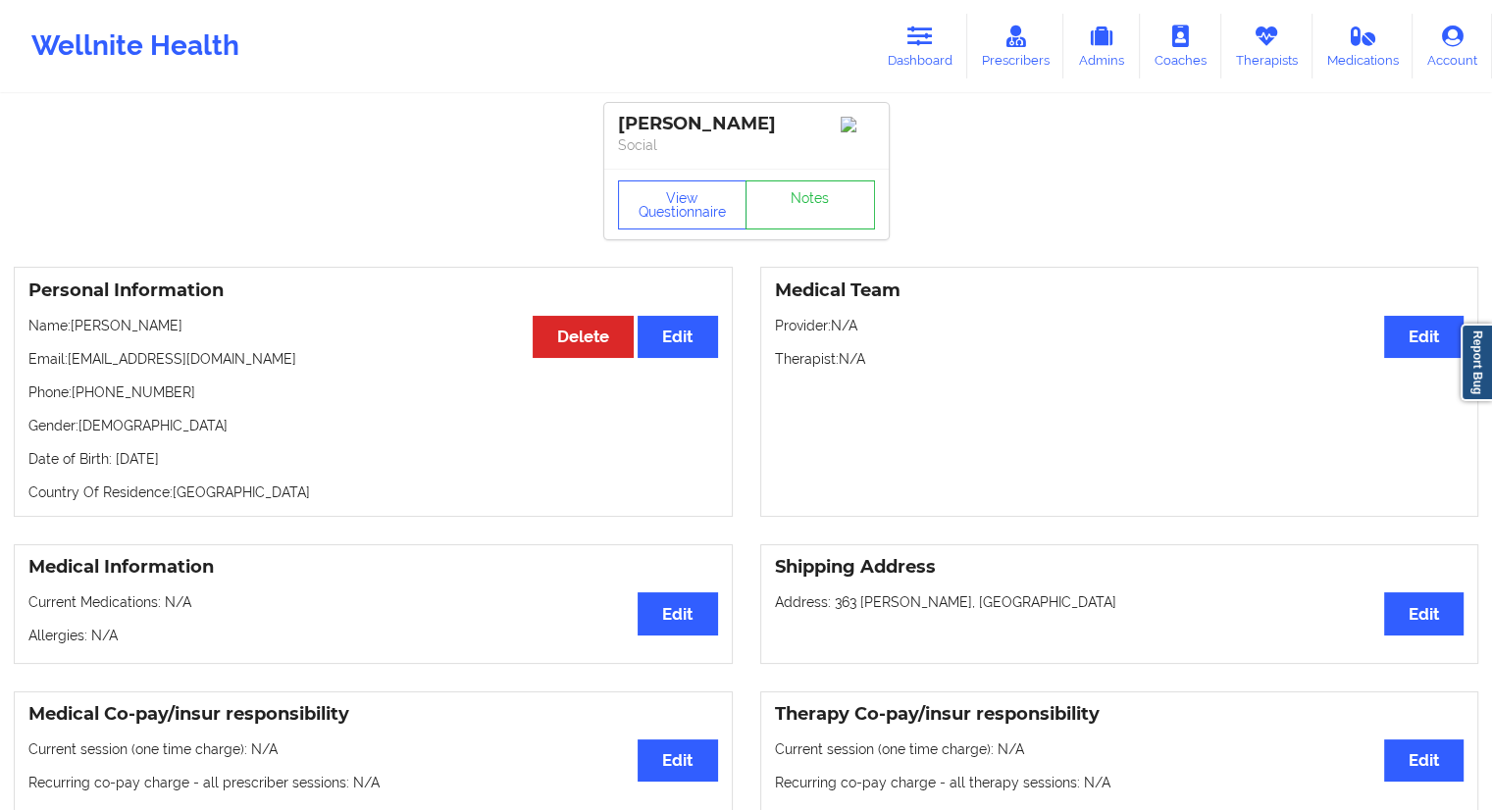
click at [211, 359] on p "Email: [EMAIL_ADDRESS][DOMAIN_NAME]" at bounding box center [373, 359] width 690 height 20
drag, startPoint x: 181, startPoint y: 393, endPoint x: 75, endPoint y: 397, distance: 106.0
click at [75, 397] on p "Phone: [PHONE_NUMBER]" at bounding box center [373, 393] width 690 height 20
click at [665, 209] on button "View Questionnaire" at bounding box center [683, 205] width 130 height 49
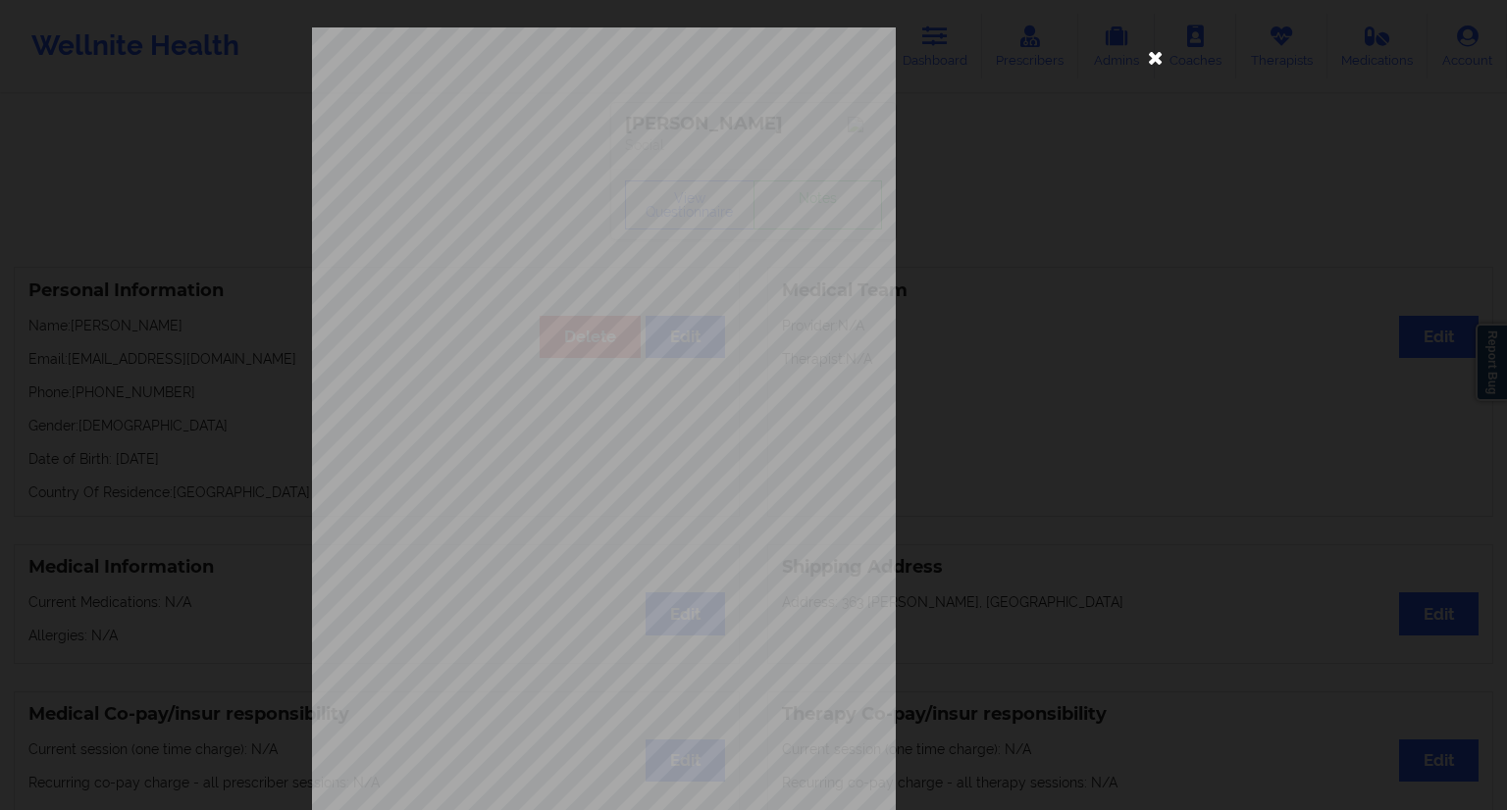
click at [1158, 61] on icon at bounding box center [1155, 56] width 31 height 31
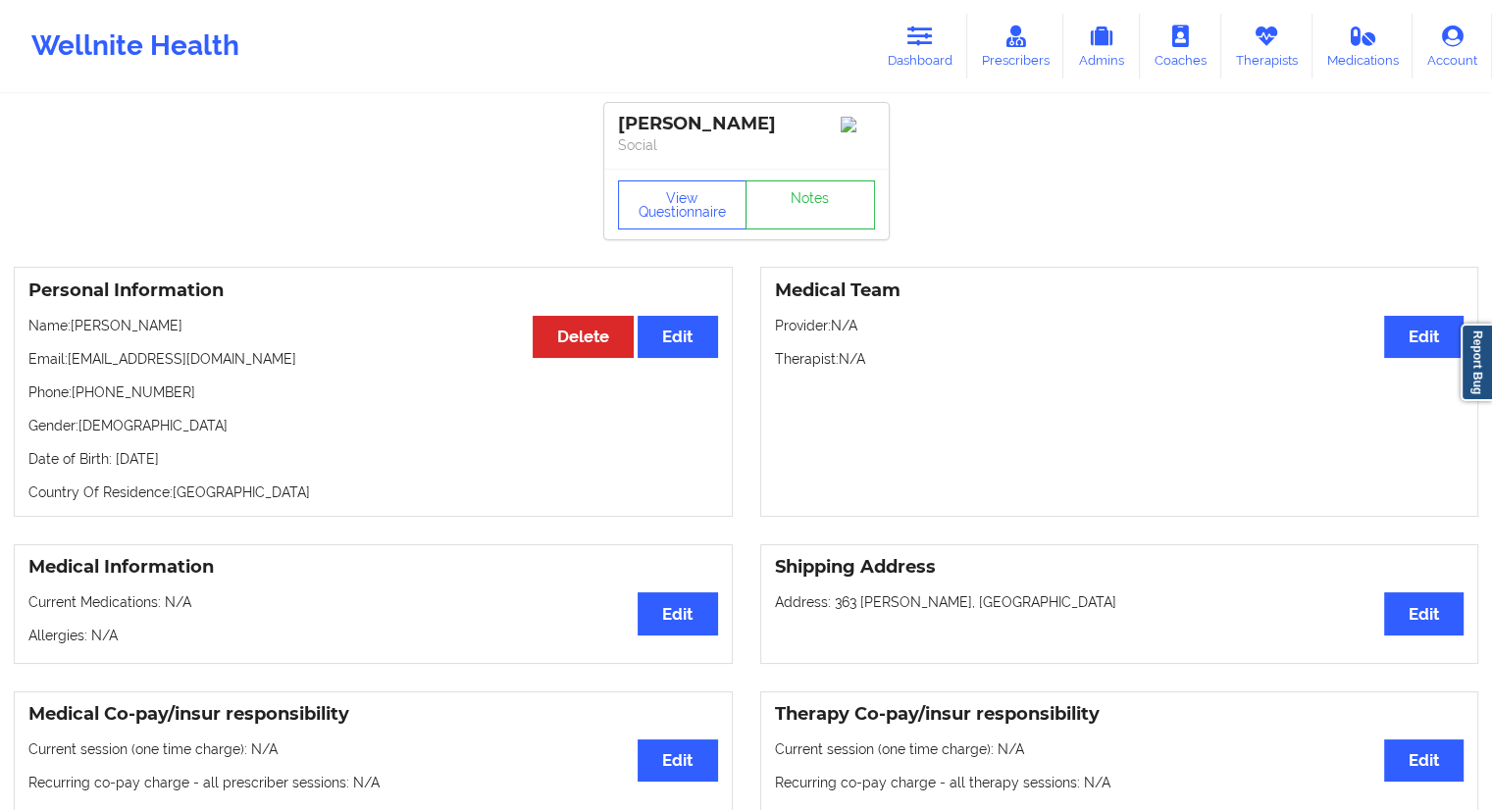
click at [675, 237] on div "View Questionnaire Notes" at bounding box center [746, 204] width 285 height 71
click at [663, 221] on button "View Questionnaire" at bounding box center [683, 205] width 130 height 49
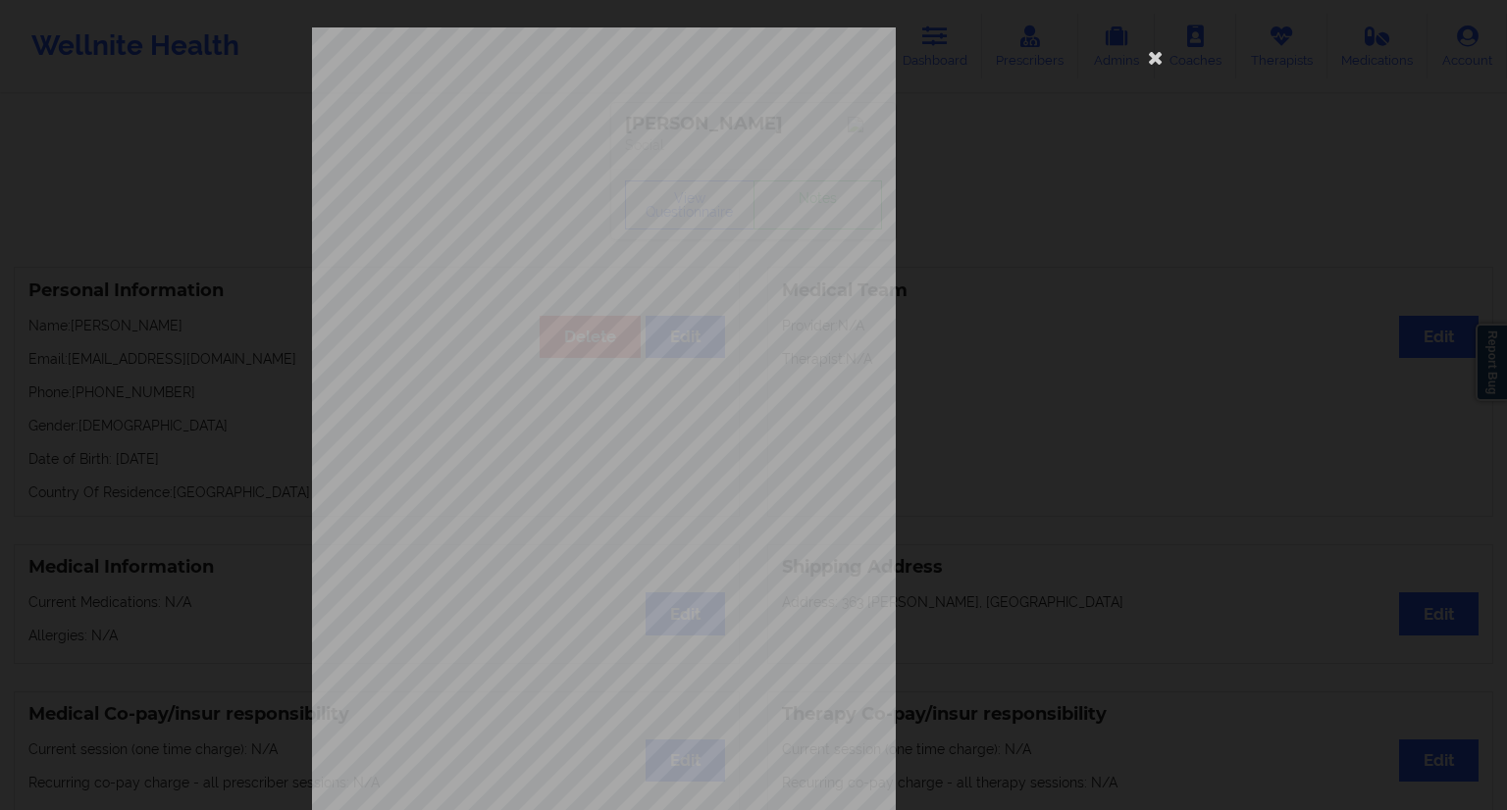
scroll to position [126, 0]
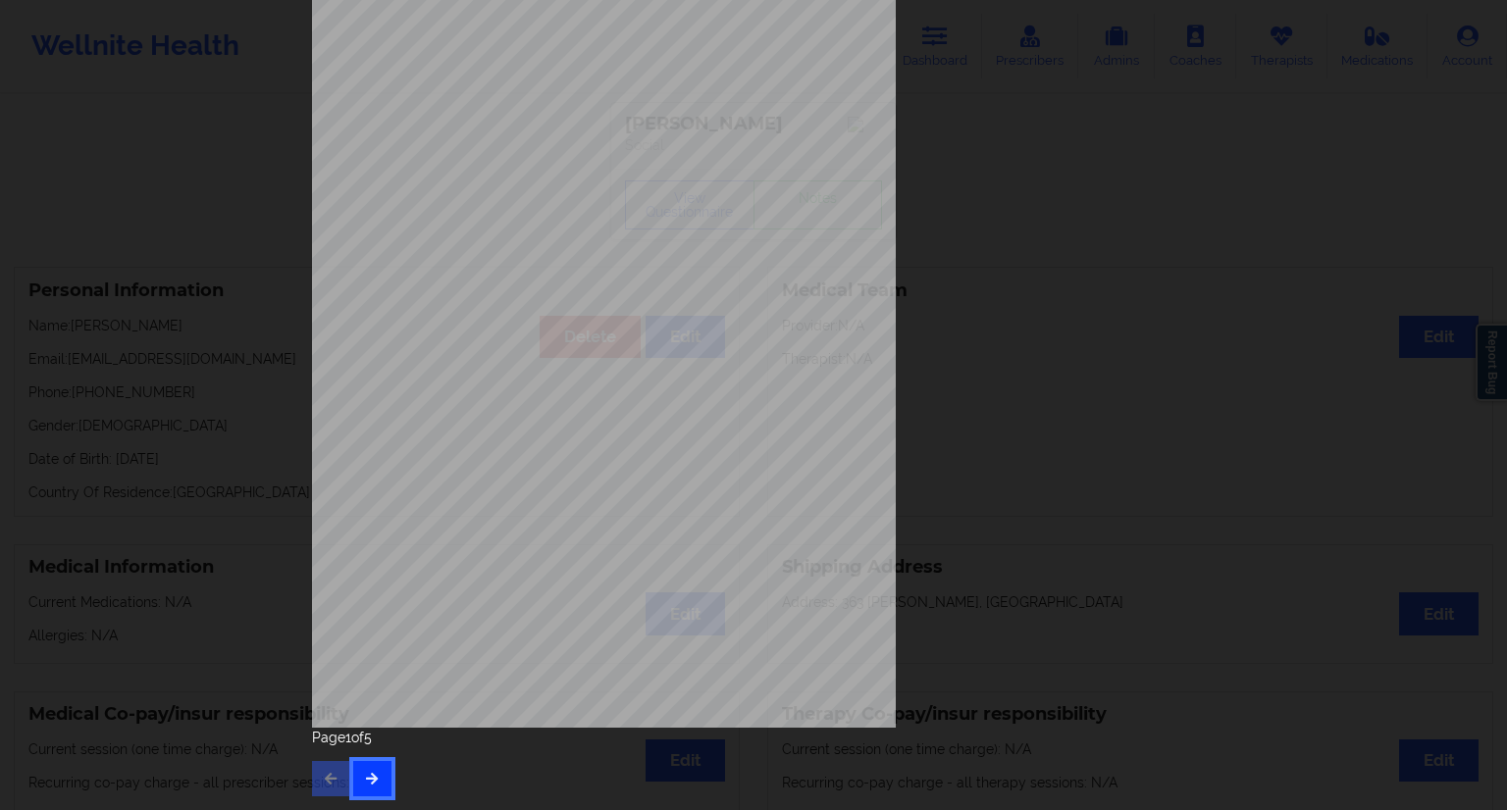
click at [366, 787] on button "button" at bounding box center [372, 778] width 38 height 35
click at [392, 778] on div "Page 2 of 5" at bounding box center [753, 762] width 883 height 69
click at [385, 778] on button "button" at bounding box center [372, 778] width 38 height 35
click at [365, 798] on div "Back cover of insurance image Page 3 of 5" at bounding box center [753, 349] width 911 height 922
click at [372, 772] on icon "button" at bounding box center [372, 778] width 17 height 12
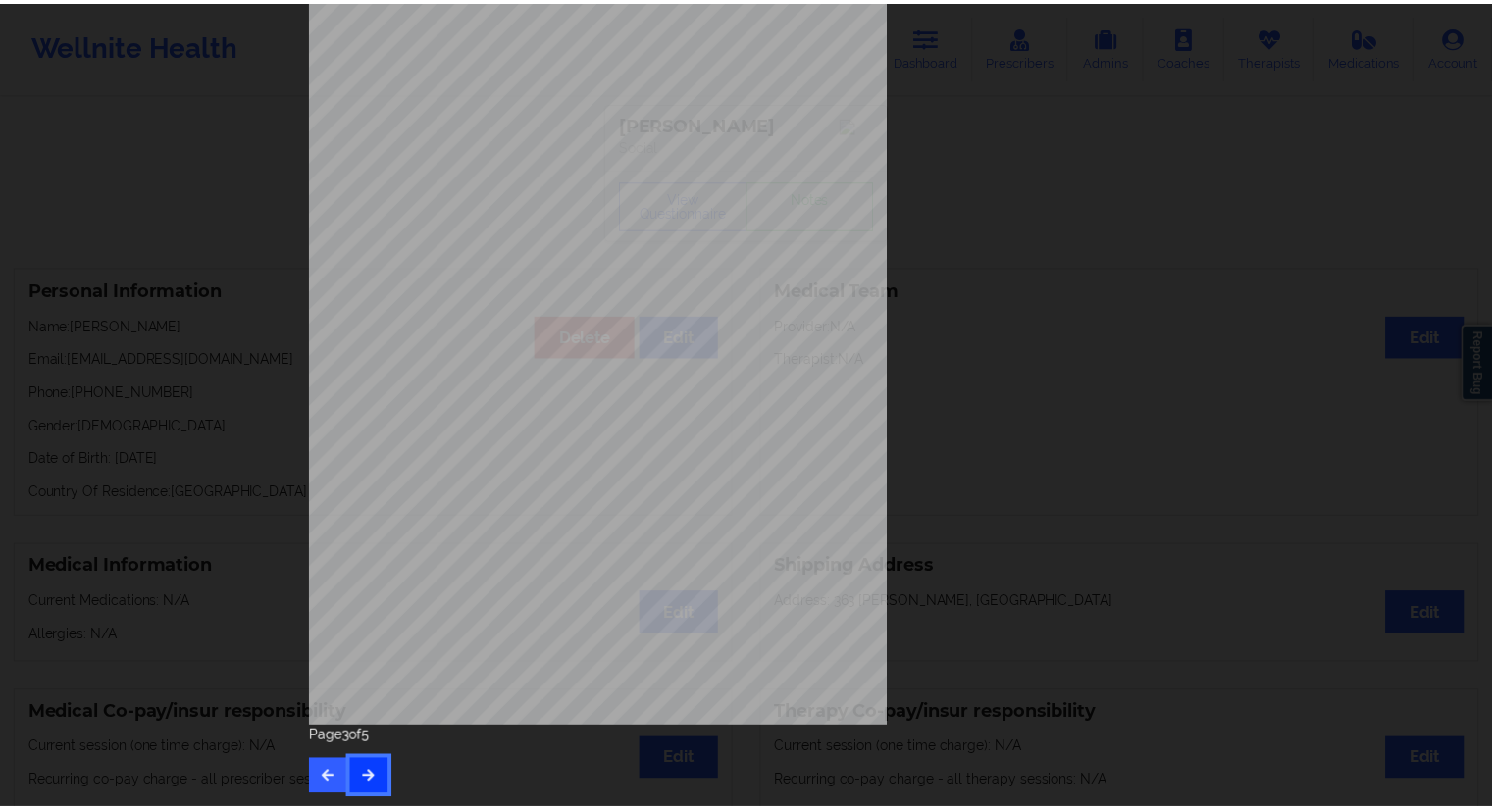
scroll to position [0, 0]
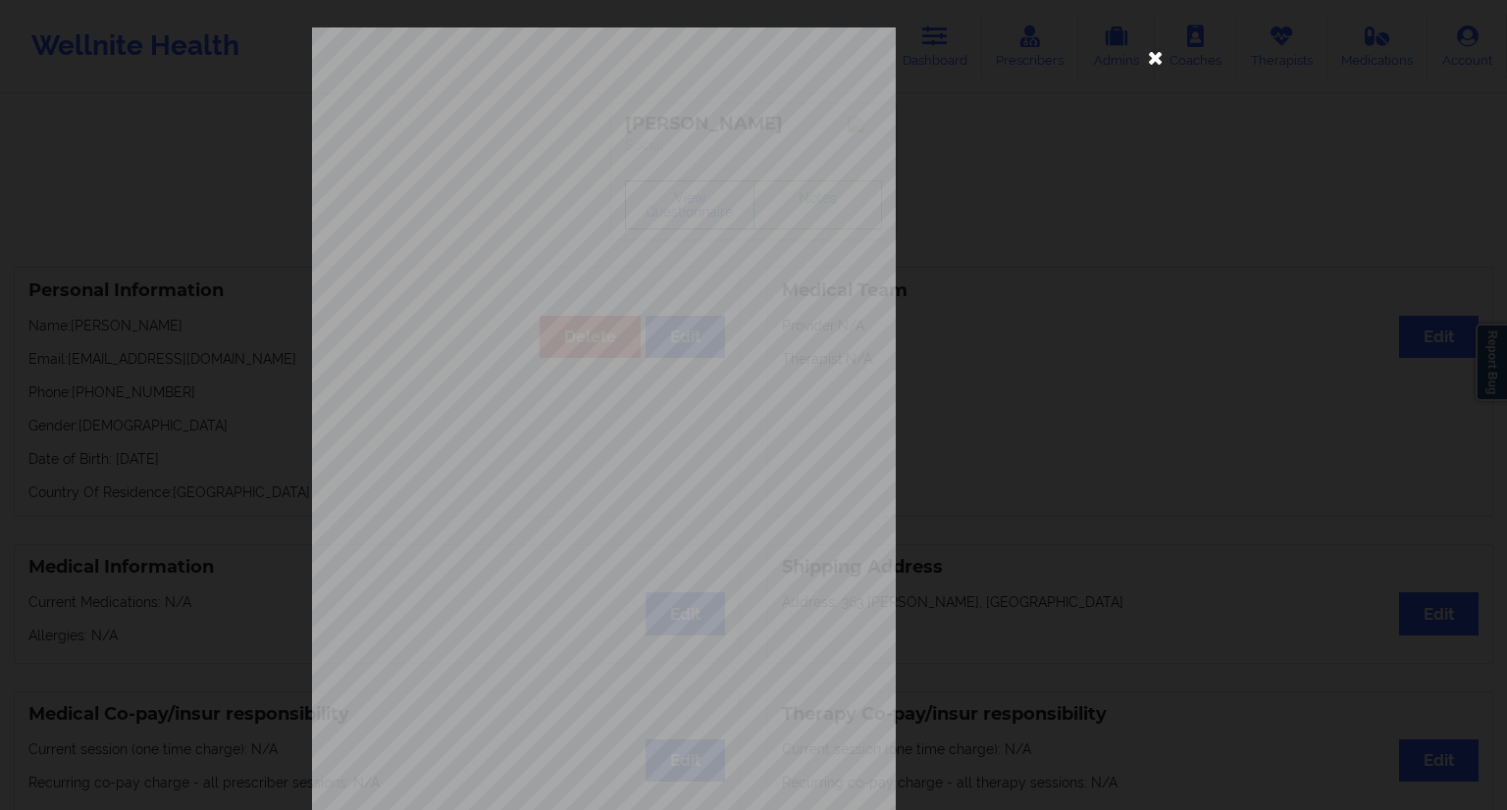
click at [1148, 53] on icon at bounding box center [1155, 56] width 31 height 31
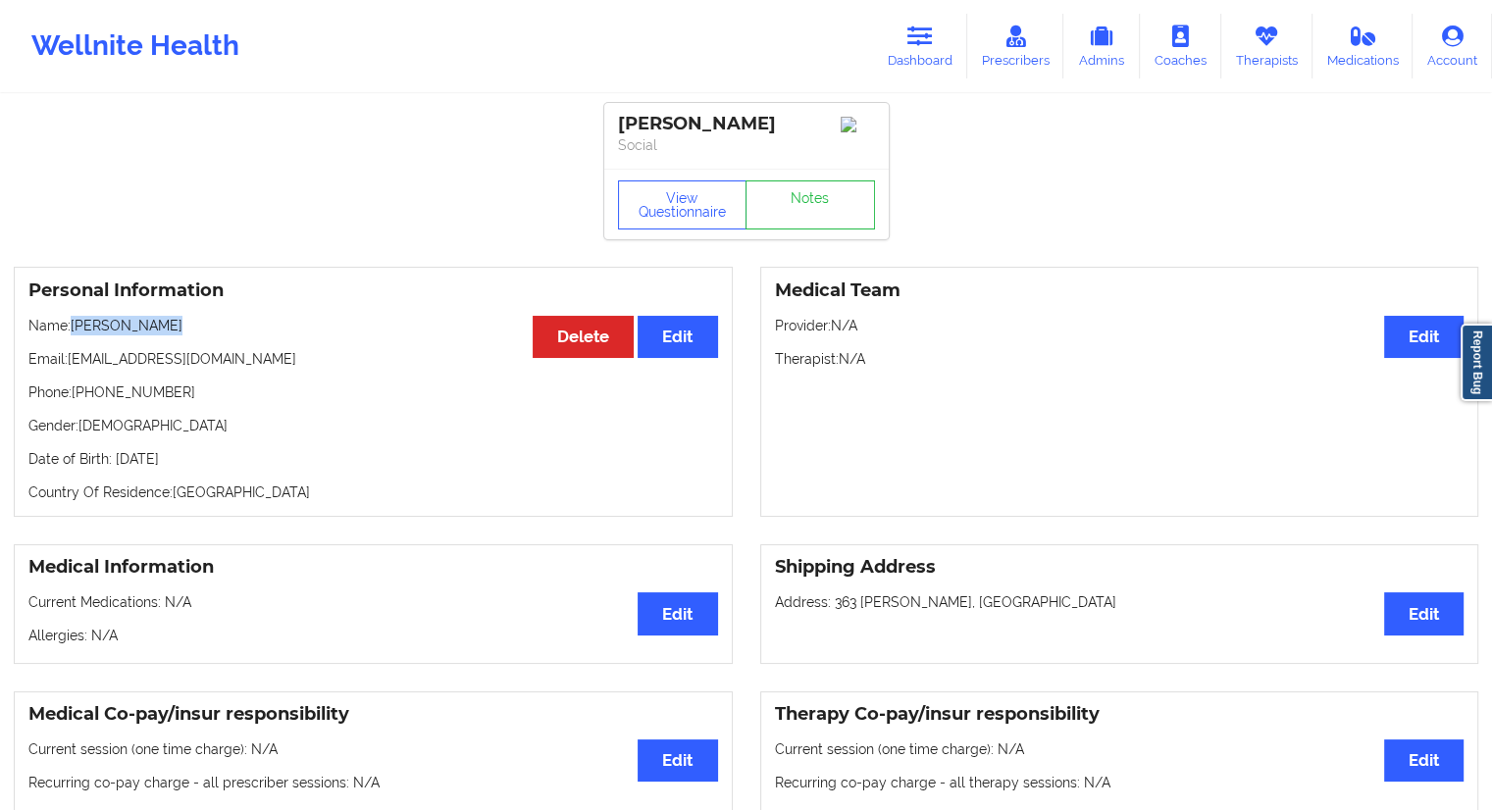
drag, startPoint x: 148, startPoint y: 329, endPoint x: 75, endPoint y: 327, distance: 73.6
click at [75, 327] on p "Name: [PERSON_NAME]" at bounding box center [373, 326] width 690 height 20
drag, startPoint x: 907, startPoint y: 66, endPoint x: 892, endPoint y: 79, distance: 20.1
click at [908, 66] on link "Dashboard" at bounding box center [920, 46] width 94 height 65
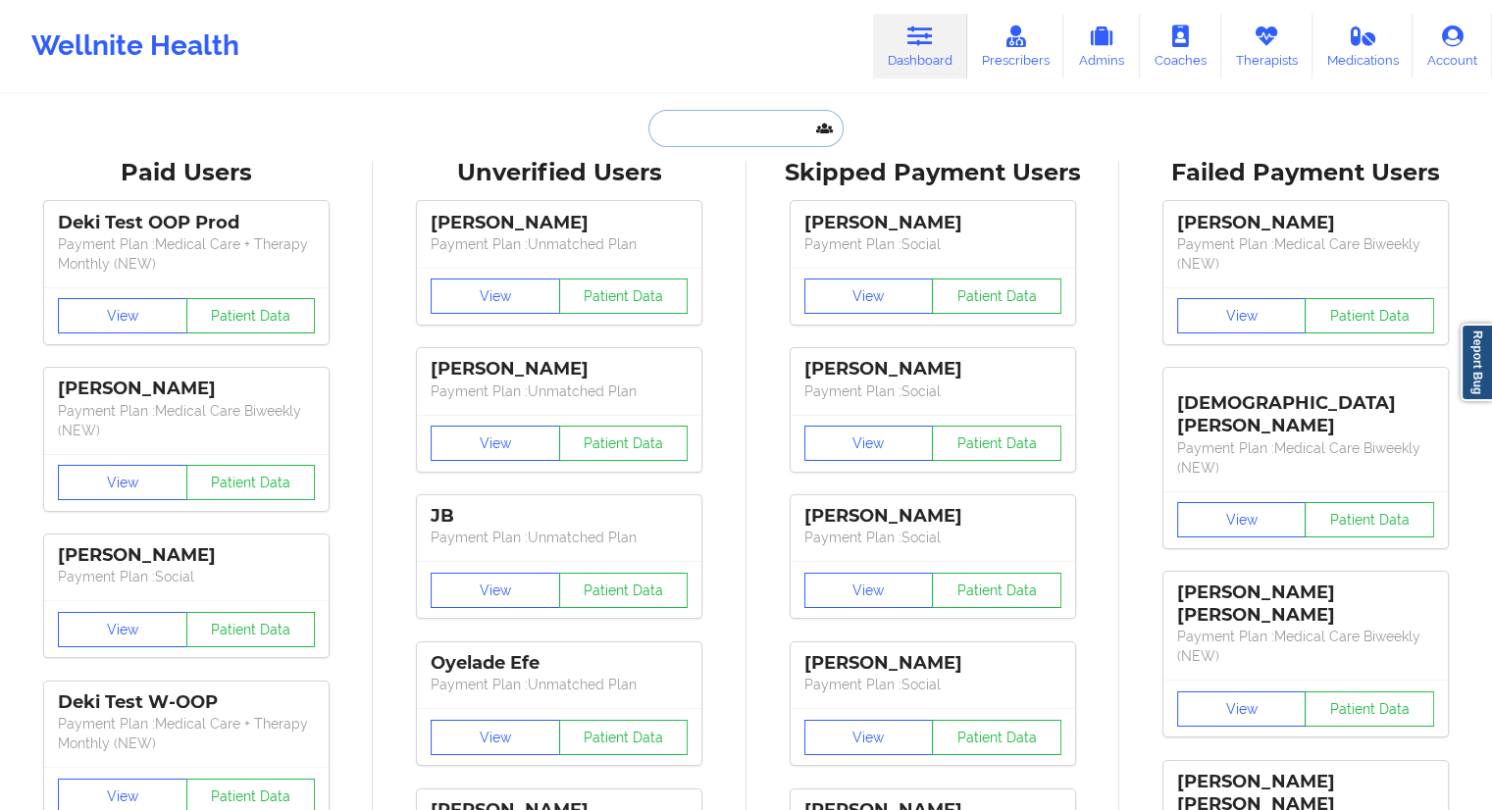
drag, startPoint x: 791, startPoint y: 133, endPoint x: 755, endPoint y: 147, distance: 37.9
click at [791, 133] on input "text" at bounding box center [746, 128] width 194 height 37
paste input "[PERSON_NAME][EMAIL_ADDRESS][PERSON_NAME][DOMAIN_NAME]"
type input "[PERSON_NAME][EMAIL_ADDRESS][PERSON_NAME][DOMAIN_NAME]"
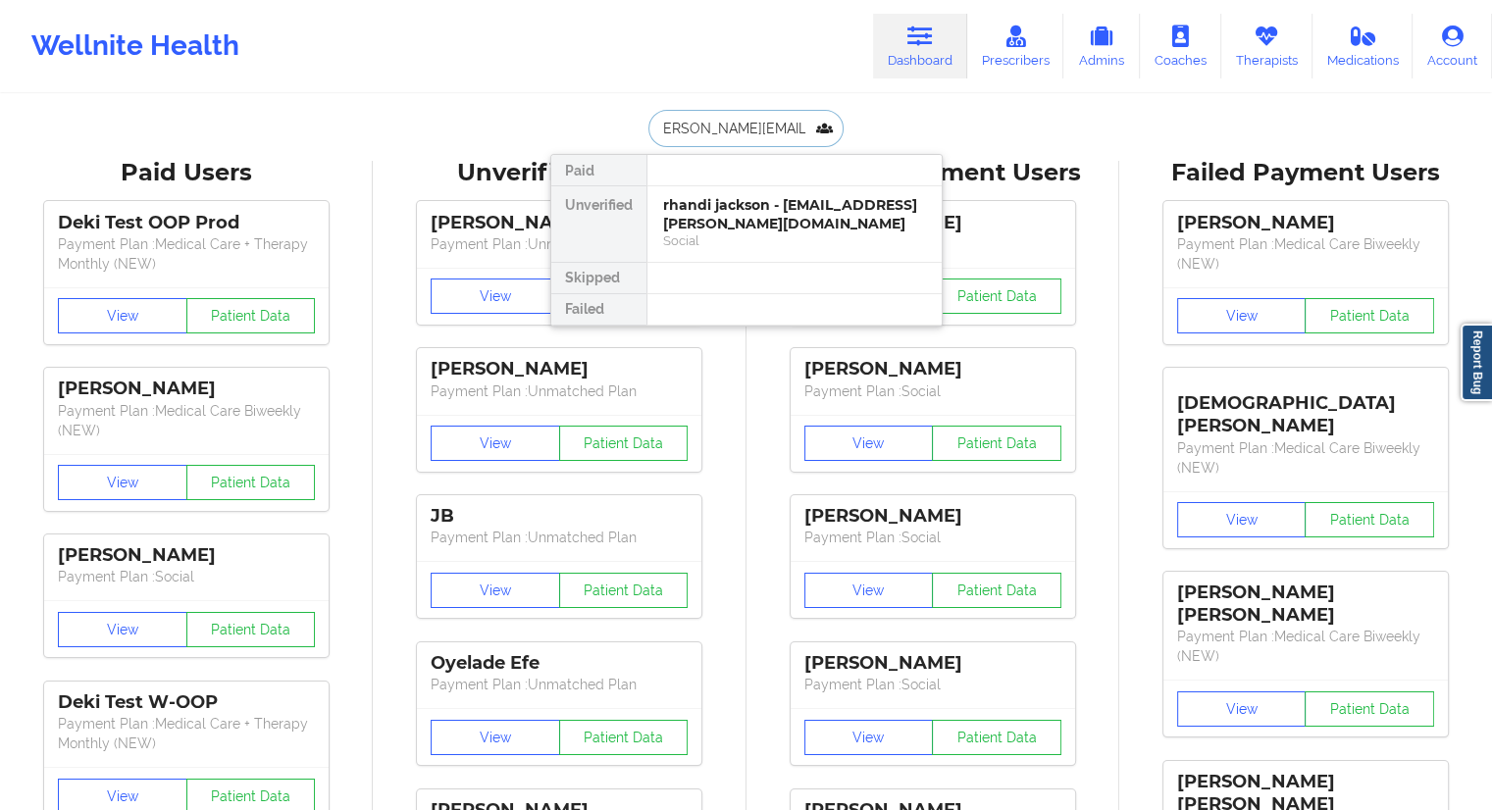
click at [747, 208] on div "rhandi jackson - [EMAIL_ADDRESS][PERSON_NAME][DOMAIN_NAME]" at bounding box center [794, 214] width 263 height 36
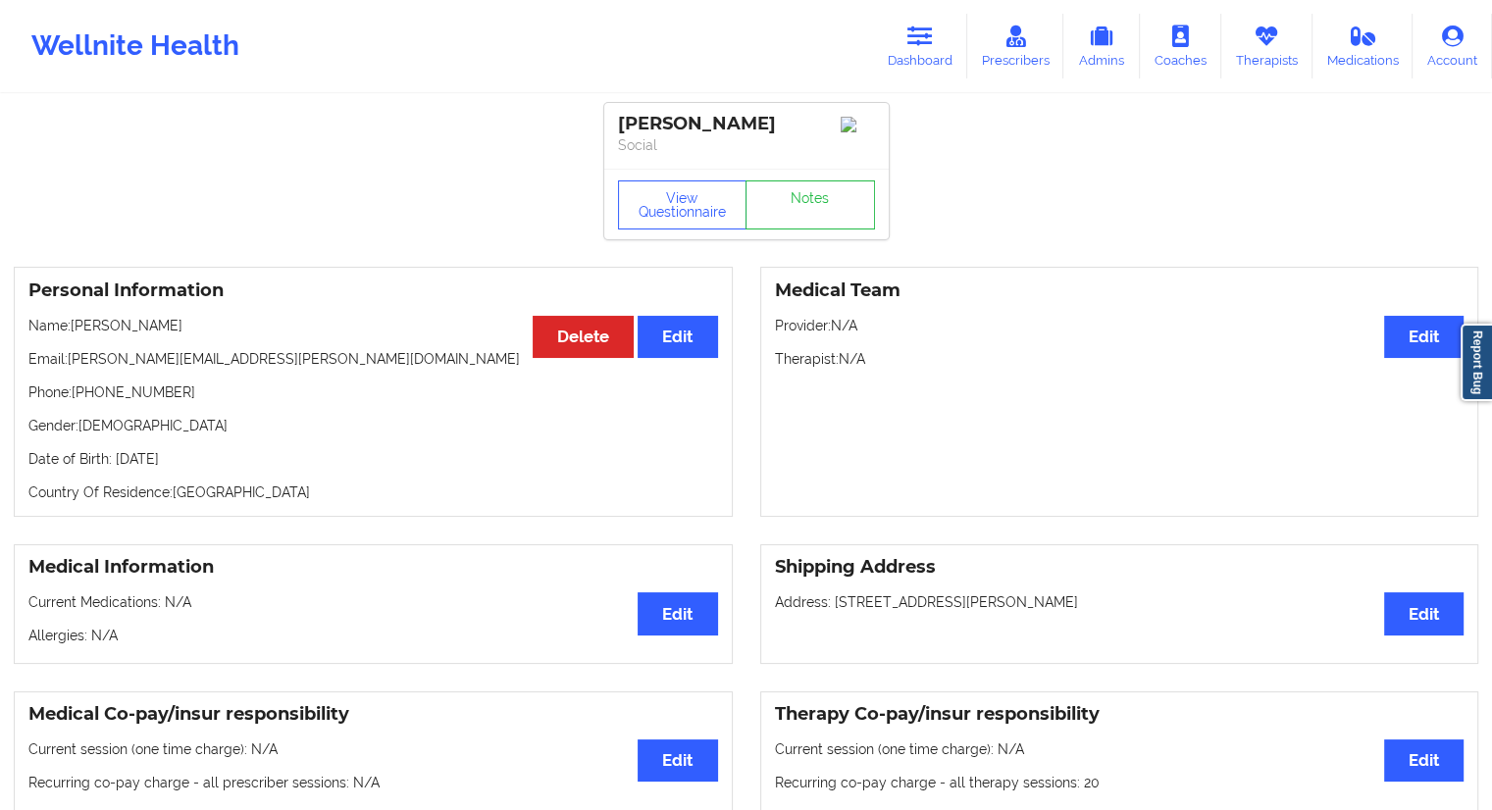
drag, startPoint x: 200, startPoint y: 318, endPoint x: 79, endPoint y: 329, distance: 121.2
click at [79, 329] on div "Personal Information Edit Delete Name: [PERSON_NAME] Email: [PERSON_NAME][EMAIL…" at bounding box center [373, 392] width 719 height 250
drag, startPoint x: 204, startPoint y: 396, endPoint x: 77, endPoint y: 398, distance: 127.6
click at [77, 398] on p "Phone: [PHONE_NUMBER]" at bounding box center [373, 393] width 690 height 20
click at [938, 37] on link "Dashboard" at bounding box center [920, 46] width 94 height 65
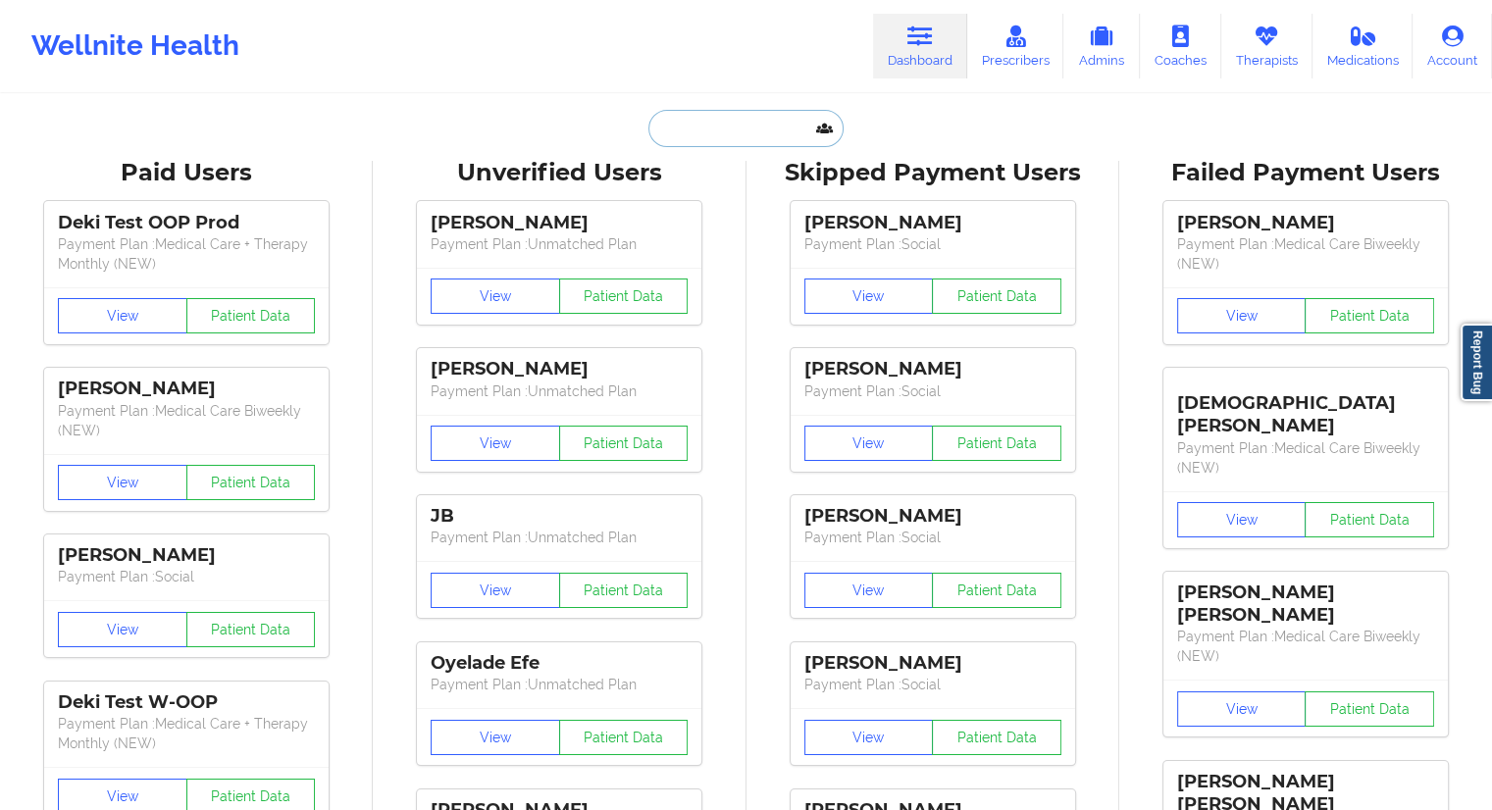
click at [770, 137] on input "text" at bounding box center [746, 128] width 194 height 37
paste input "[EMAIL_ADDRESS][DOMAIN_NAME]"
type input "[EMAIL_ADDRESS][DOMAIN_NAME]"
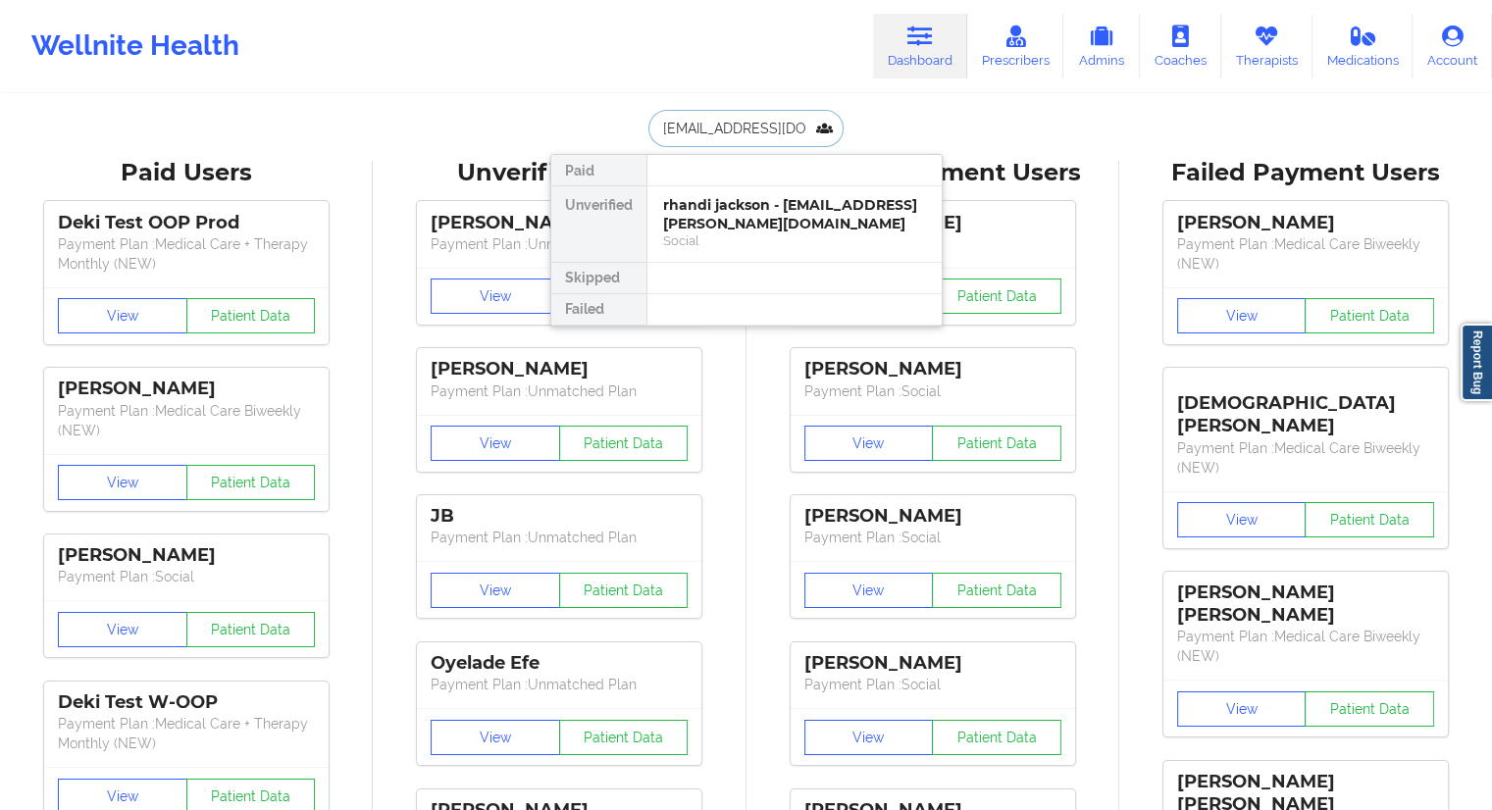
scroll to position [0, 45]
click at [705, 221] on div "[PERSON_NAME] - [EMAIL_ADDRESS][DOMAIN_NAME]" at bounding box center [794, 214] width 263 height 36
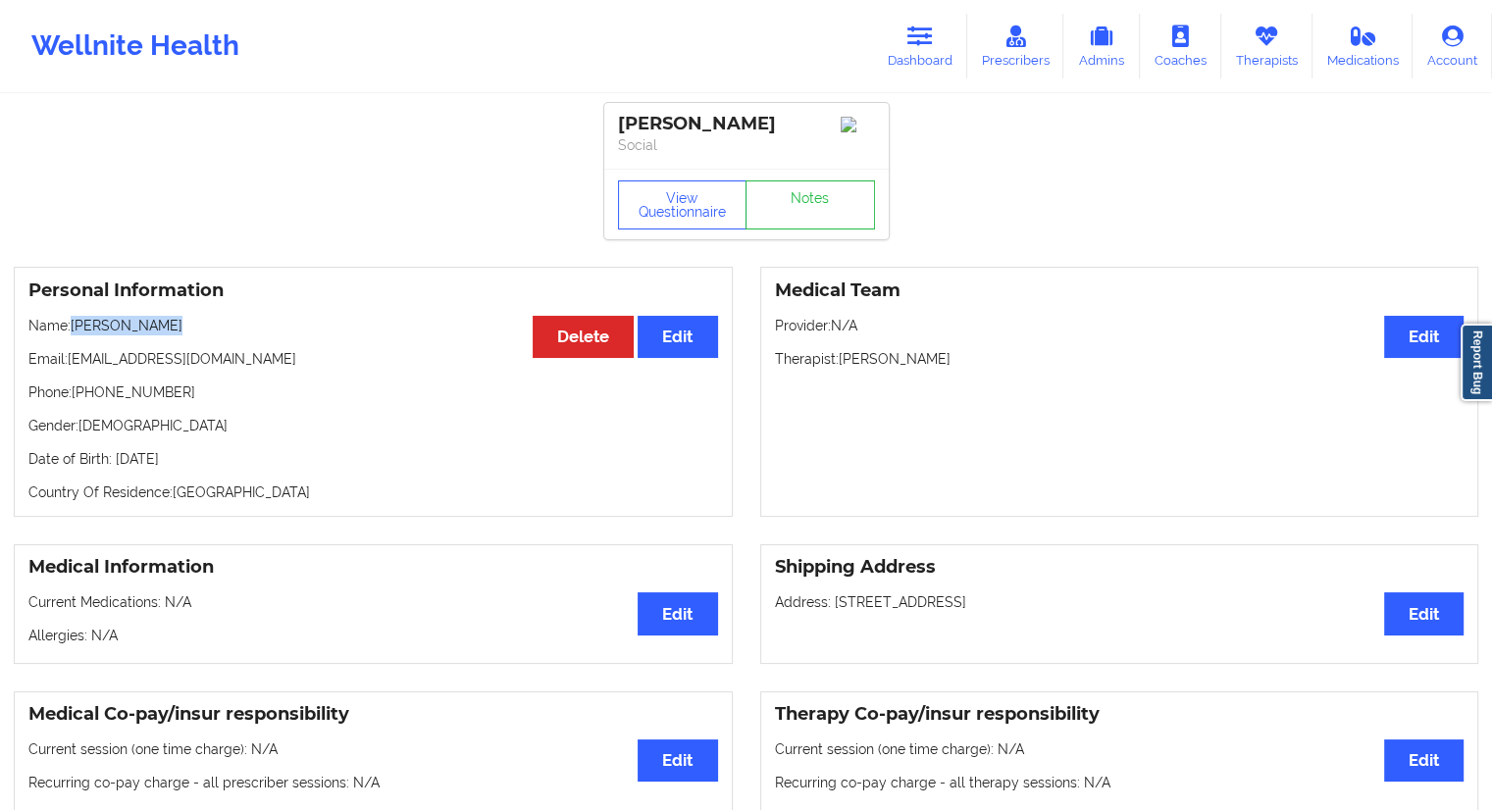
drag, startPoint x: 189, startPoint y: 338, endPoint x: 73, endPoint y: 328, distance: 117.2
click at [73, 328] on p "Name: [PERSON_NAME]" at bounding box center [373, 326] width 690 height 20
drag, startPoint x: 177, startPoint y: 401, endPoint x: 76, endPoint y: 398, distance: 101.1
click at [76, 398] on p "Phone: [PHONE_NUMBER]" at bounding box center [373, 393] width 690 height 20
drag, startPoint x: 673, startPoint y: 206, endPoint x: 686, endPoint y: 219, distance: 18.0
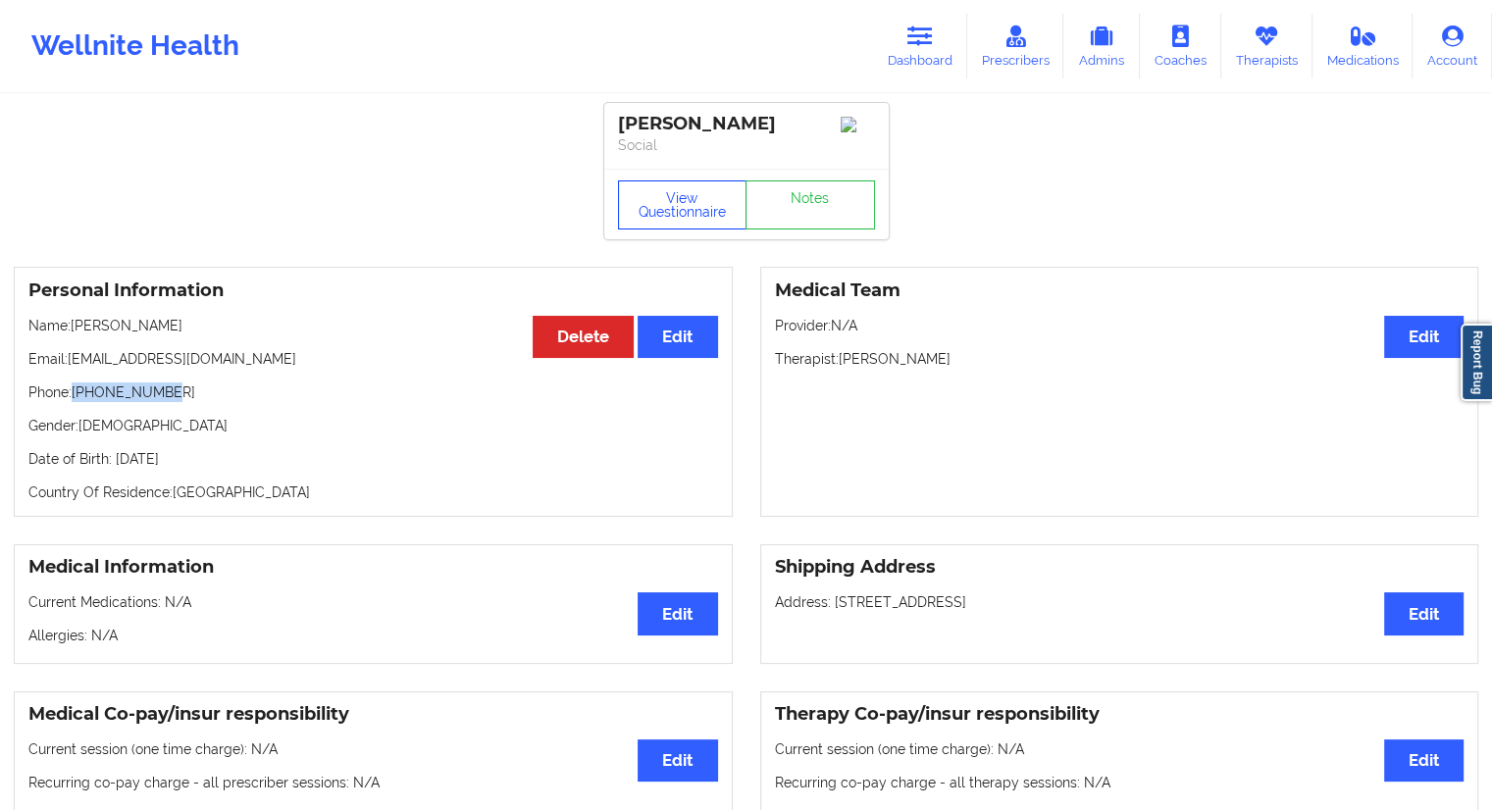
click at [674, 206] on button "View Questionnaire" at bounding box center [683, 205] width 130 height 49
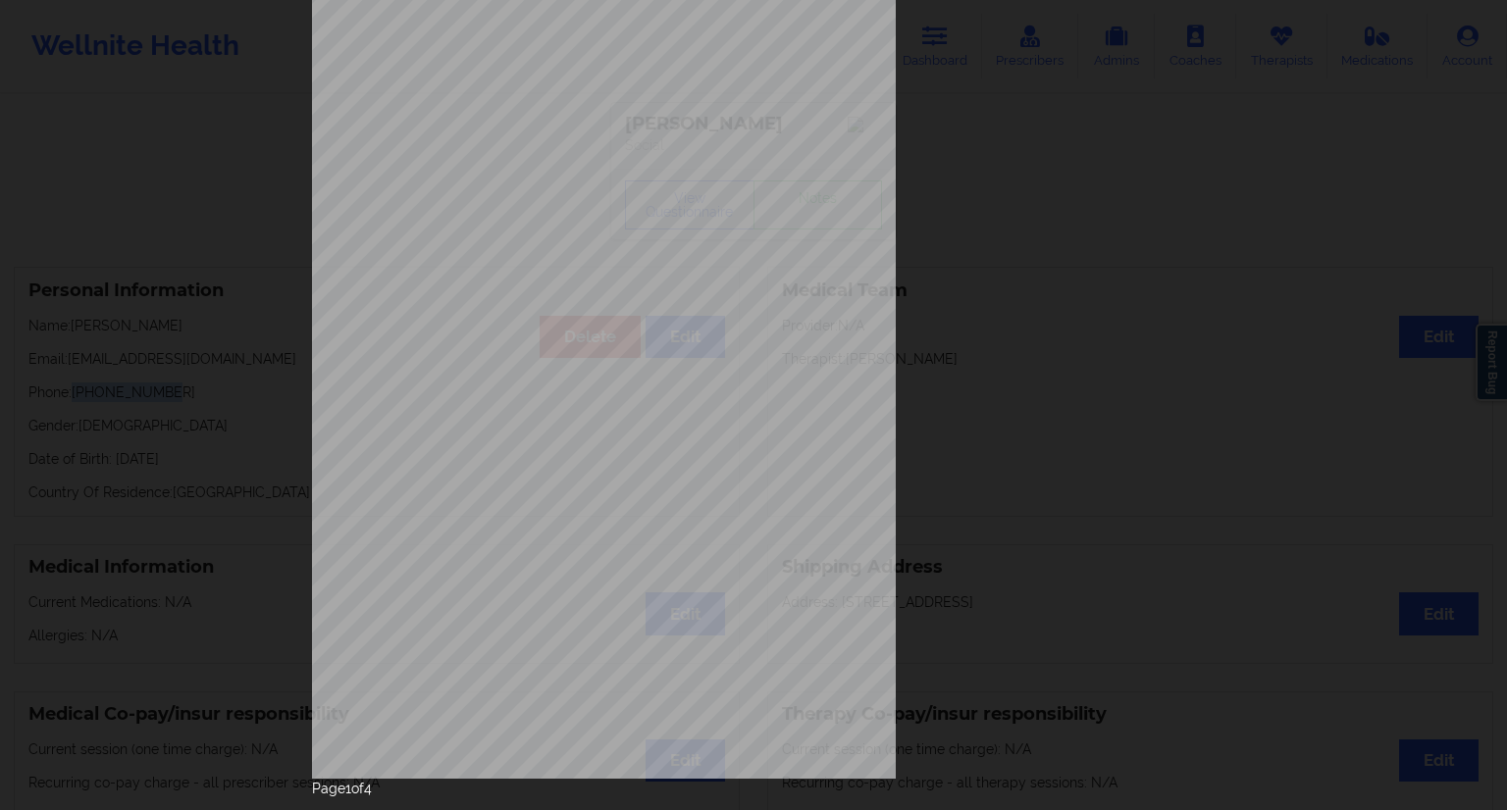
scroll to position [126, 0]
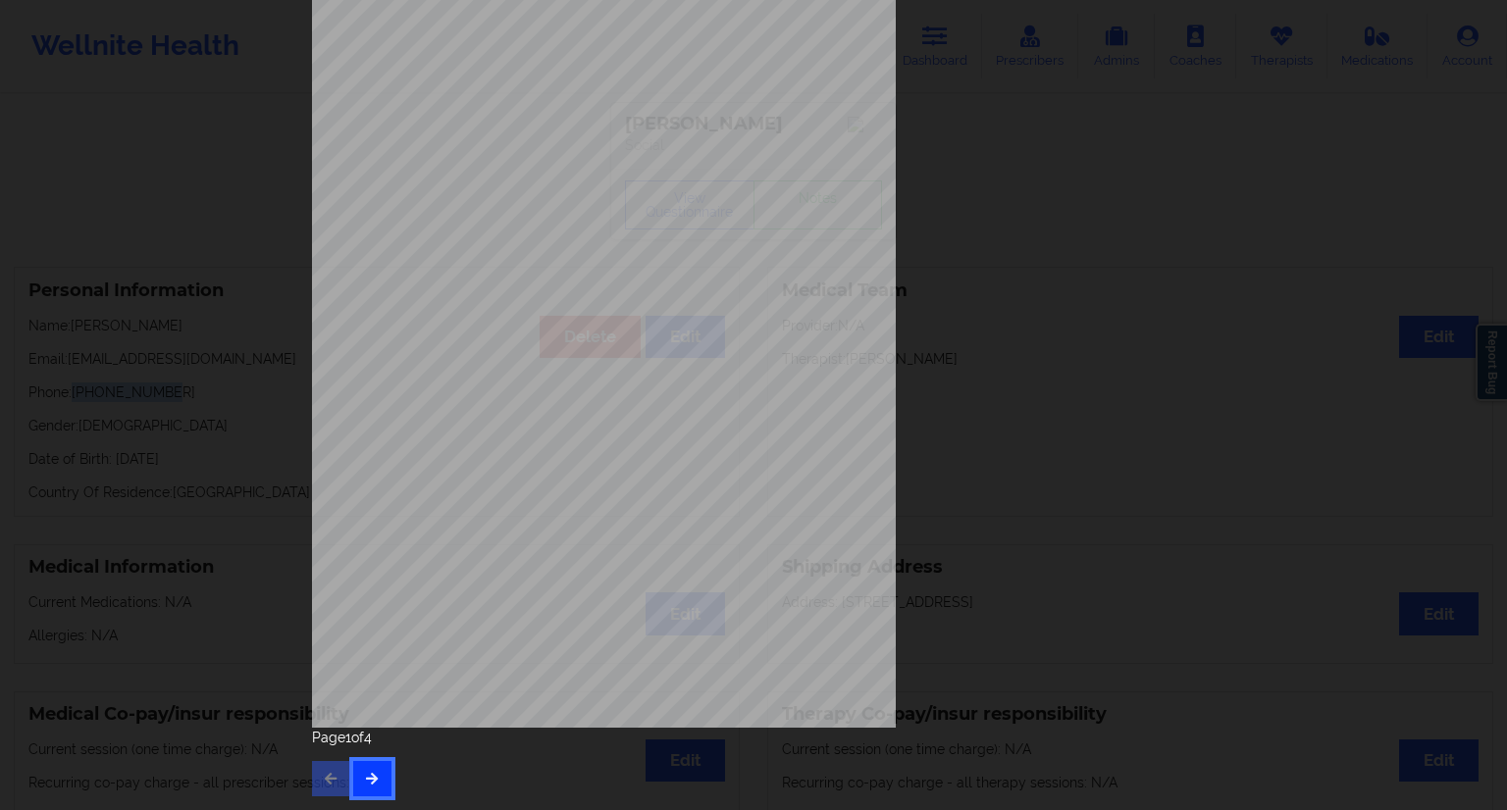
click at [372, 777] on icon "button" at bounding box center [372, 778] width 17 height 12
click at [378, 775] on button "button" at bounding box center [372, 778] width 38 height 35
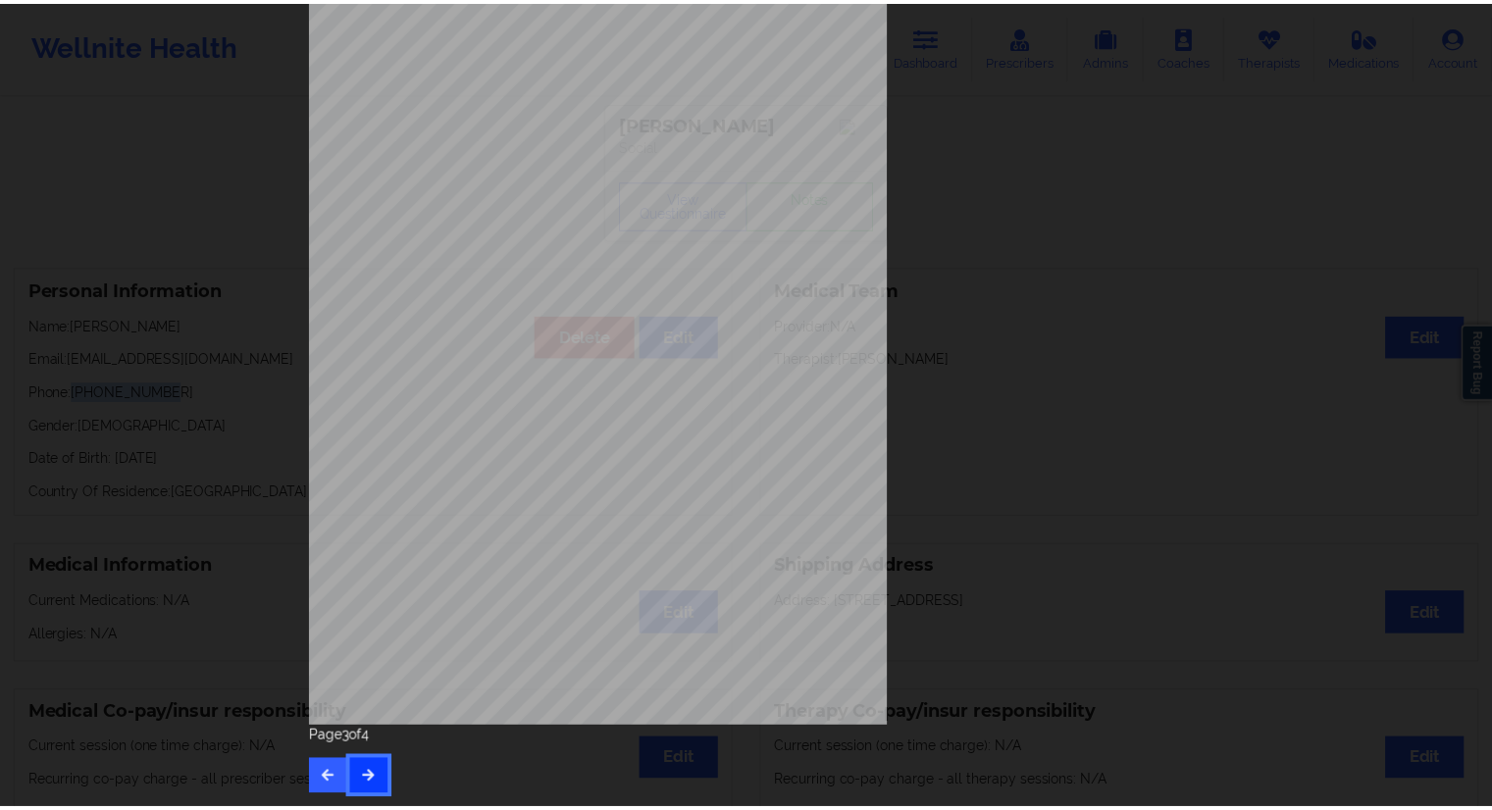
scroll to position [0, 0]
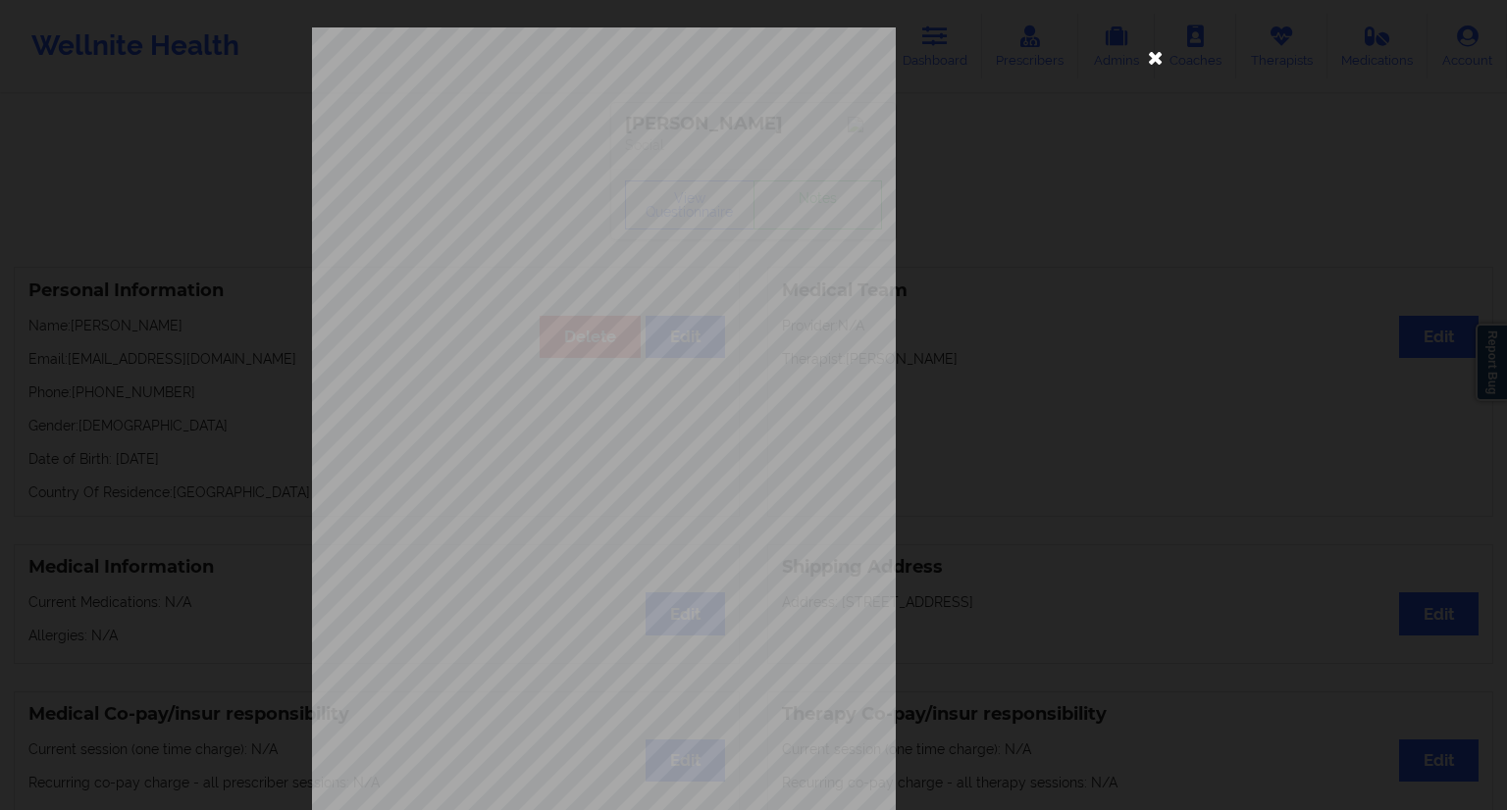
click at [1156, 59] on icon at bounding box center [1155, 56] width 31 height 31
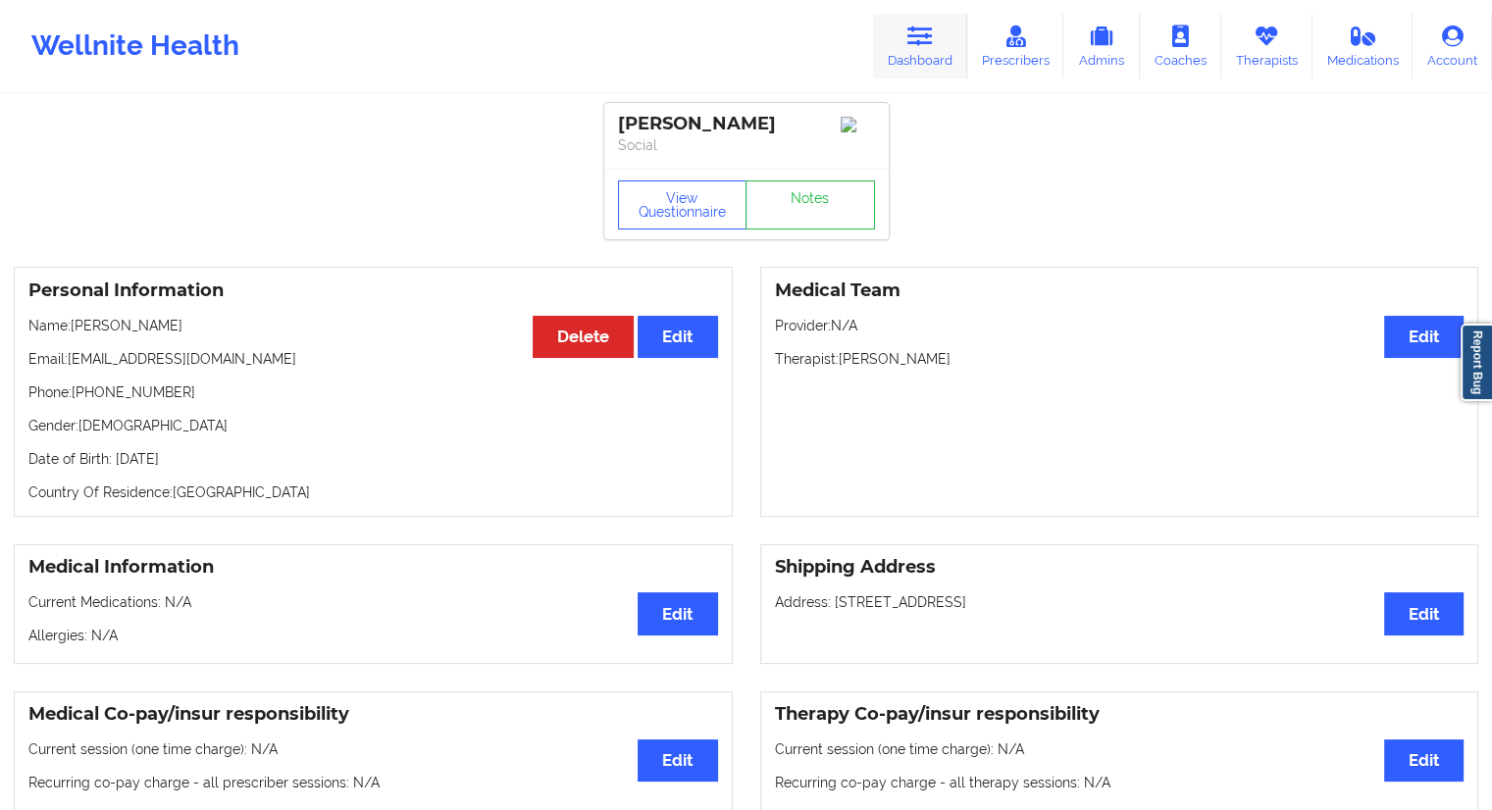
drag, startPoint x: 930, startPoint y: 62, endPoint x: 895, endPoint y: 77, distance: 38.3
click at [930, 62] on link "Dashboard" at bounding box center [920, 46] width 94 height 65
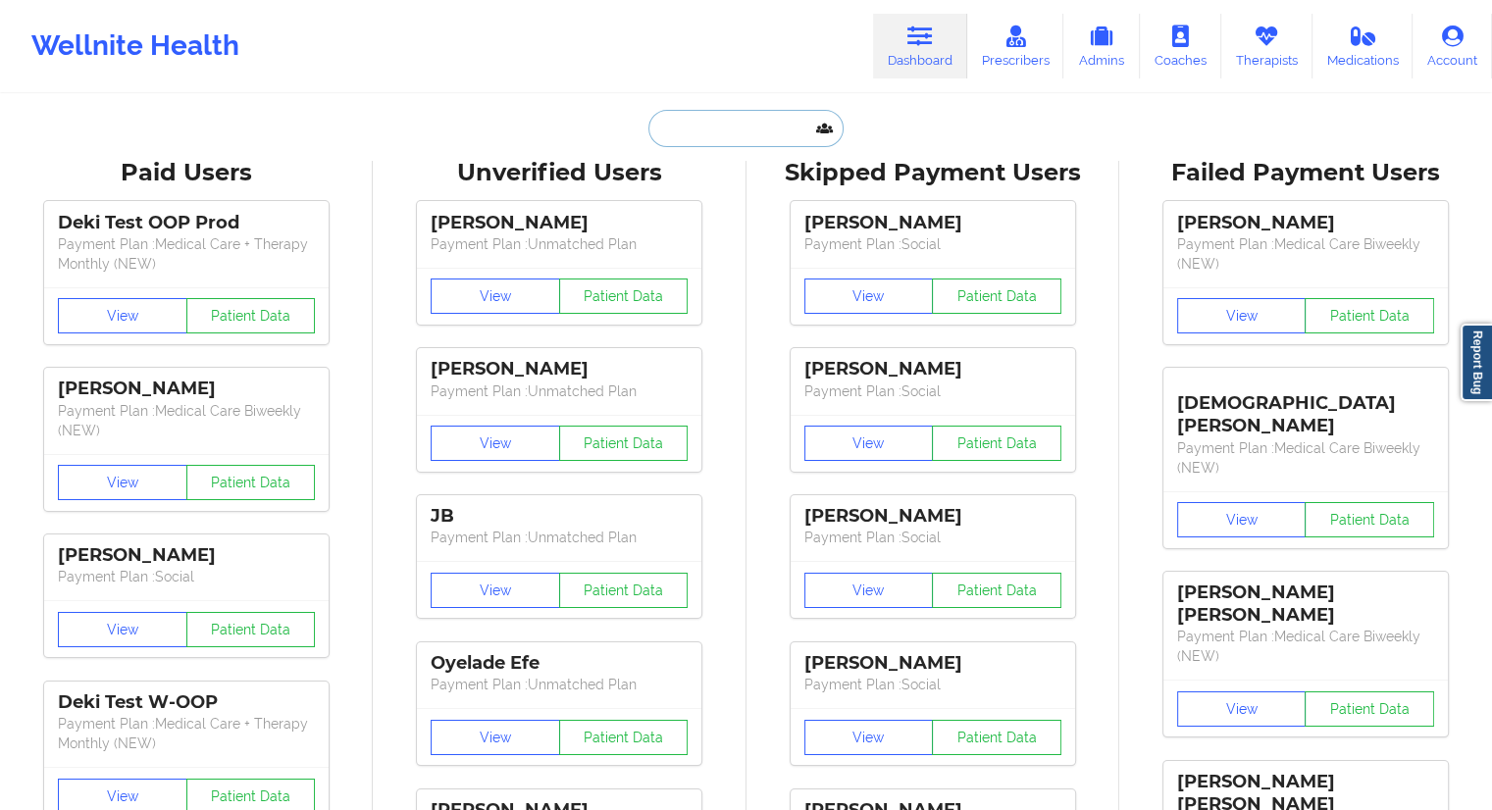
click at [750, 138] on input "text" at bounding box center [746, 128] width 194 height 37
paste input "[EMAIL_ADDRESS][DOMAIN_NAME]"
type input "[EMAIL_ADDRESS][DOMAIN_NAME]"
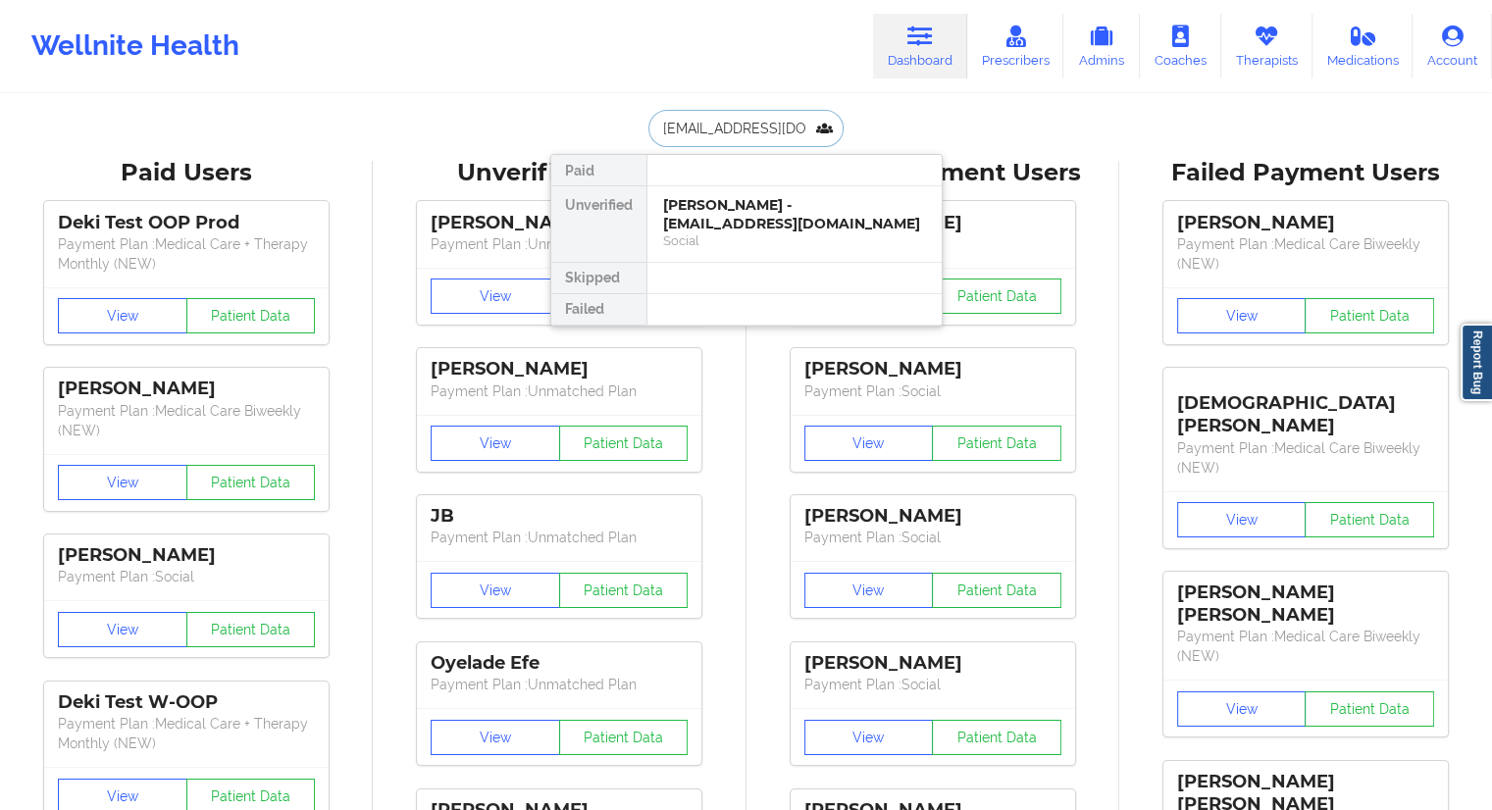
scroll to position [0, 23]
click at [707, 216] on div "[PERSON_NAME] - [EMAIL_ADDRESS][DOMAIN_NAME]" at bounding box center [794, 214] width 263 height 36
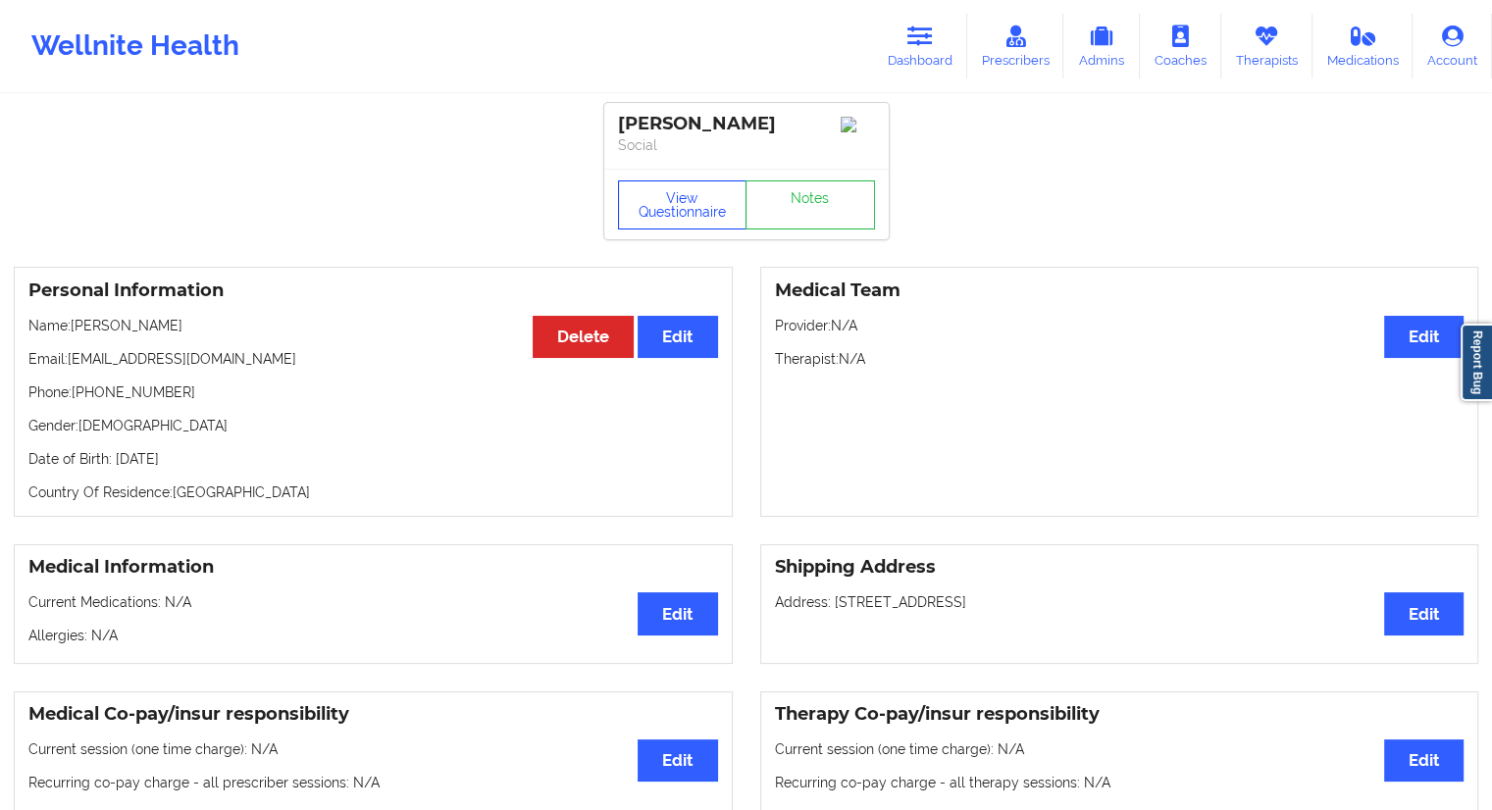
click at [673, 195] on button "View Questionnaire" at bounding box center [683, 205] width 130 height 49
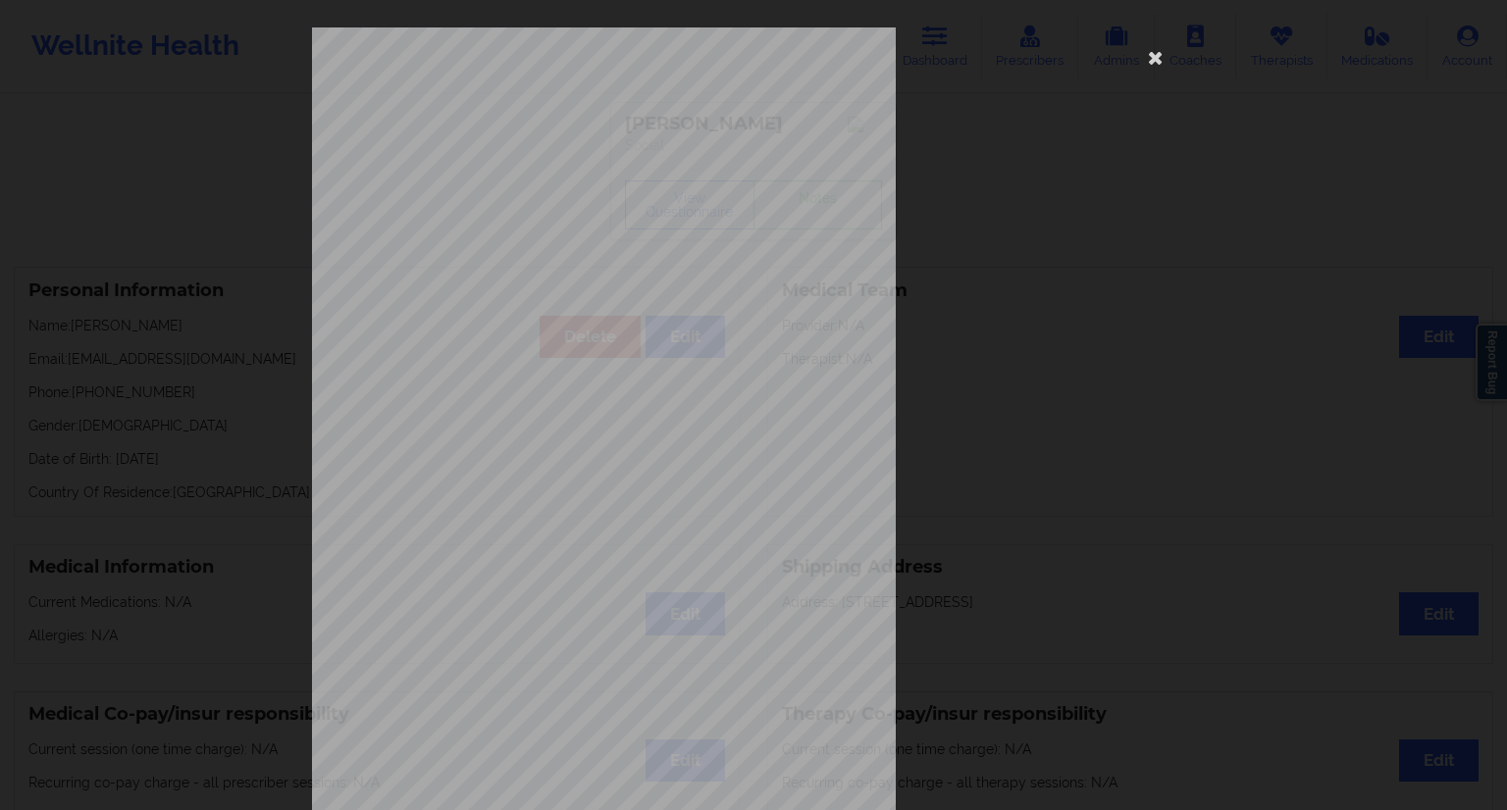
scroll to position [126, 0]
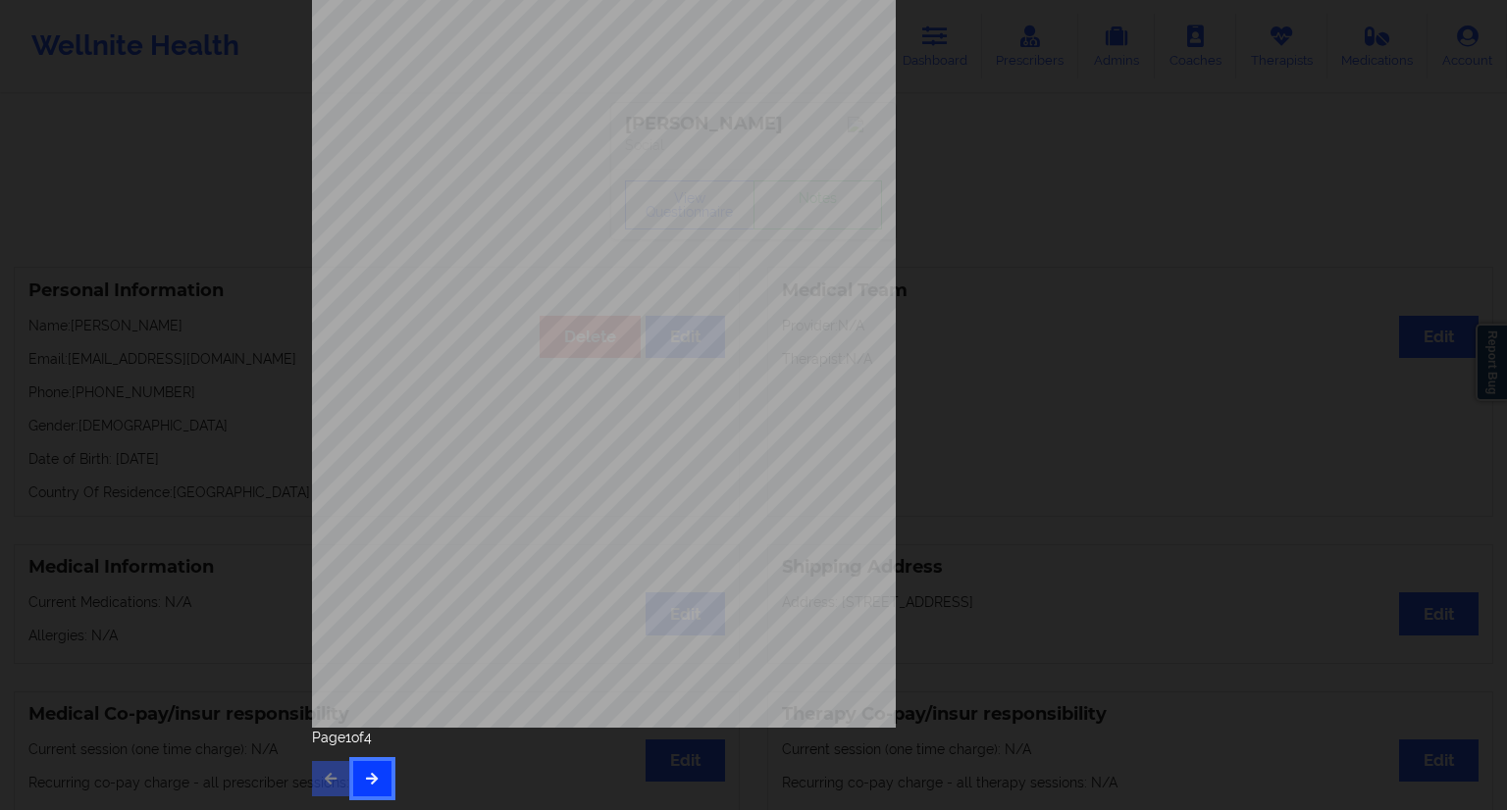
click at [367, 787] on button "button" at bounding box center [372, 778] width 38 height 35
click at [381, 774] on button "button" at bounding box center [372, 778] width 38 height 35
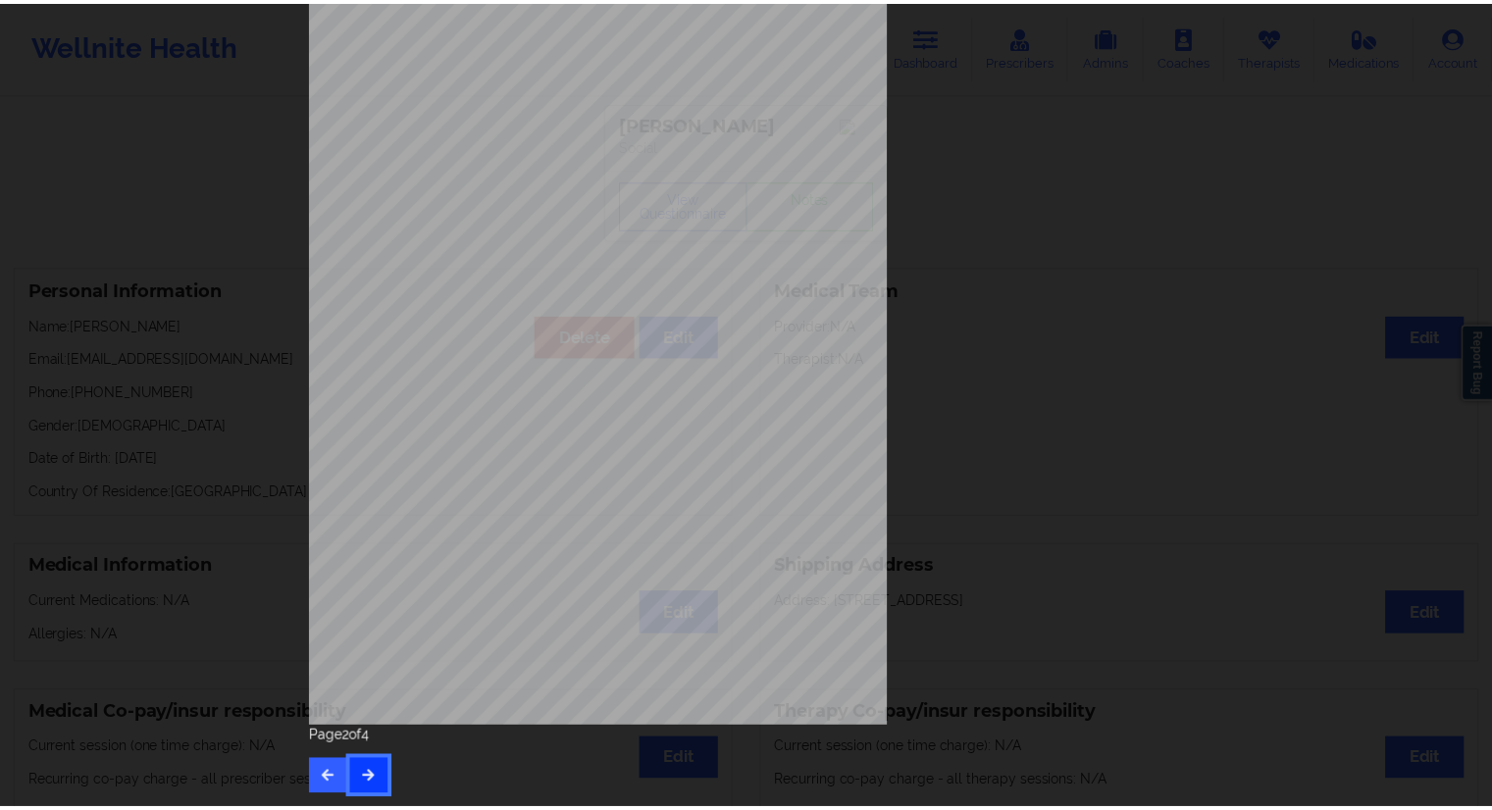
scroll to position [0, 0]
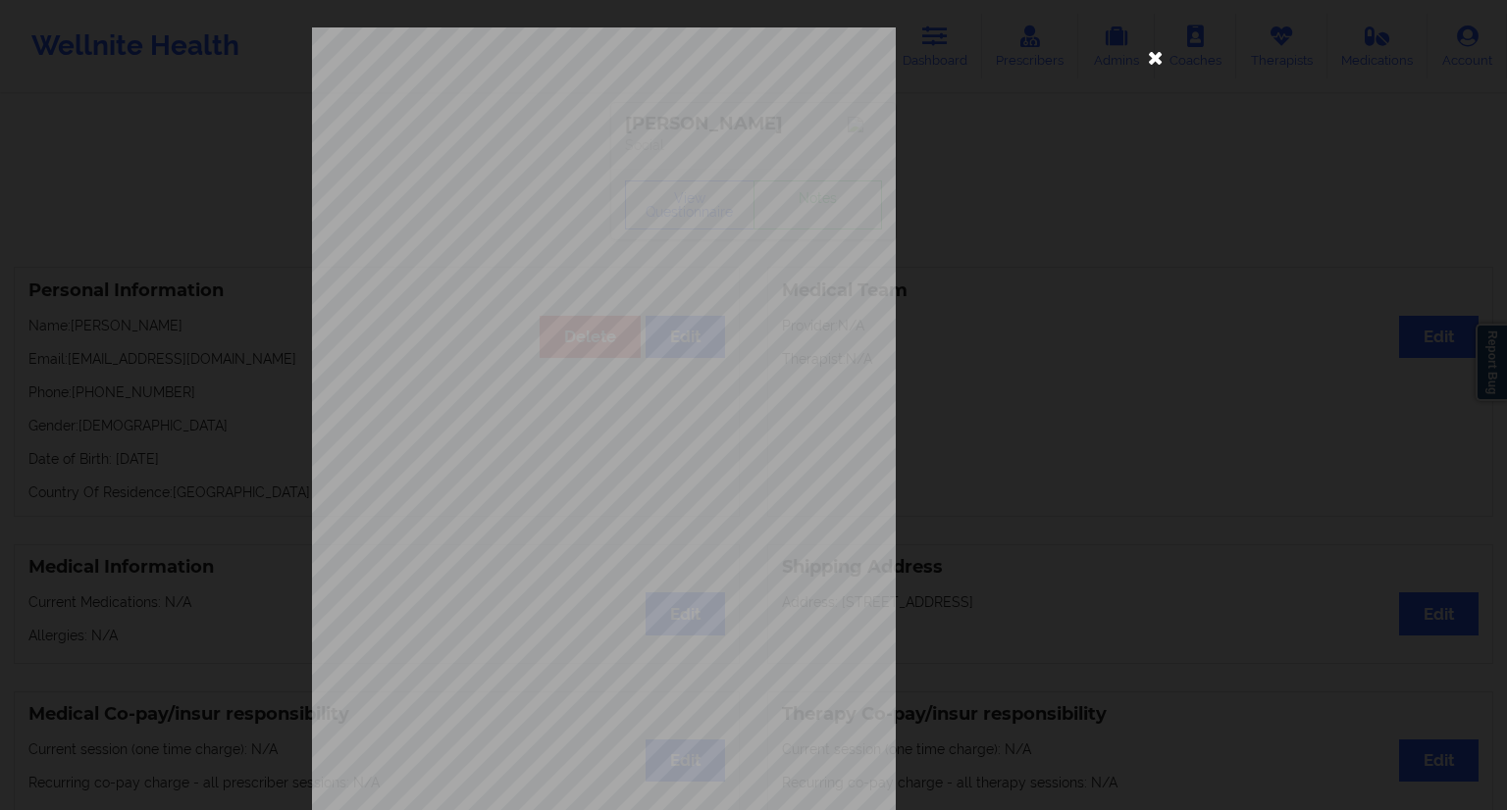
click at [1162, 65] on icon at bounding box center [1155, 56] width 31 height 31
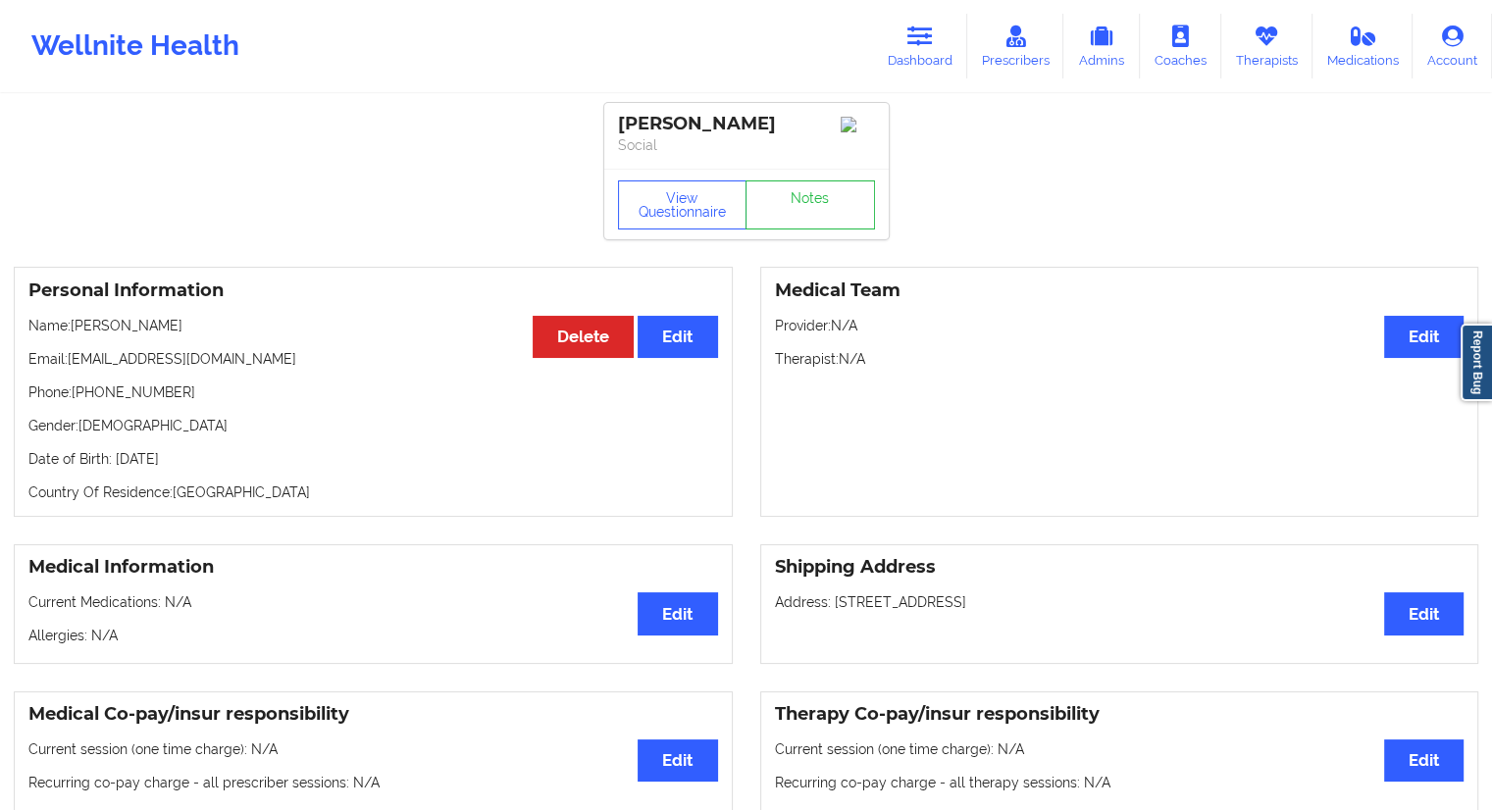
drag, startPoint x: 190, startPoint y: 326, endPoint x: 74, endPoint y: 329, distance: 116.8
click at [74, 329] on p "Name: [PERSON_NAME]" at bounding box center [373, 326] width 690 height 20
click at [637, 228] on button "View Questionnaire" at bounding box center [683, 205] width 130 height 49
drag, startPoint x: 261, startPoint y: 368, endPoint x: 71, endPoint y: 358, distance: 190.6
click at [71, 358] on p "Email: [EMAIL_ADDRESS][DOMAIN_NAME]" at bounding box center [373, 359] width 690 height 20
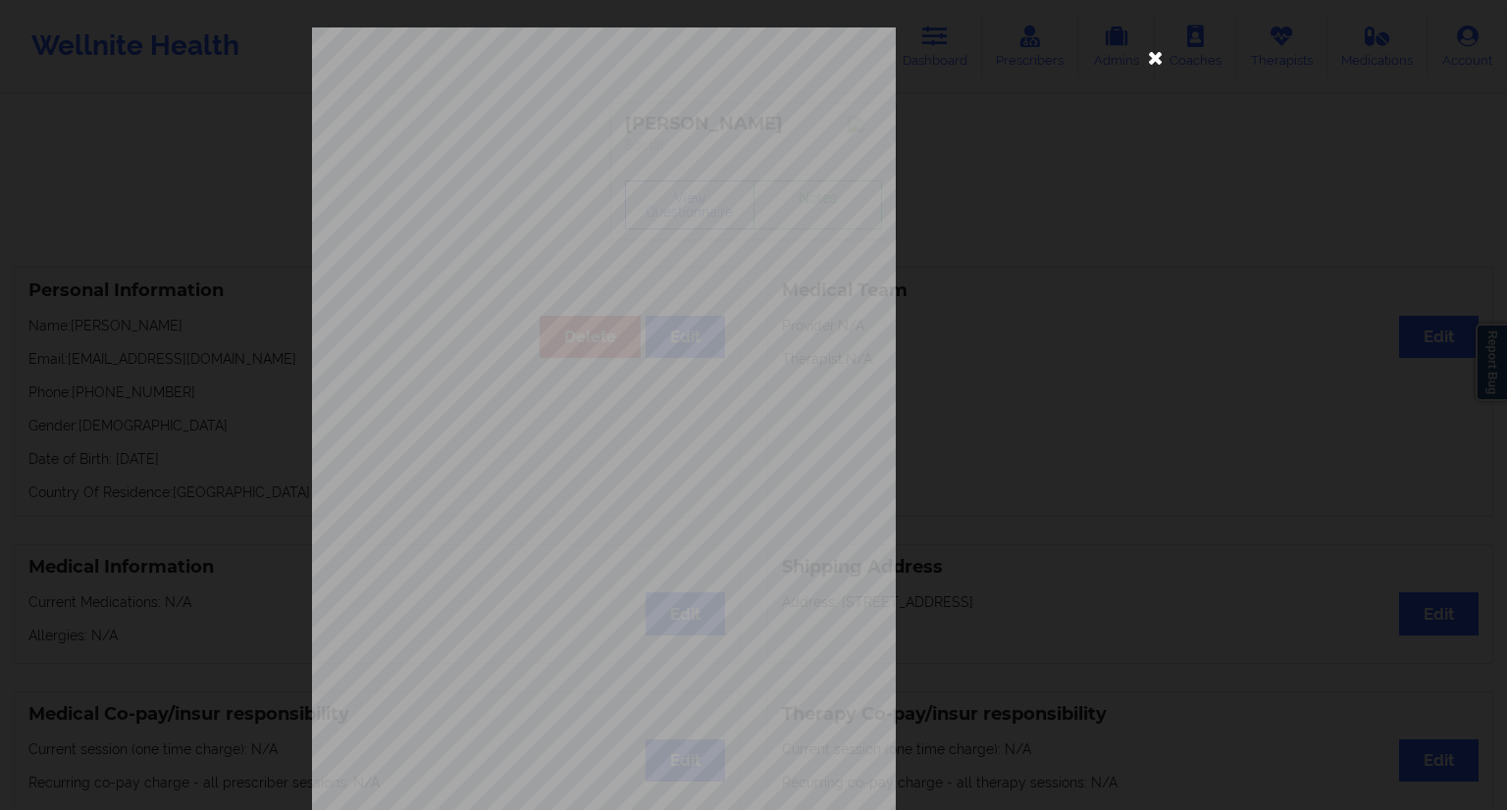
click at [1150, 61] on icon at bounding box center [1155, 56] width 31 height 31
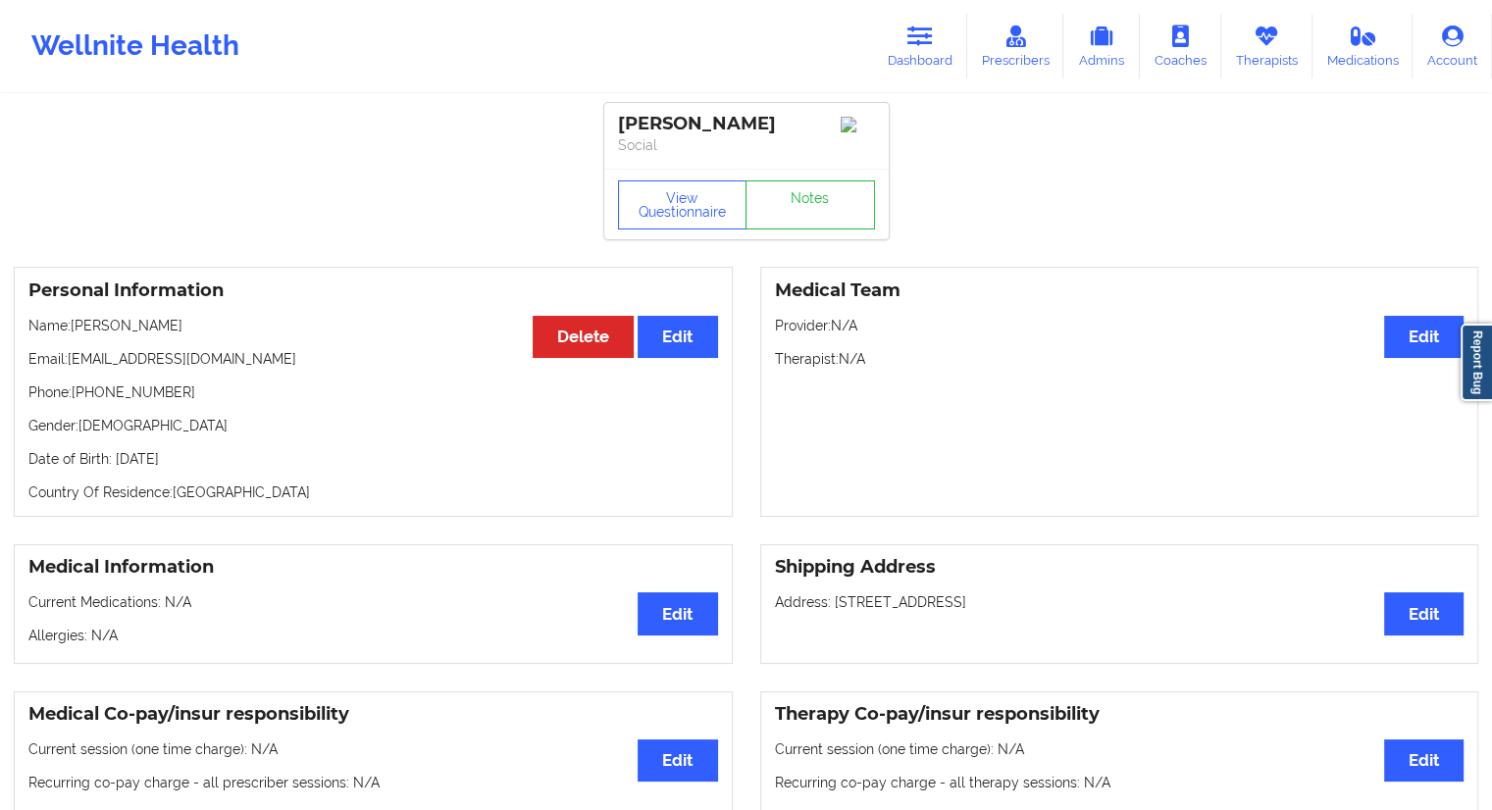
drag, startPoint x: 915, startPoint y: 55, endPoint x: 878, endPoint y: 84, distance: 47.5
click at [915, 55] on link "Dashboard" at bounding box center [920, 46] width 94 height 65
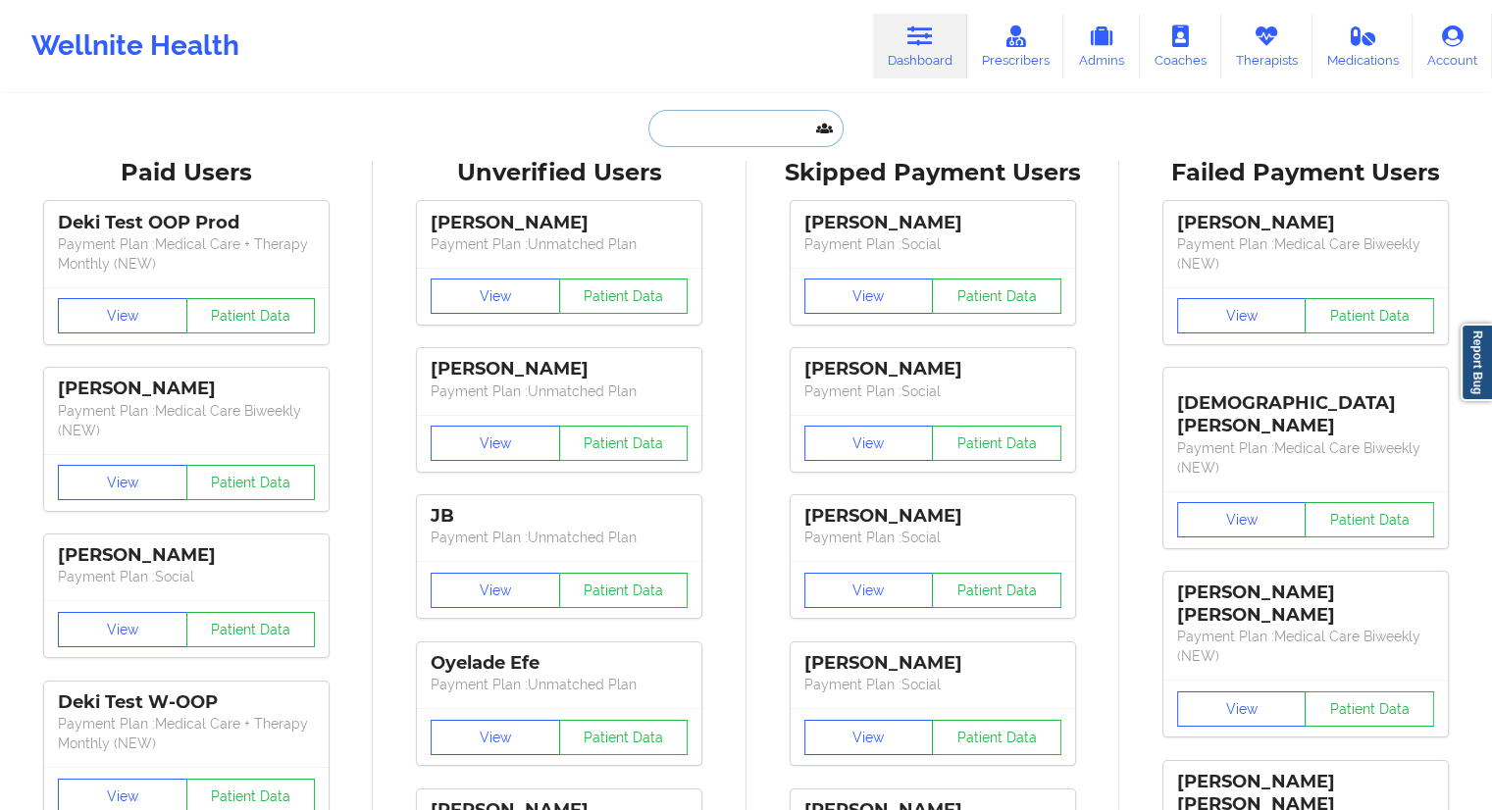
click at [738, 136] on input "text" at bounding box center [746, 128] width 194 height 37
paste input "[EMAIL_ADDRESS][DOMAIN_NAME]"
type input "[EMAIL_ADDRESS][DOMAIN_NAME]"
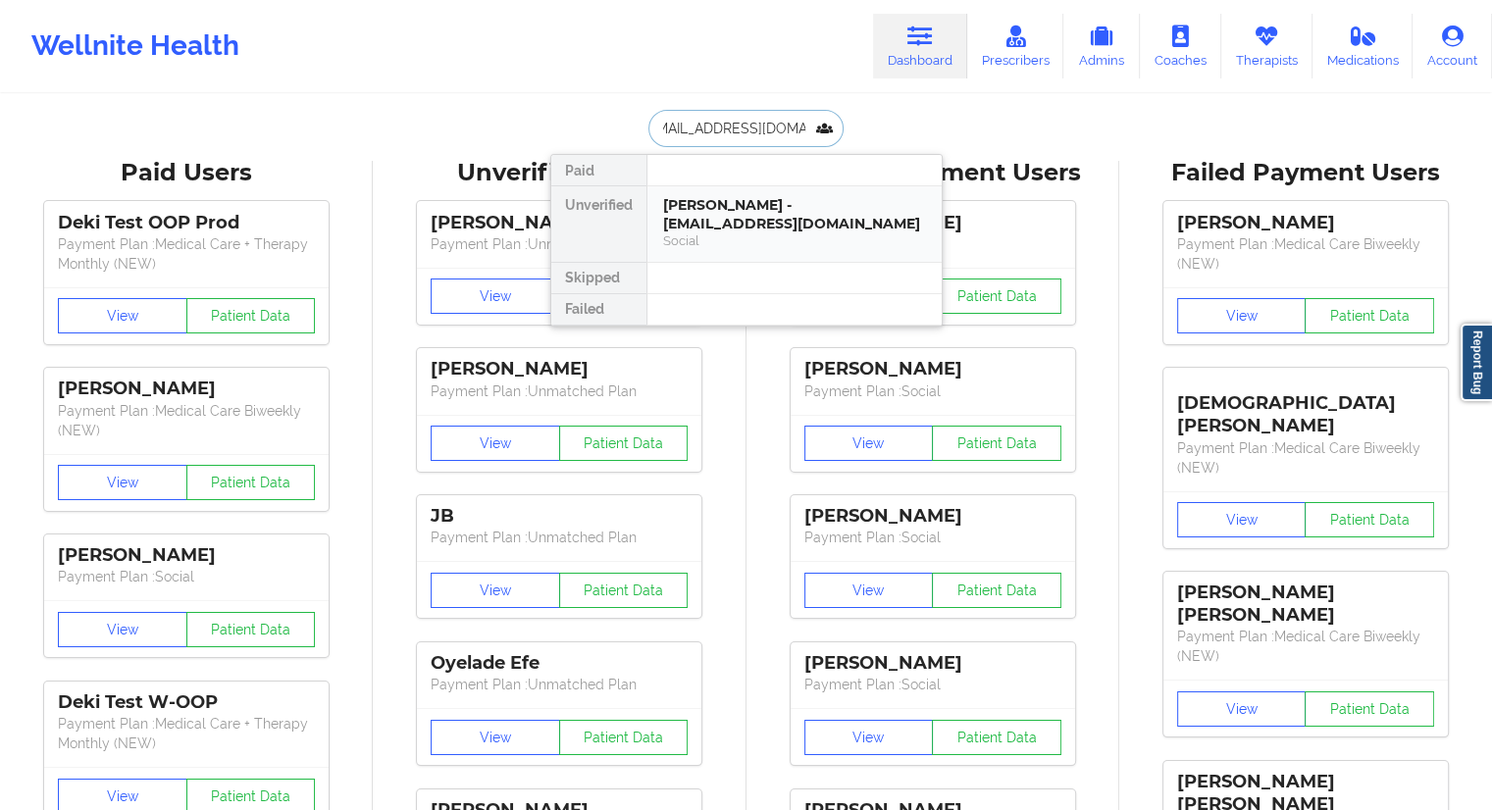
click at [743, 224] on div "[PERSON_NAME] - [EMAIL_ADDRESS][DOMAIN_NAME]" at bounding box center [794, 214] width 263 height 36
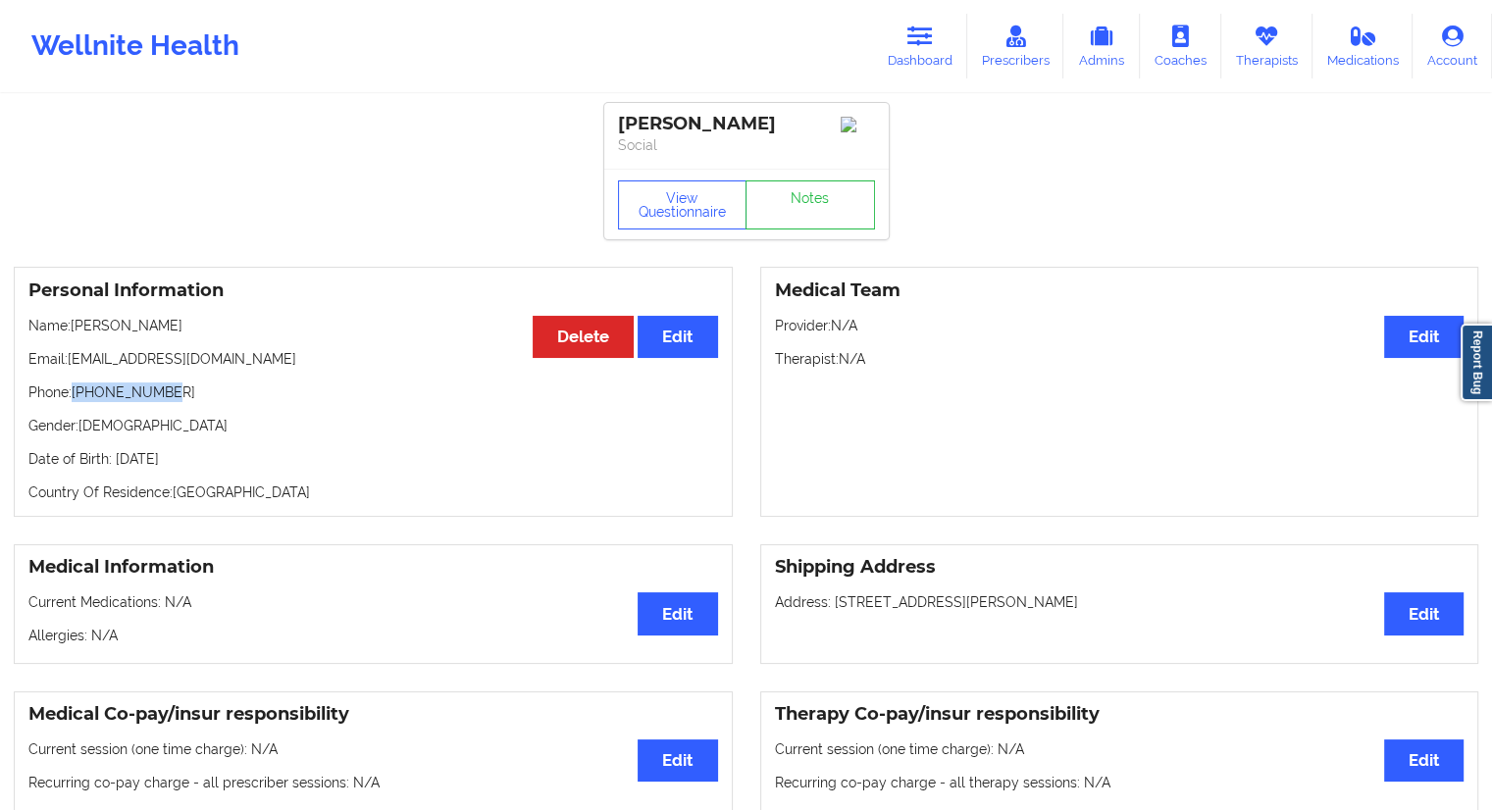
drag, startPoint x: 181, startPoint y: 390, endPoint x: 72, endPoint y: 390, distance: 108.9
click at [72, 390] on p "Phone: [PHONE_NUMBER]" at bounding box center [373, 393] width 690 height 20
click at [108, 402] on p "Phone: [PHONE_NUMBER]" at bounding box center [373, 393] width 690 height 20
drag, startPoint x: 175, startPoint y: 398, endPoint x: 77, endPoint y: 401, distance: 98.2
click at [77, 401] on p "Phone: [PHONE_NUMBER]" at bounding box center [373, 393] width 690 height 20
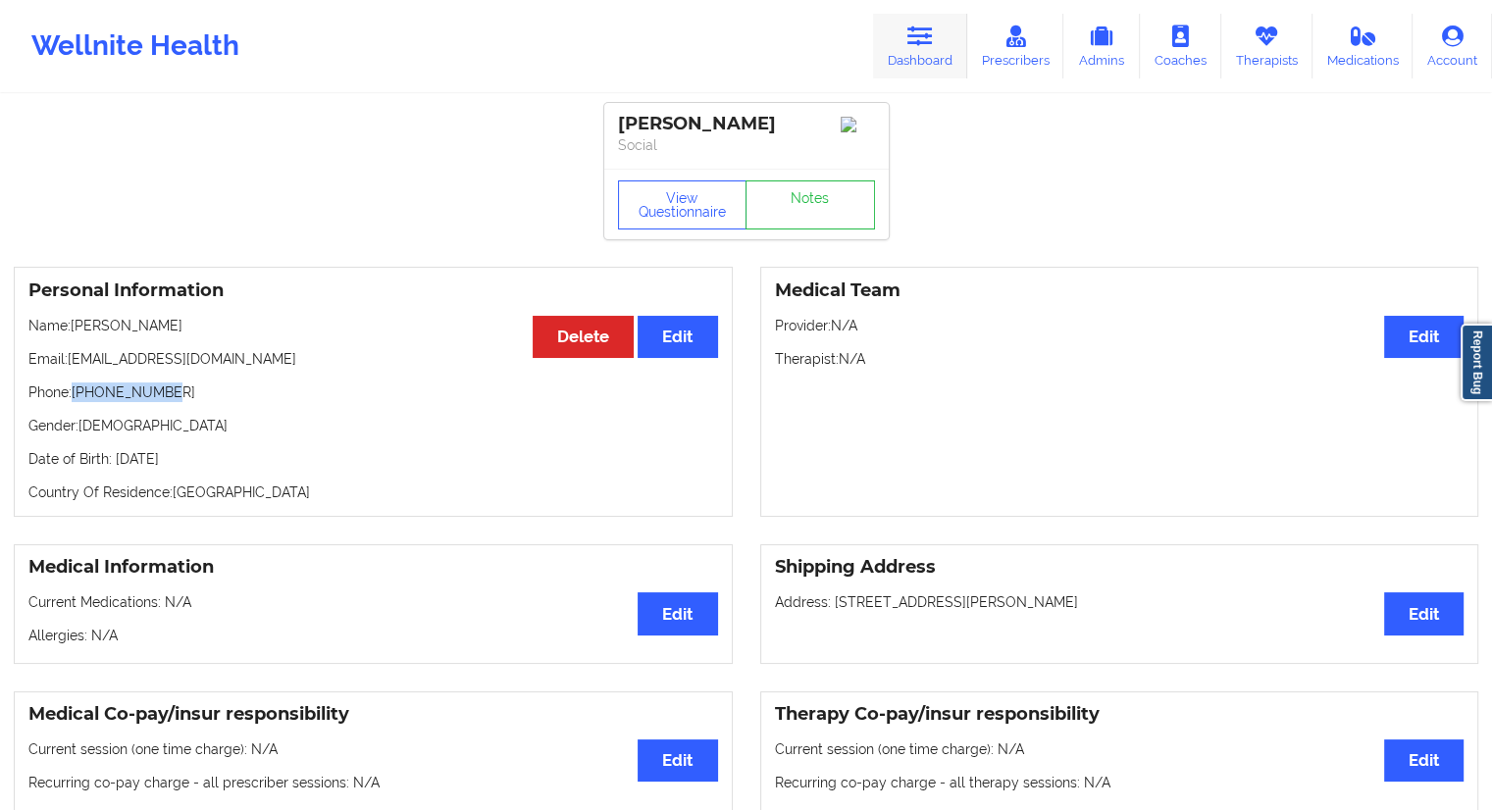
click at [921, 64] on link "Dashboard" at bounding box center [920, 46] width 94 height 65
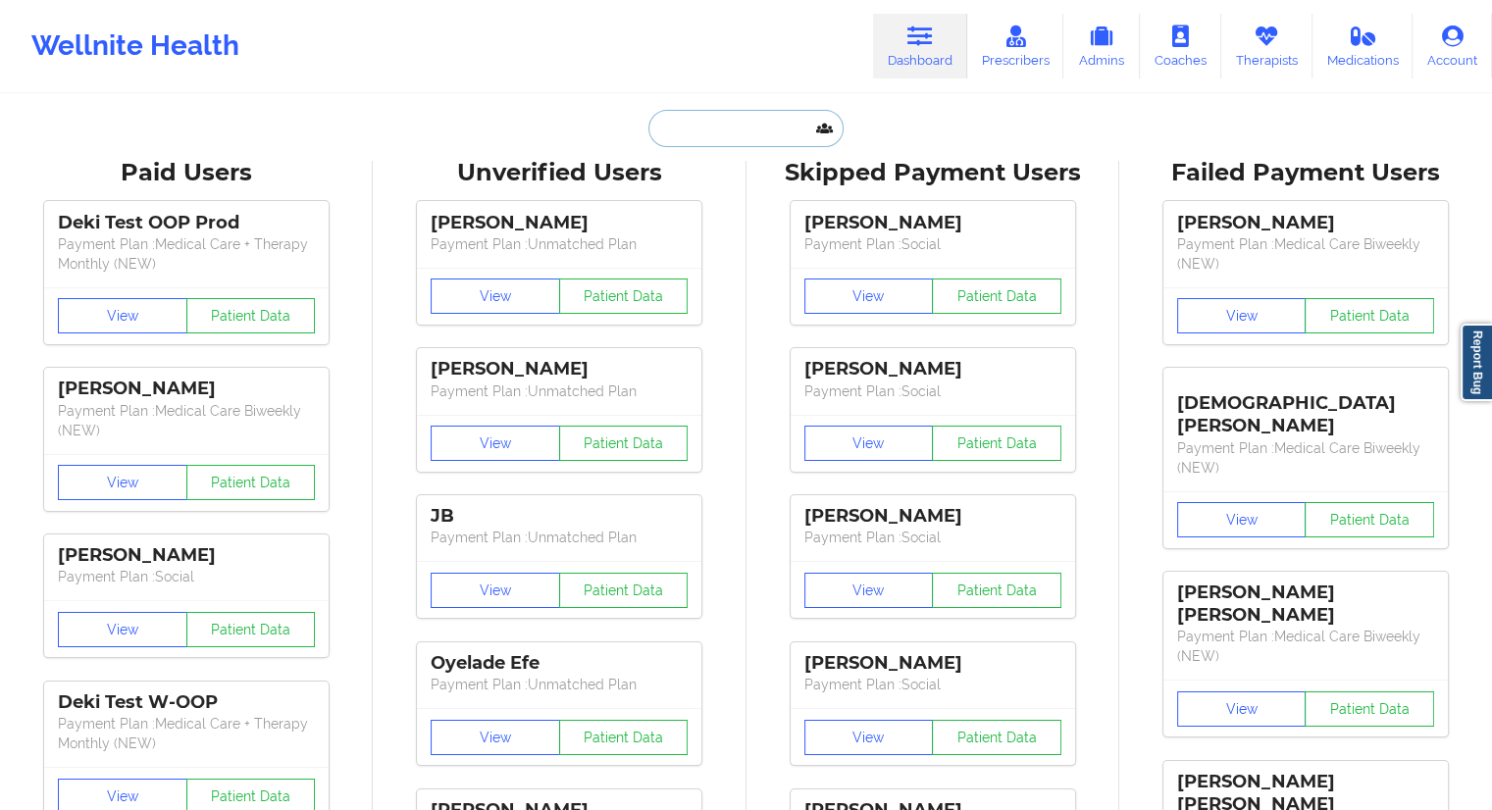
click at [748, 126] on input "text" at bounding box center [746, 128] width 194 height 37
paste input "[EMAIL_ADDRESS][DOMAIN_NAME]"
type input "[EMAIL_ADDRESS][DOMAIN_NAME]"
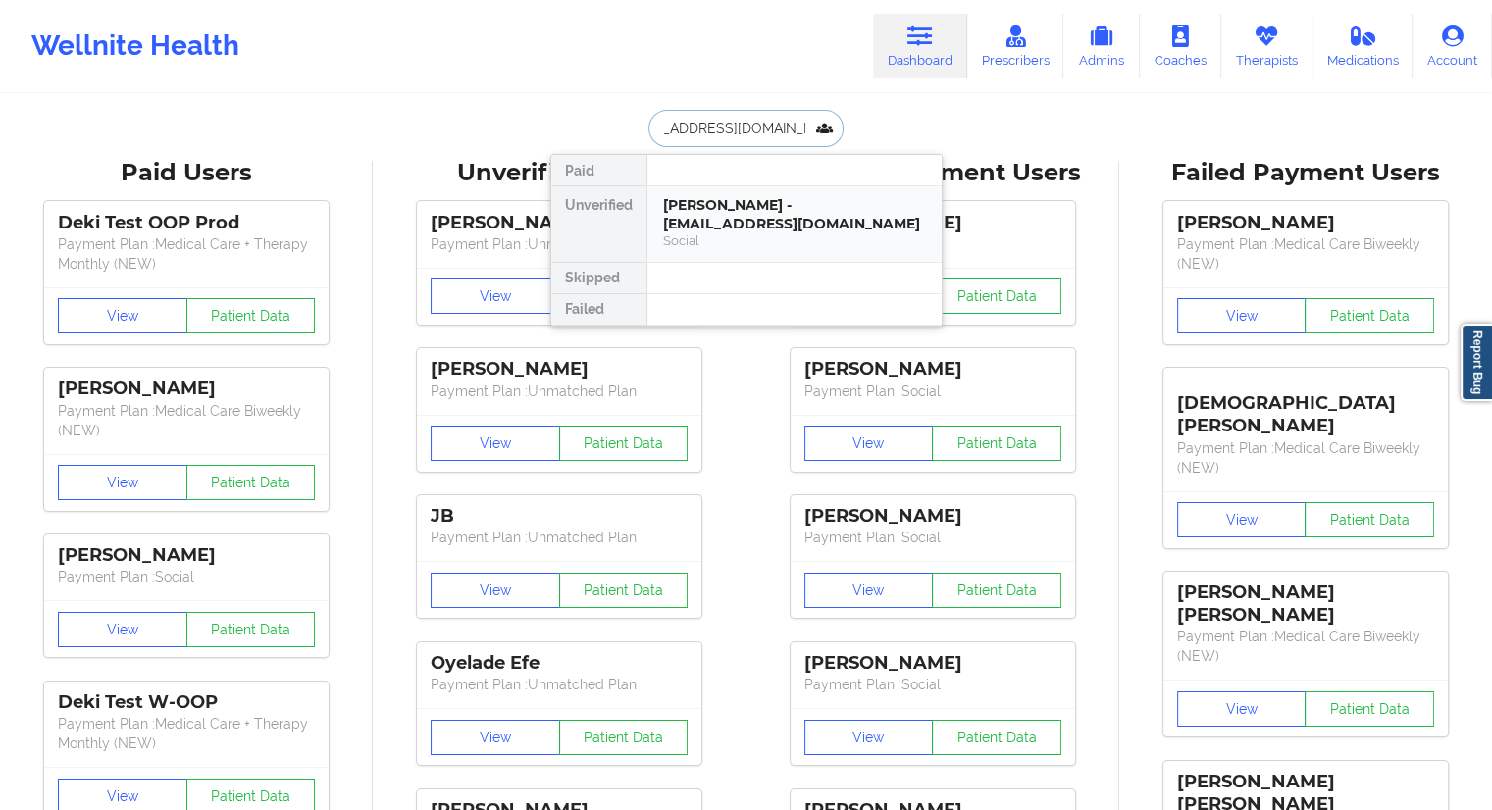
click at [757, 229] on div "[PERSON_NAME] - [EMAIL_ADDRESS][DOMAIN_NAME]" at bounding box center [794, 214] width 263 height 36
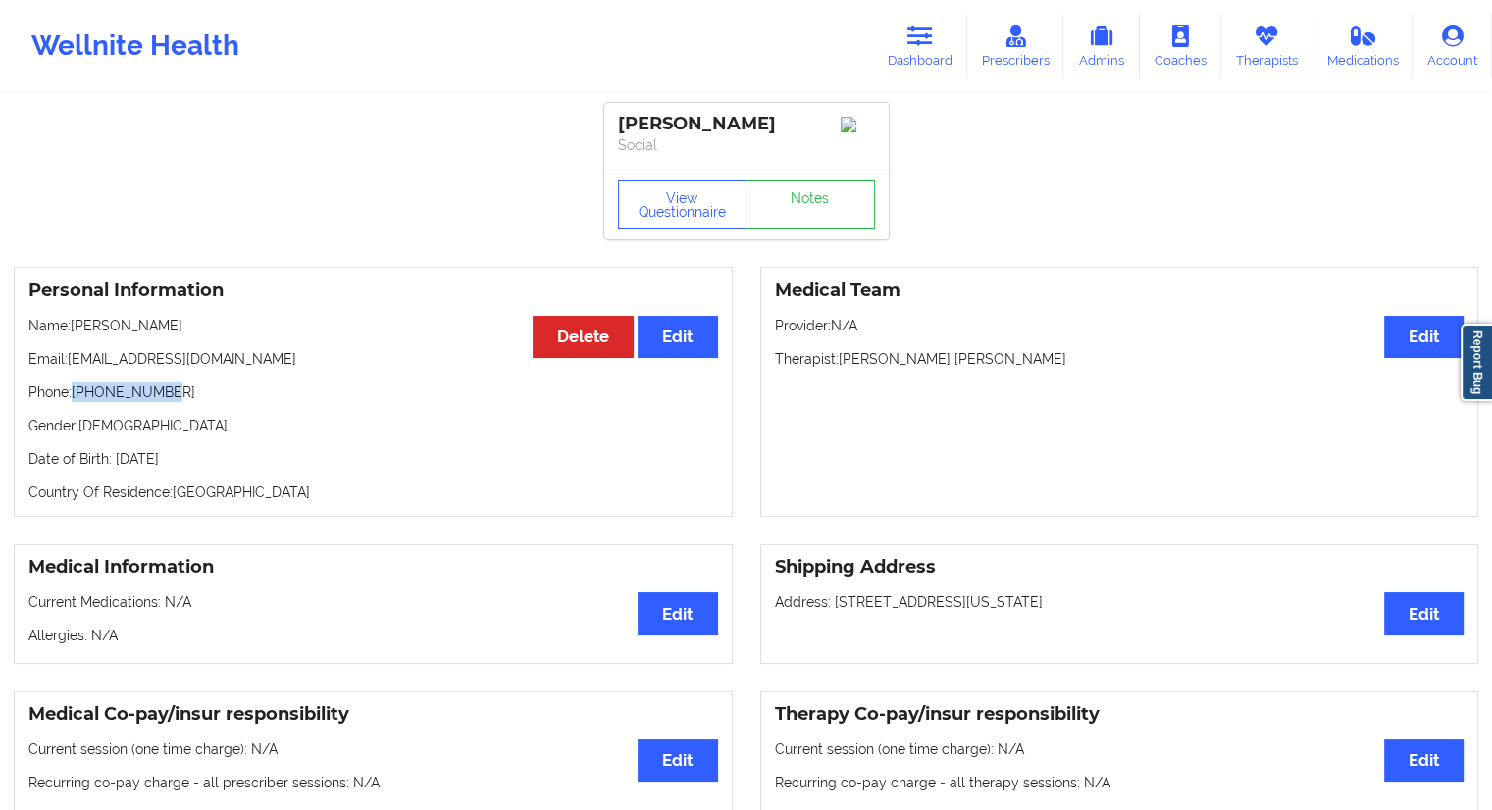
drag, startPoint x: 183, startPoint y: 406, endPoint x: 77, endPoint y: 417, distance: 107.5
click at [77, 402] on p "Phone: [PHONE_NUMBER]" at bounding box center [373, 393] width 690 height 20
drag, startPoint x: 299, startPoint y: 378, endPoint x: 68, endPoint y: 379, distance: 231.6
click at [68, 369] on p "Email: [EMAIL_ADDRESS][DOMAIN_NAME]" at bounding box center [373, 359] width 690 height 20
click at [687, 230] on button "View Questionnaire" at bounding box center [683, 205] width 130 height 49
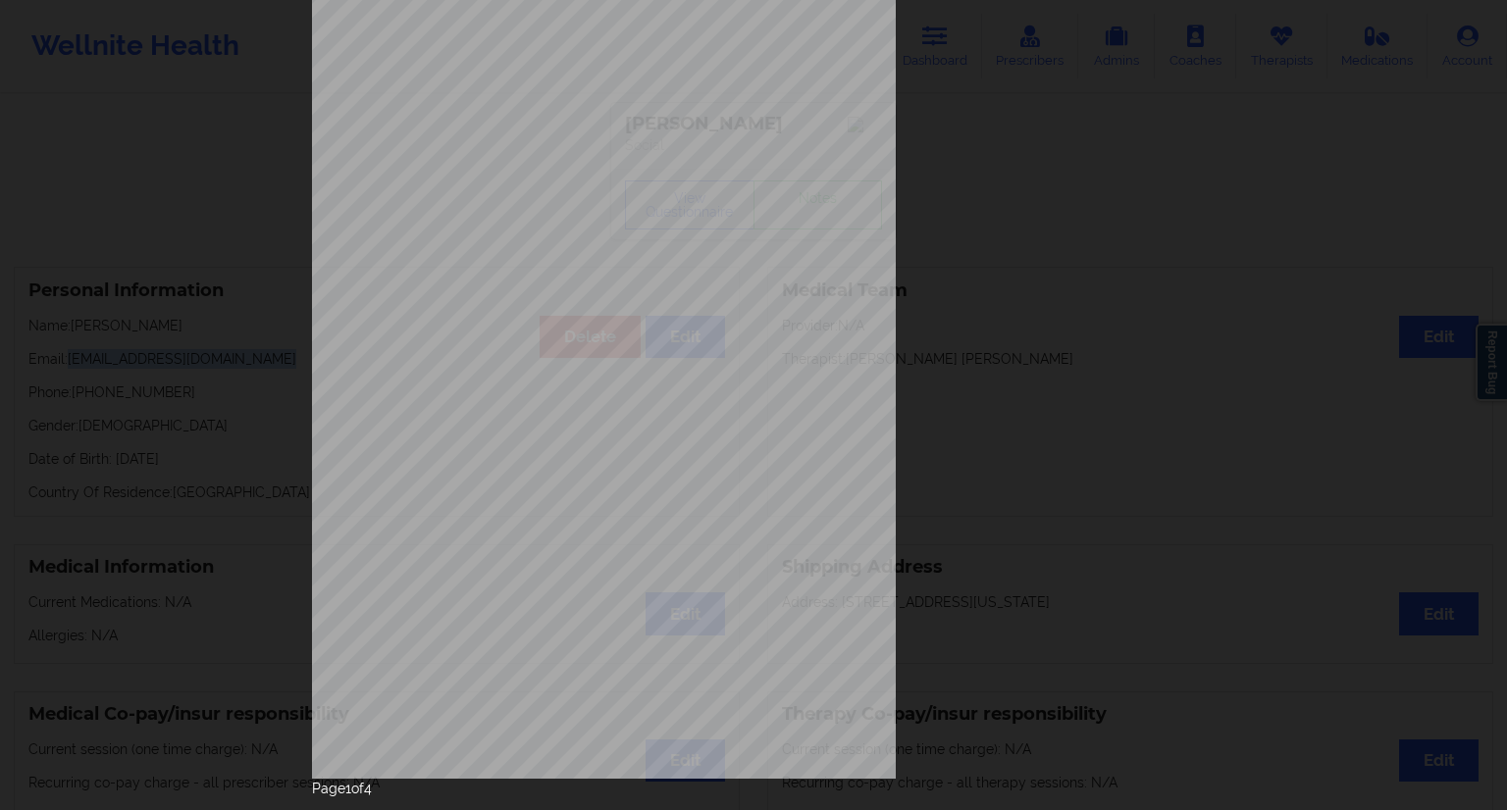
scroll to position [126, 0]
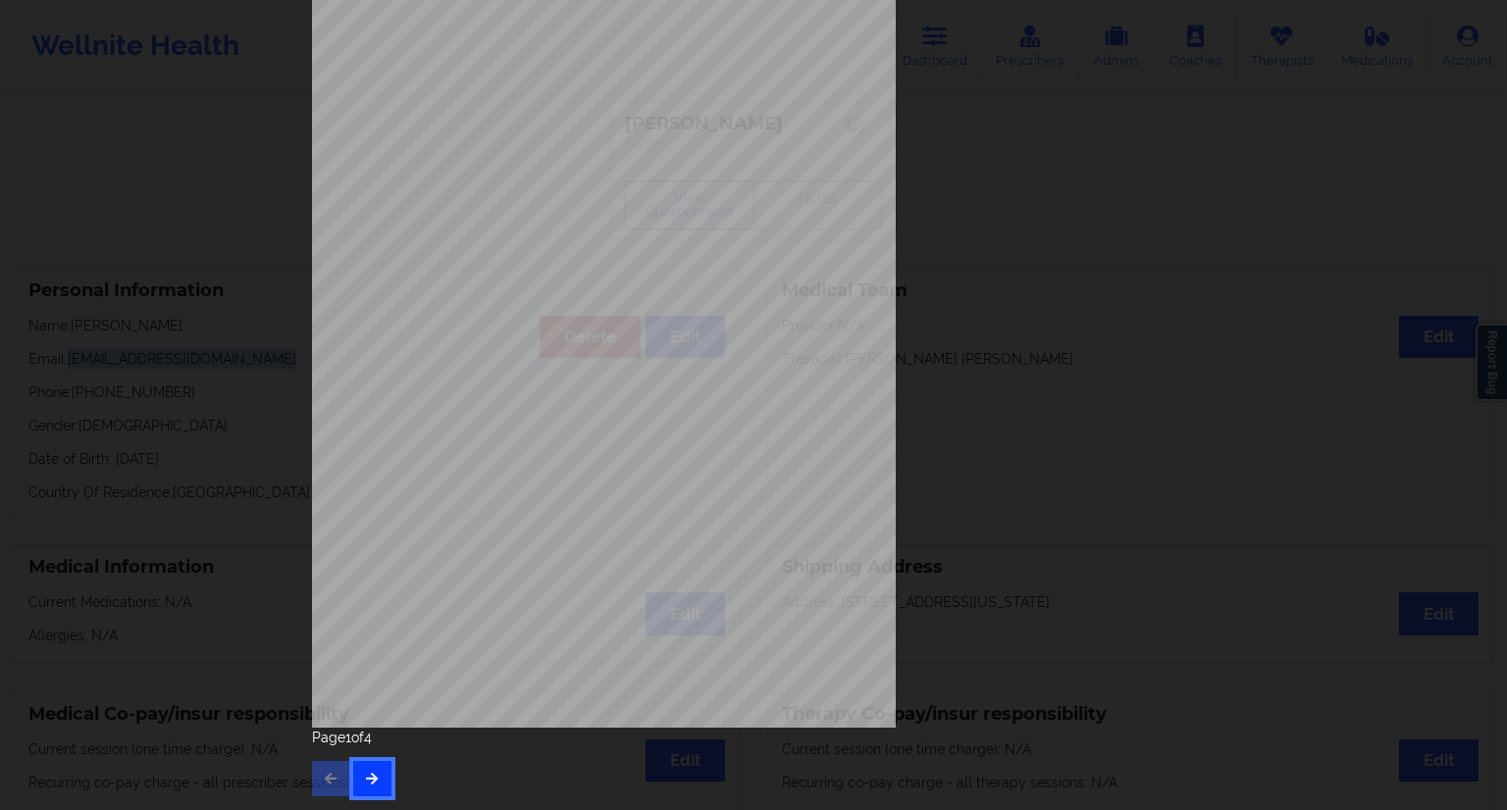
click at [370, 790] on button "button" at bounding box center [372, 778] width 38 height 35
click at [369, 783] on icon "button" at bounding box center [372, 778] width 17 height 12
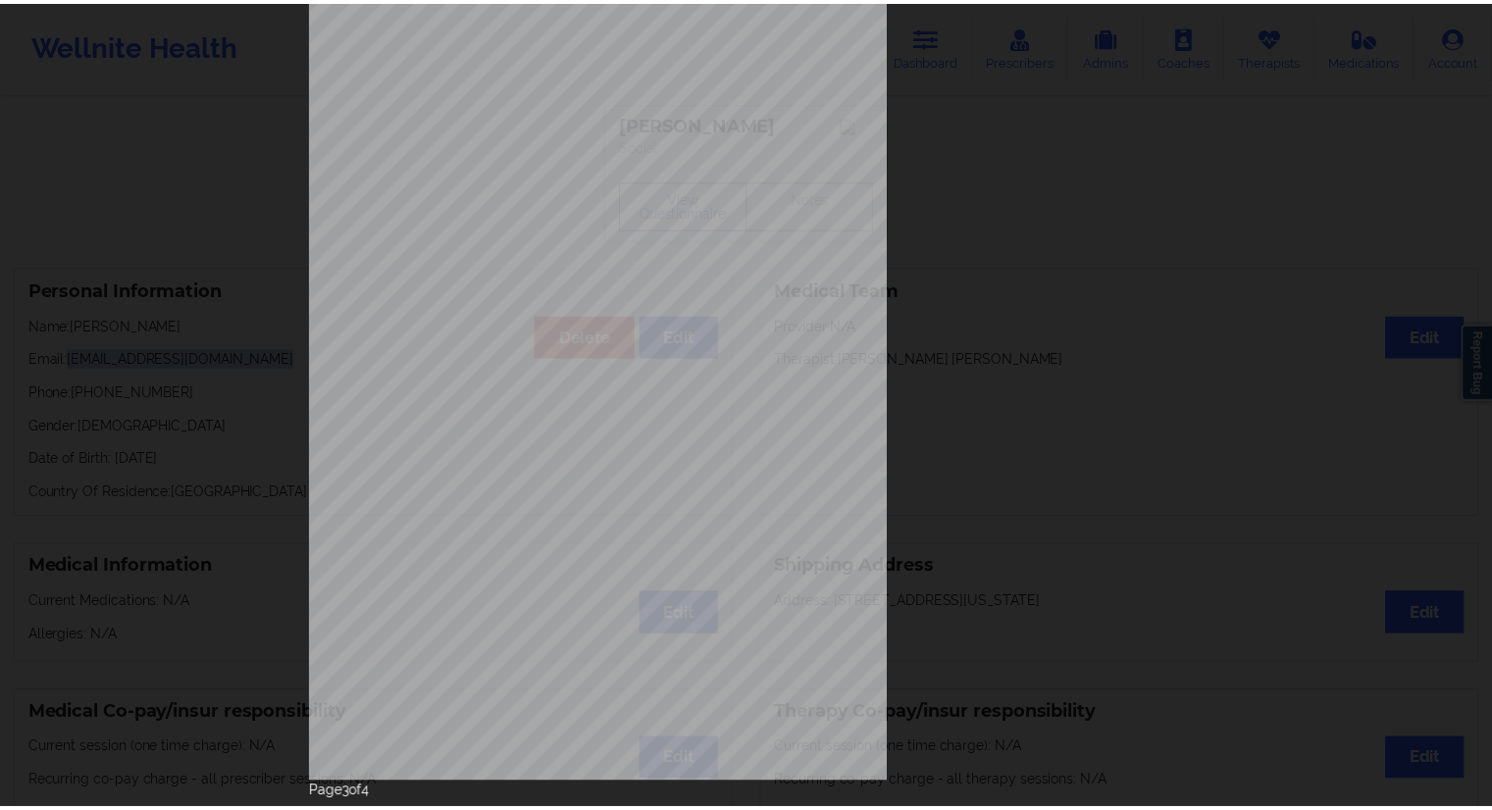
scroll to position [0, 0]
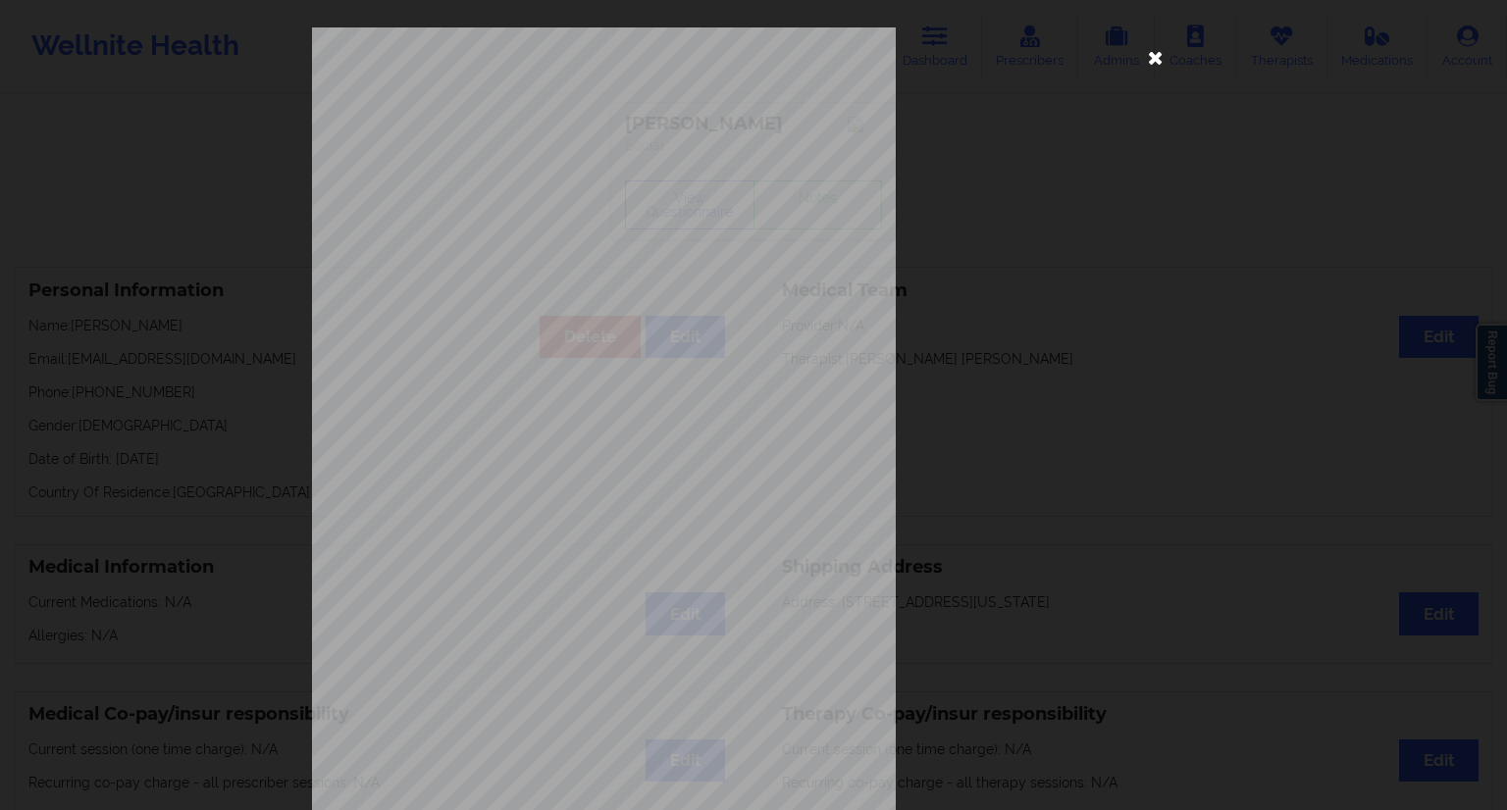
click at [1151, 62] on icon at bounding box center [1155, 56] width 31 height 31
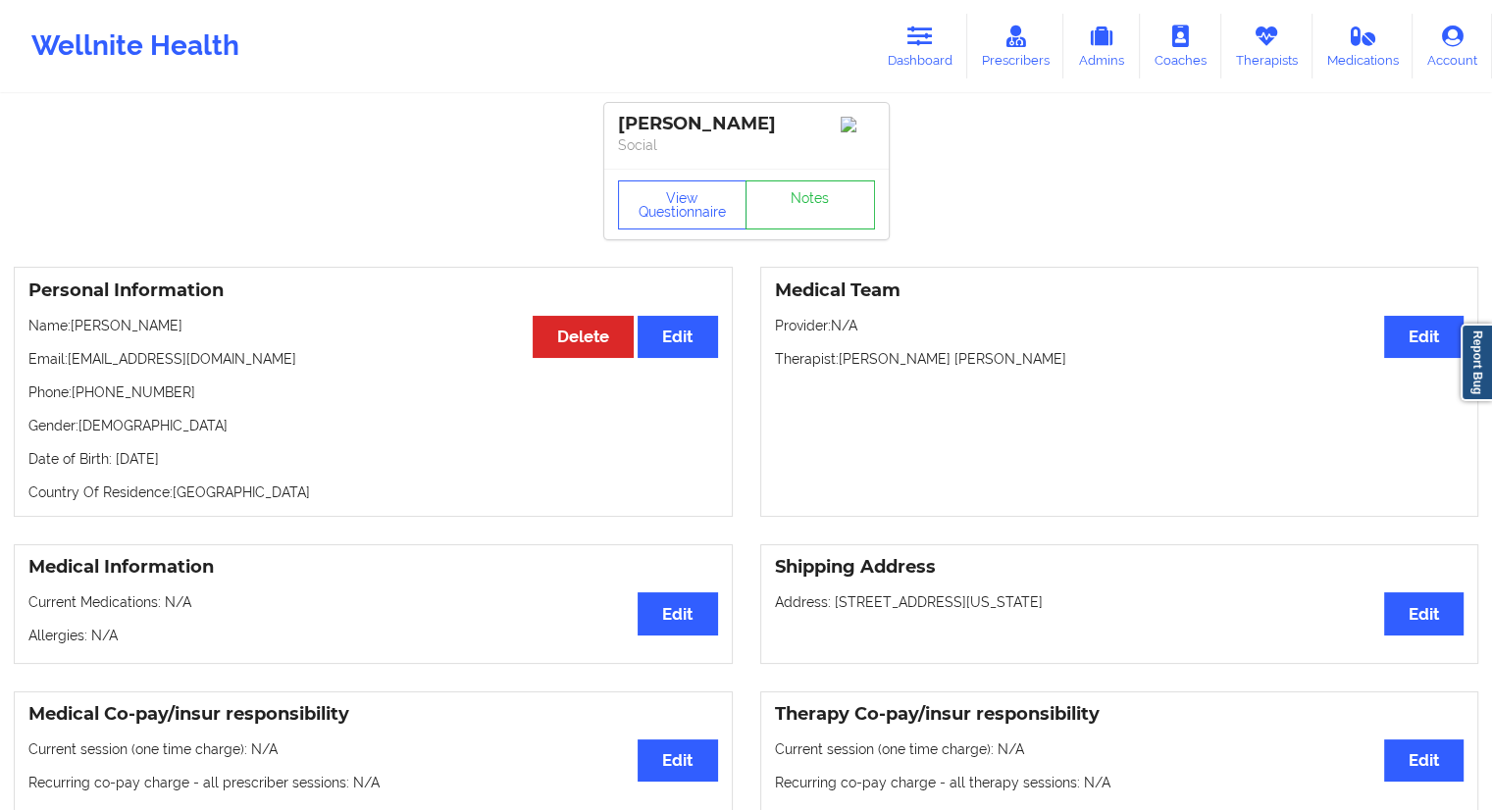
click at [911, 40] on icon at bounding box center [921, 37] width 26 height 22
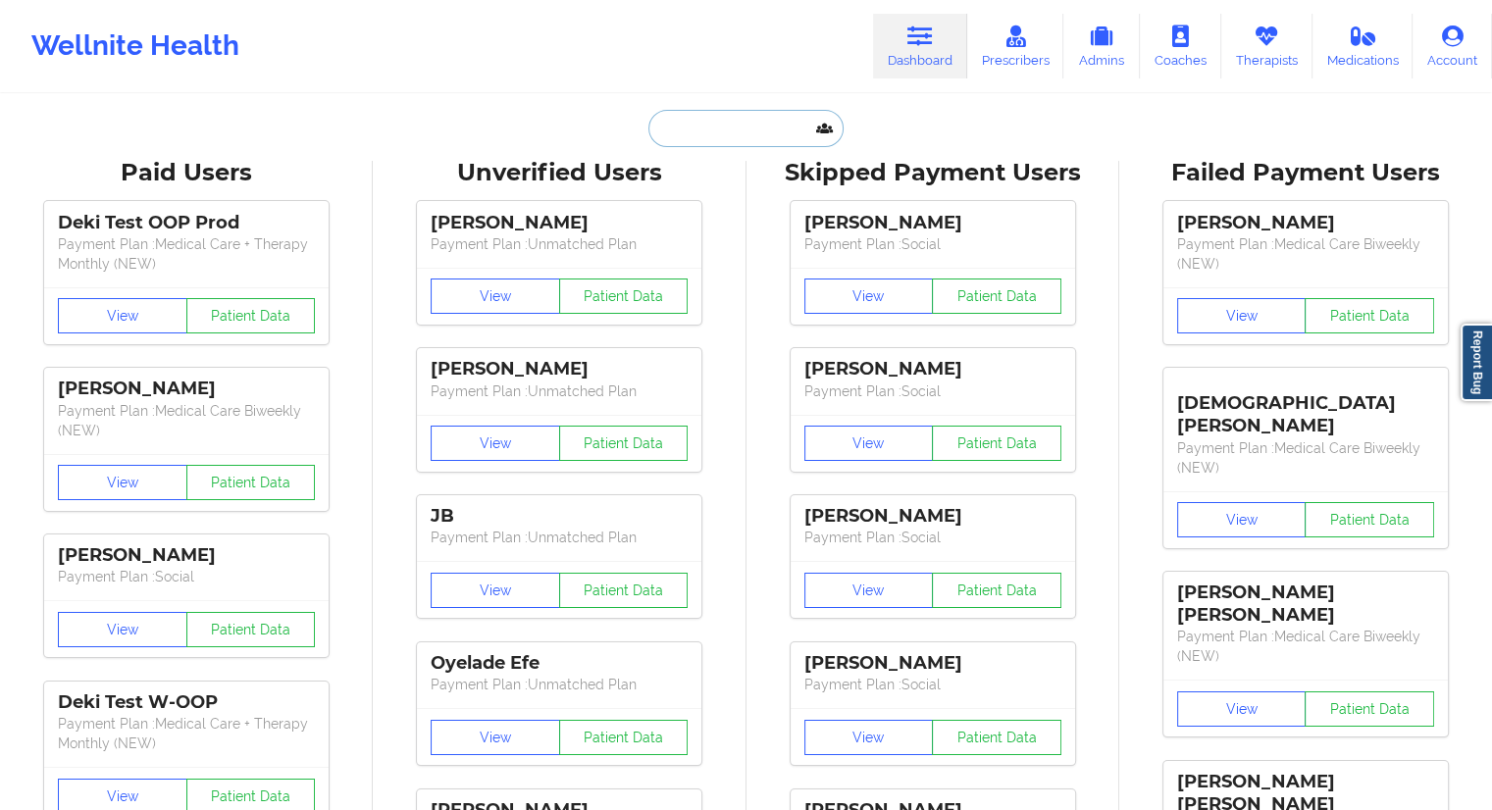
click at [738, 127] on input "text" at bounding box center [746, 128] width 194 height 37
paste input "[EMAIL_ADDRESS][DOMAIN_NAME]"
type input "[EMAIL_ADDRESS][DOMAIN_NAME]"
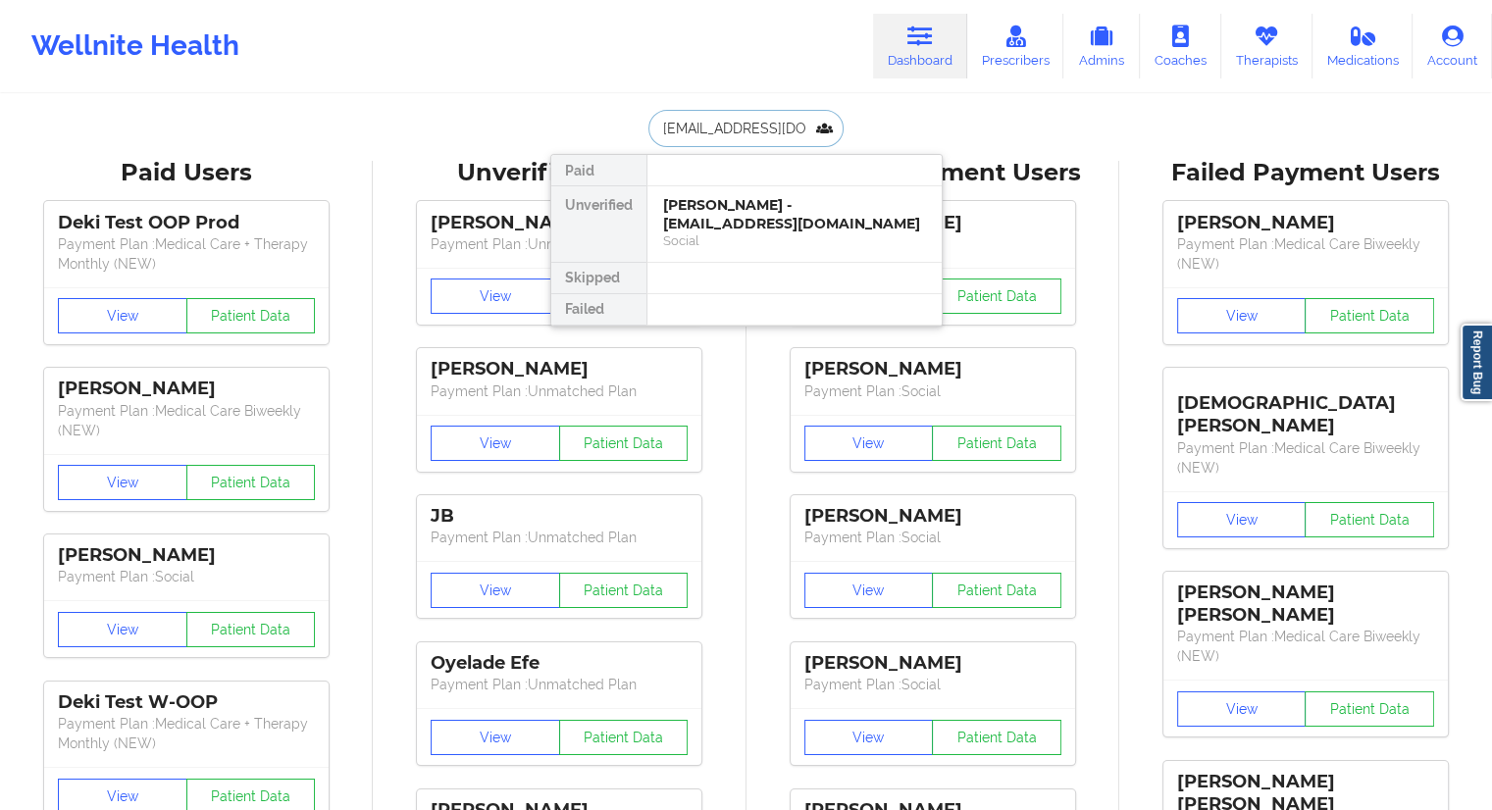
scroll to position [0, 4]
click at [718, 214] on div "[PERSON_NAME] - [EMAIL_ADDRESS][DOMAIN_NAME]" at bounding box center [794, 214] width 263 height 36
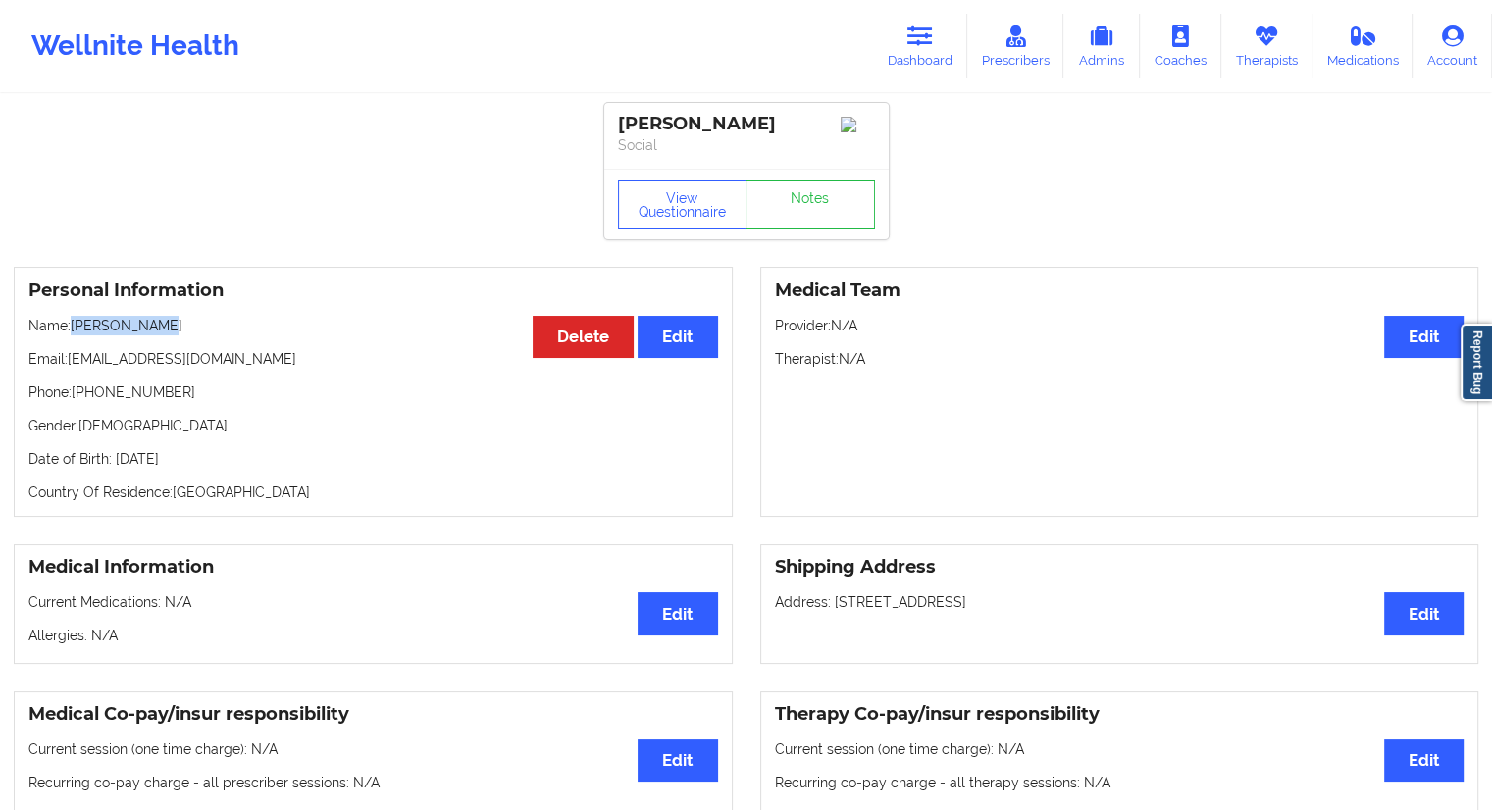
drag, startPoint x: 125, startPoint y: 337, endPoint x: 76, endPoint y: 333, distance: 49.2
click at [76, 333] on p "Name: [PERSON_NAME]" at bounding box center [373, 326] width 690 height 20
drag, startPoint x: 181, startPoint y: 392, endPoint x: 78, endPoint y: 393, distance: 102.0
click at [78, 393] on p "Phone: [PHONE_NUMBER]" at bounding box center [373, 393] width 690 height 20
click at [98, 402] on p "Phone: [PHONE_NUMBER]" at bounding box center [373, 393] width 690 height 20
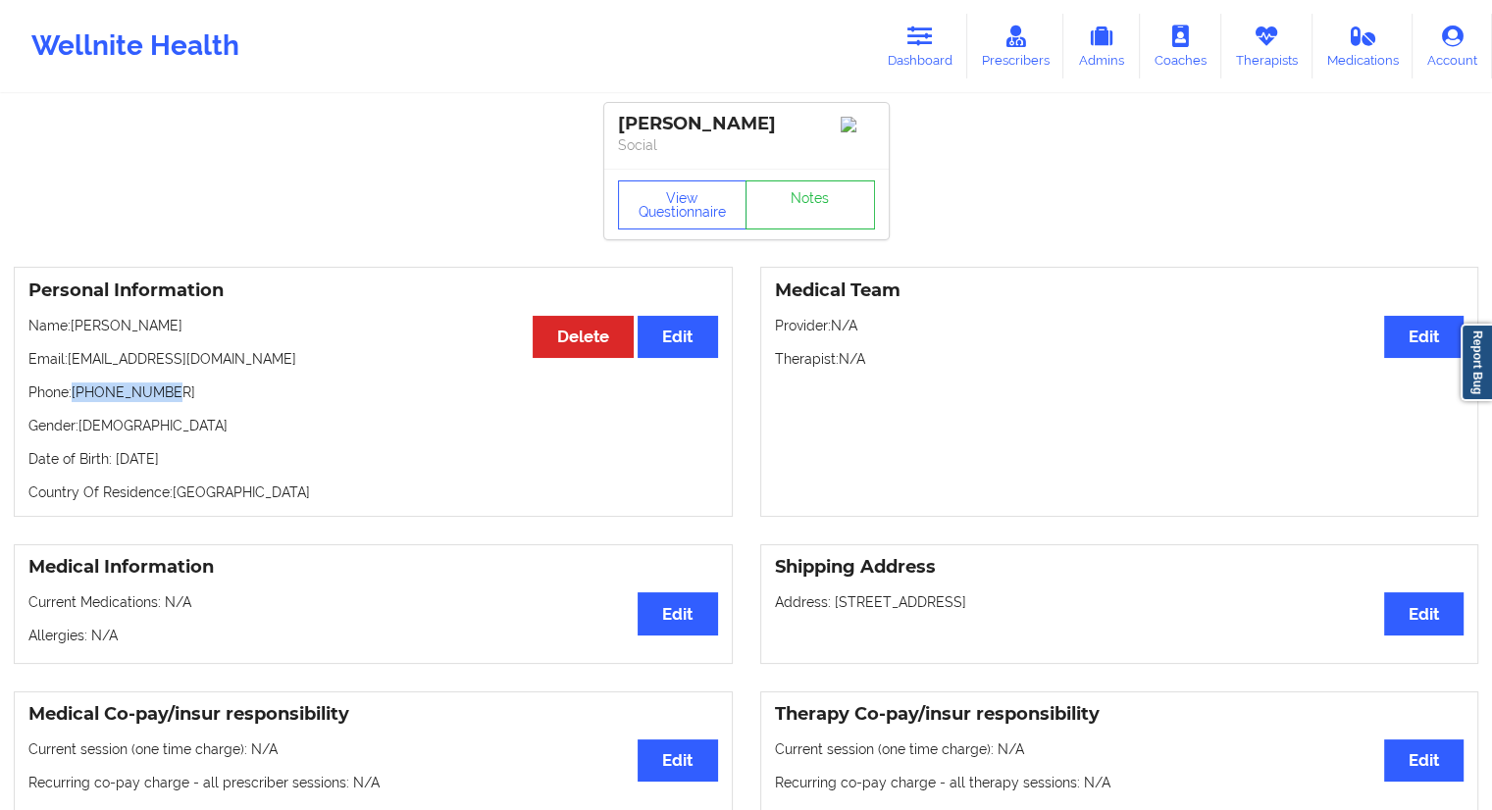
drag, startPoint x: 126, startPoint y: 396, endPoint x: 75, endPoint y: 397, distance: 51.0
click at [75, 397] on p "Phone: [PHONE_NUMBER]" at bounding box center [373, 393] width 690 height 20
drag, startPoint x: 170, startPoint y: 335, endPoint x: 73, endPoint y: 333, distance: 97.2
click at [73, 333] on p "Name: [PERSON_NAME]" at bounding box center [373, 326] width 690 height 20
click at [899, 55] on link "Dashboard" at bounding box center [920, 46] width 94 height 65
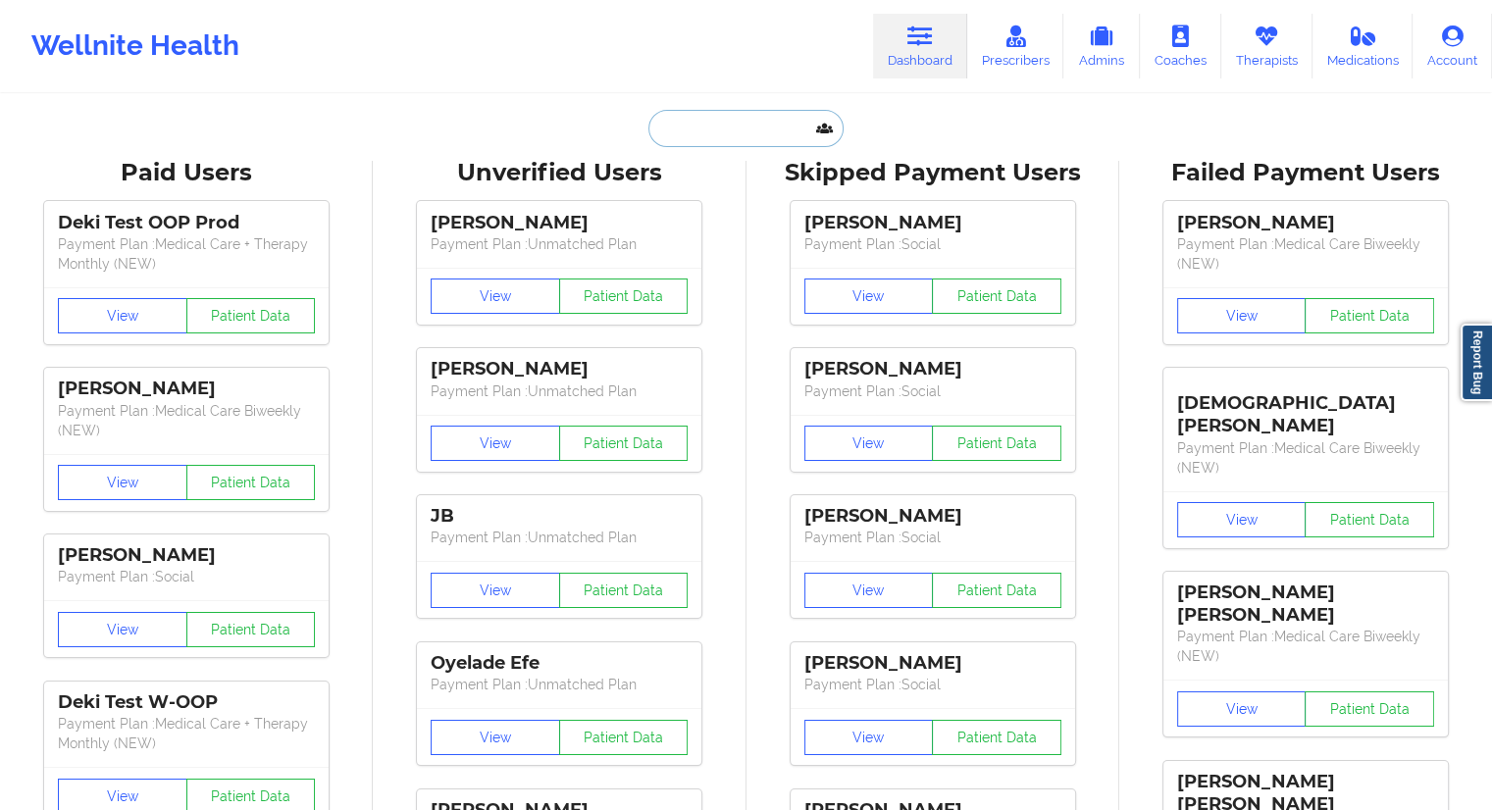
click at [733, 125] on input "text" at bounding box center [746, 128] width 194 height 37
paste input "[EMAIL_ADDRESS][DOMAIN_NAME]"
type input "[EMAIL_ADDRESS][DOMAIN_NAME]"
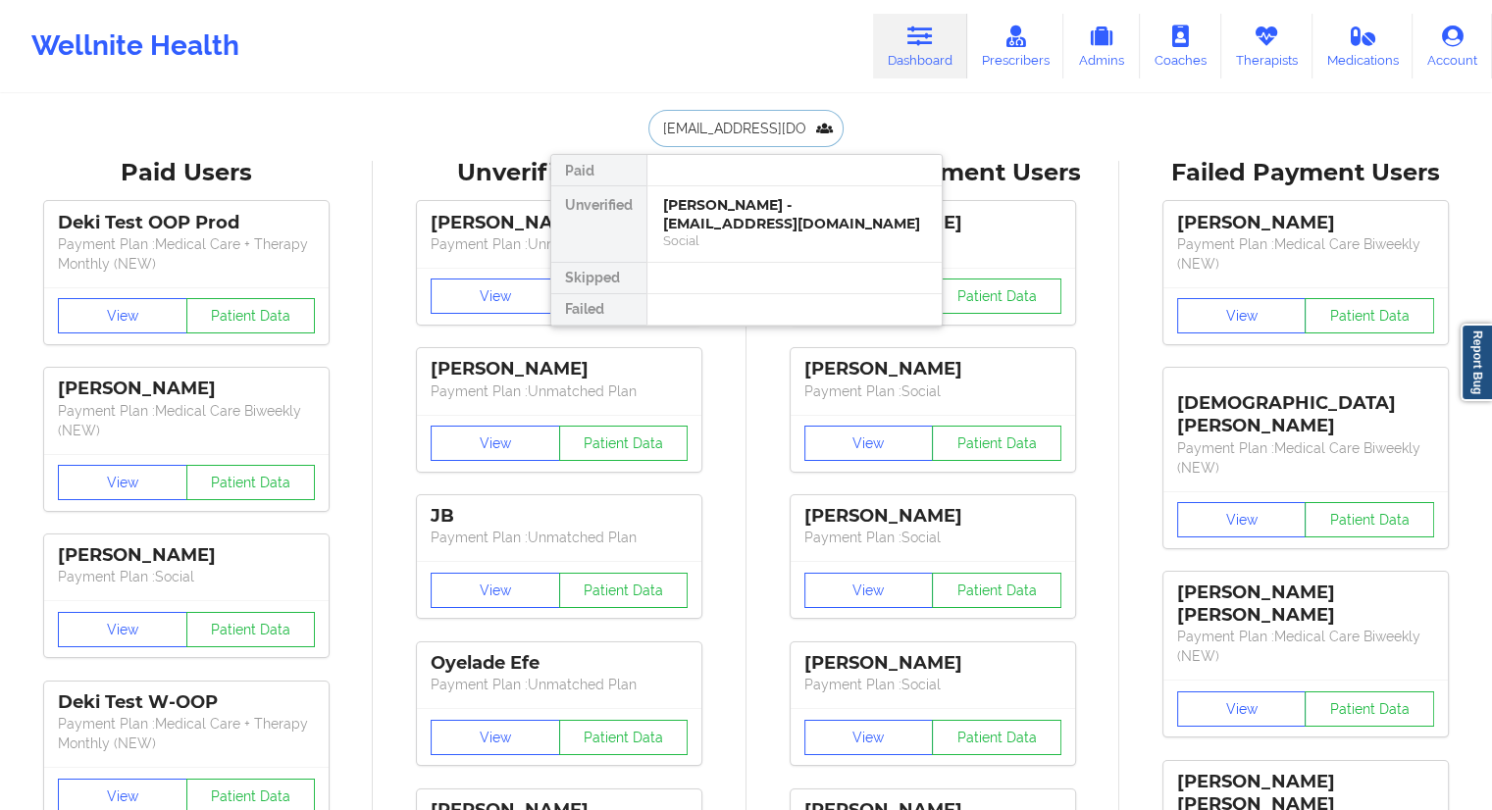
scroll to position [0, 30]
click at [775, 234] on div "Social" at bounding box center [794, 241] width 263 height 17
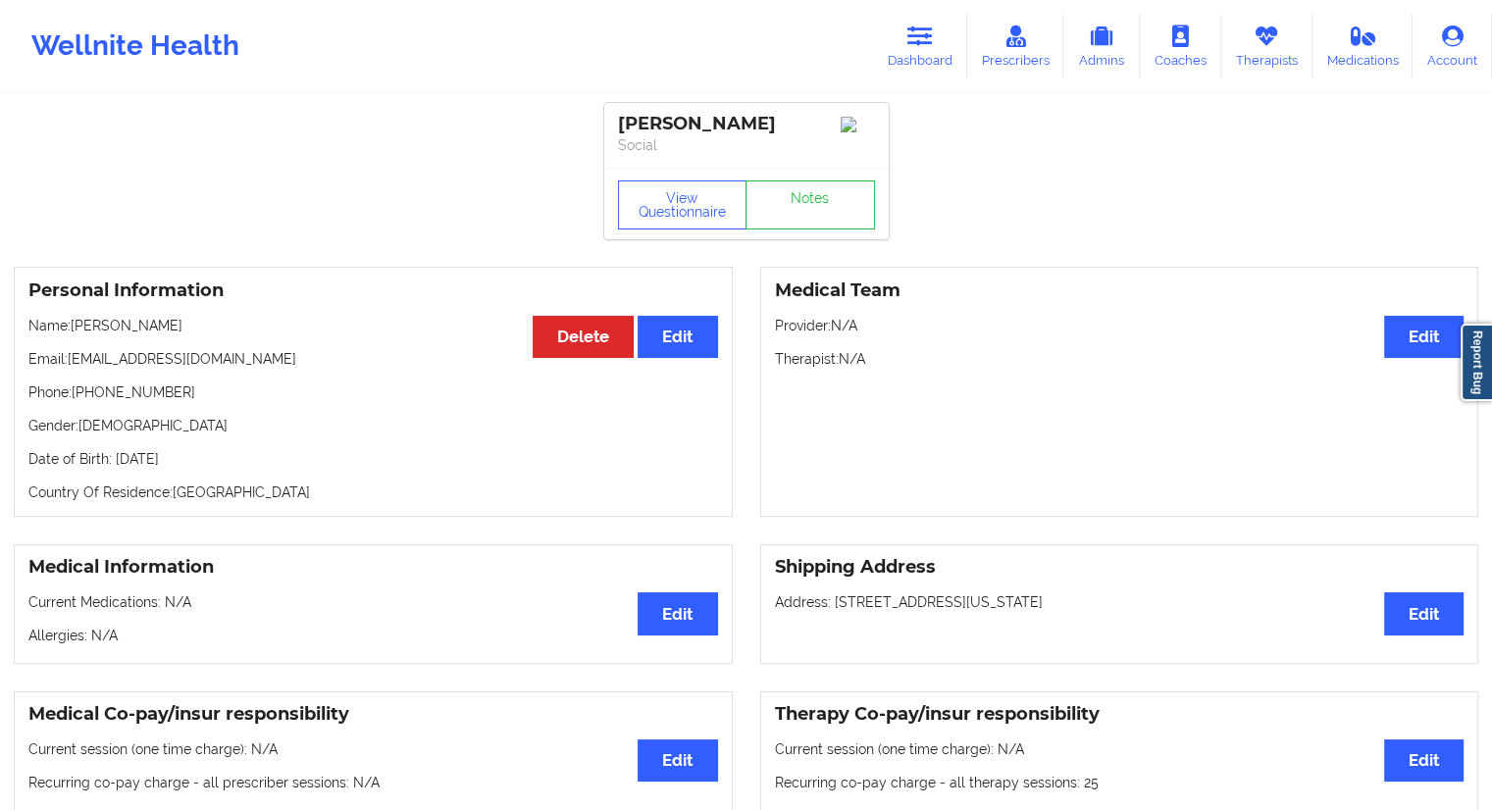
drag, startPoint x: 205, startPoint y: 327, endPoint x: 76, endPoint y: 324, distance: 129.5
click at [76, 324] on p "Name: [PERSON_NAME]" at bounding box center [373, 326] width 690 height 20
drag, startPoint x: 210, startPoint y: 387, endPoint x: 74, endPoint y: 393, distance: 136.6
click at [74, 393] on div "Personal Information Edit Delete Name: [PERSON_NAME] Email: [EMAIL_ADDRESS][DOM…" at bounding box center [373, 392] width 719 height 250
drag, startPoint x: 135, startPoint y: 329, endPoint x: 78, endPoint y: 329, distance: 57.9
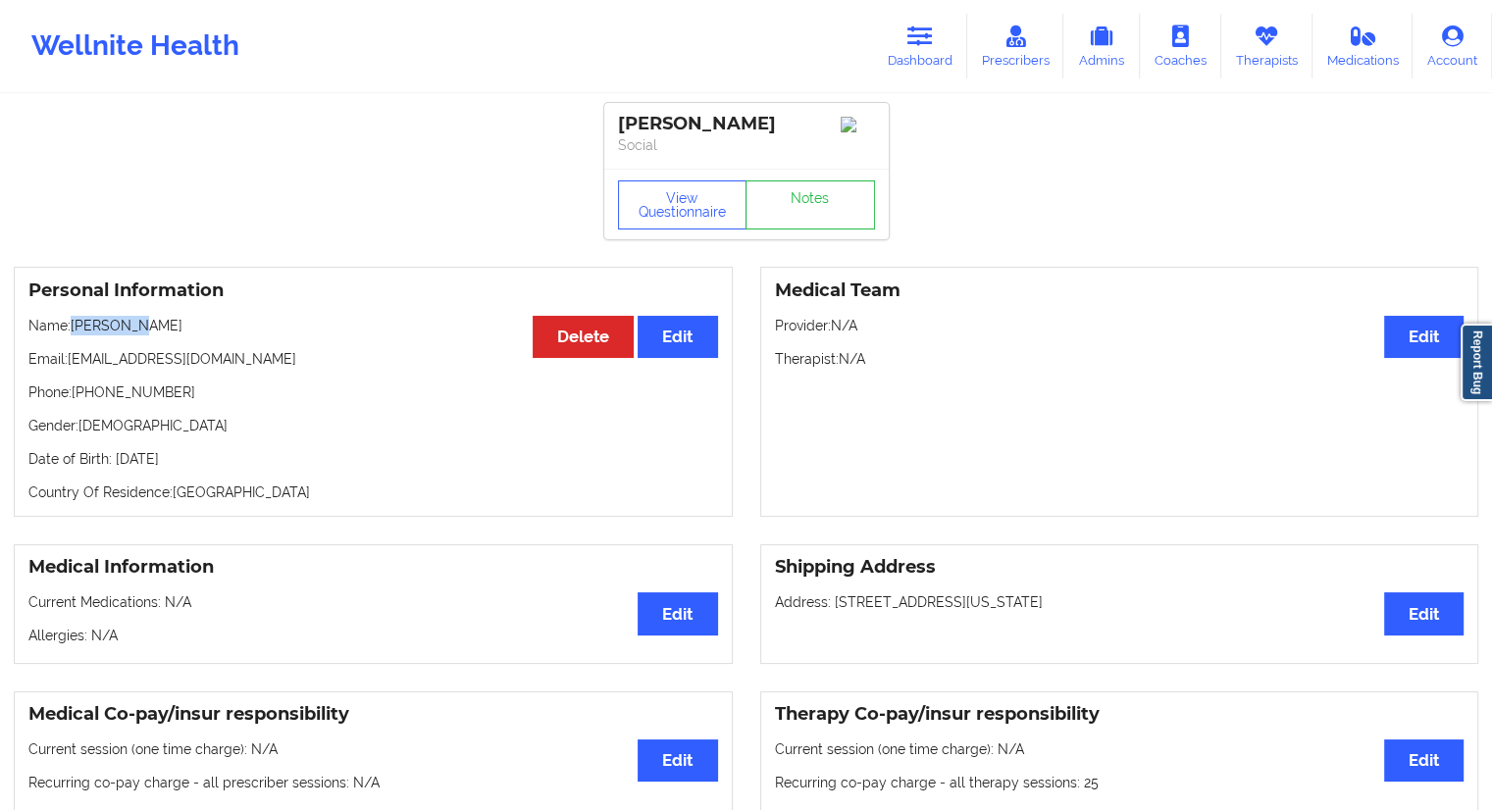
click at [78, 329] on p "Name: [PERSON_NAME]" at bounding box center [373, 326] width 690 height 20
drag, startPoint x: 902, startPoint y: 50, endPoint x: 867, endPoint y: 68, distance: 38.6
click at [902, 50] on link "Dashboard" at bounding box center [920, 46] width 94 height 65
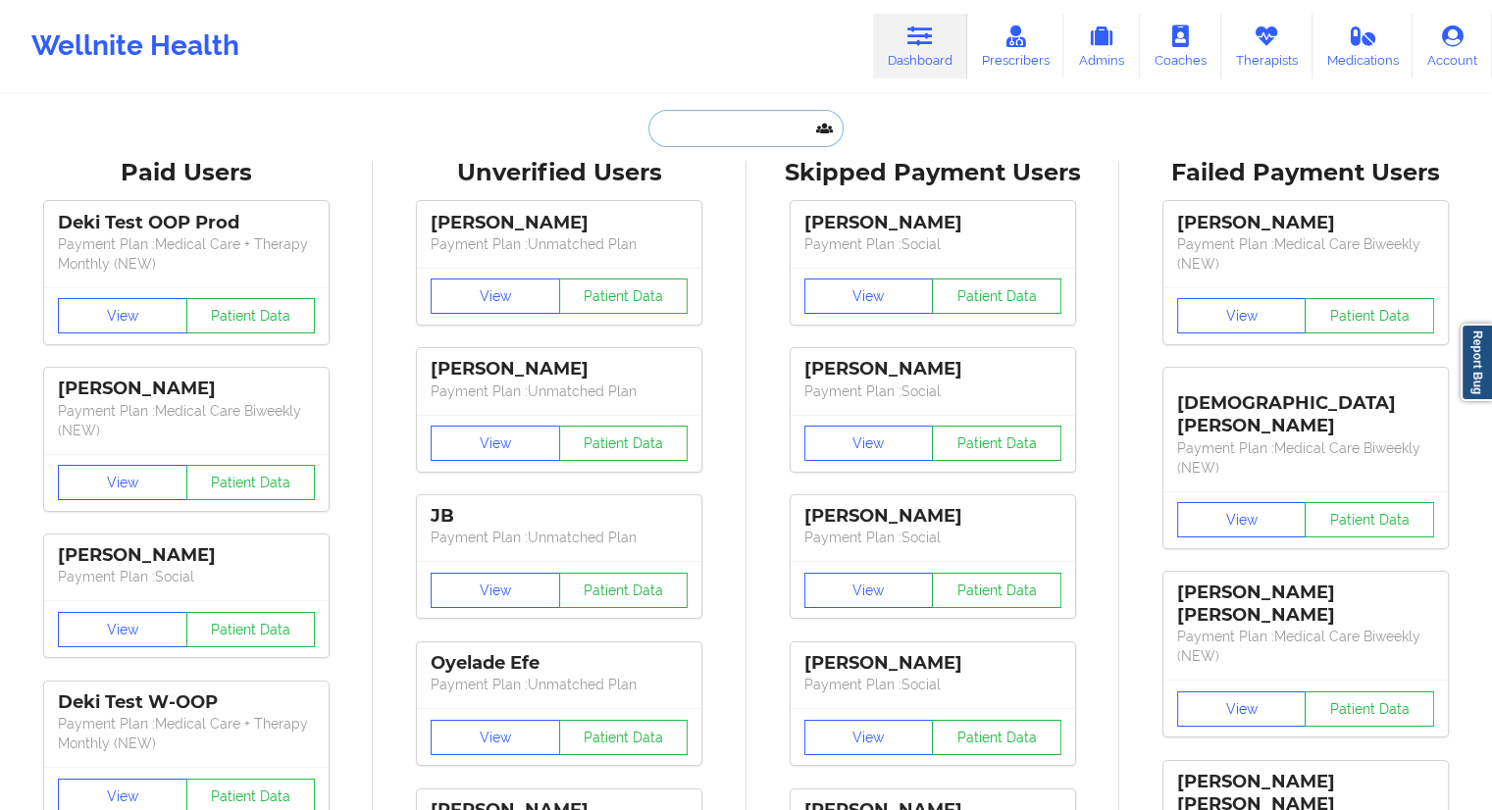
click at [721, 126] on input "text" at bounding box center [746, 128] width 194 height 37
paste input "[EMAIL_ADDRESS][DOMAIN_NAME]"
type input "[EMAIL_ADDRESS][DOMAIN_NAME]"
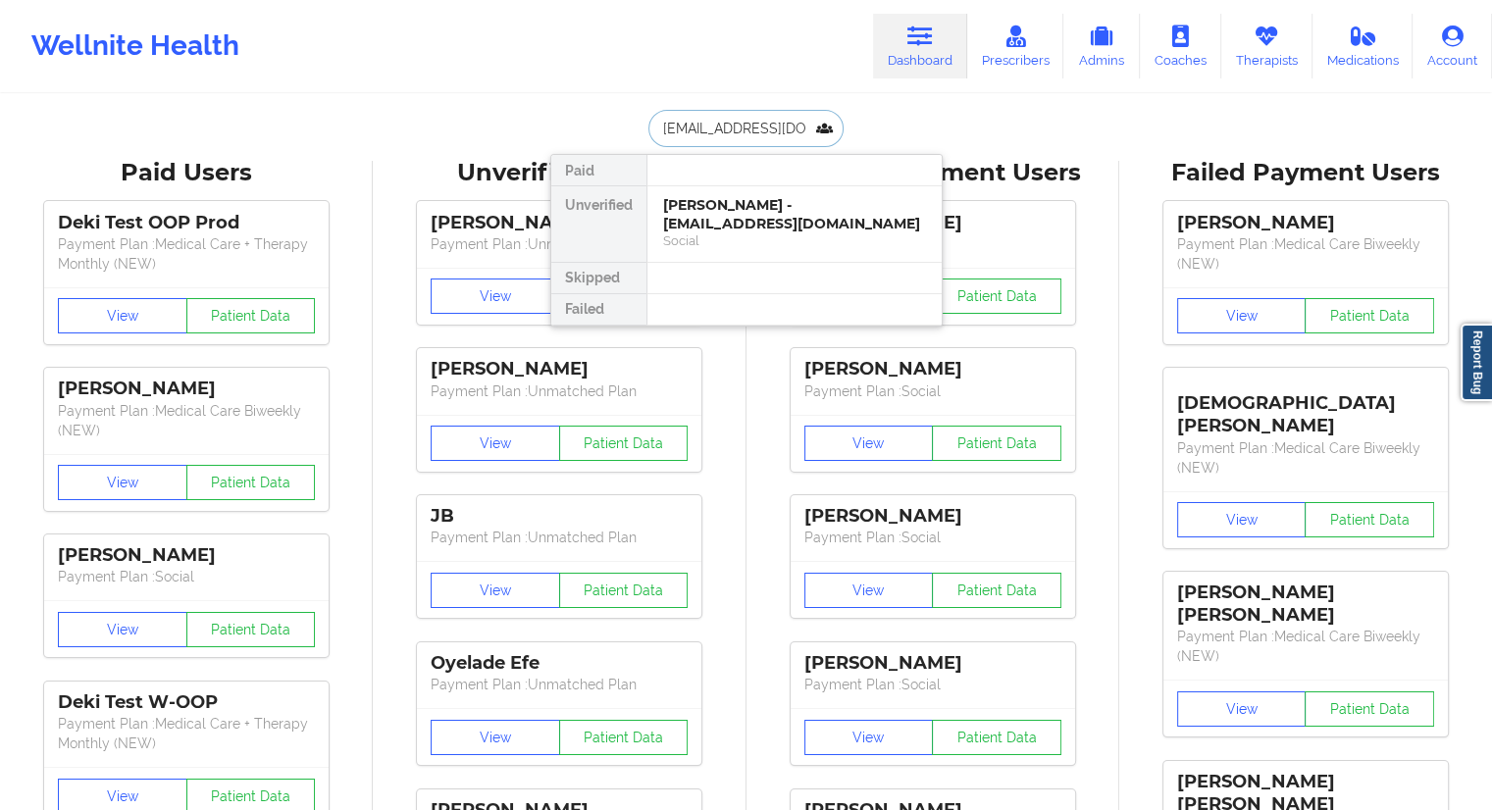
scroll to position [0, 30]
click at [722, 246] on div "Social" at bounding box center [794, 241] width 263 height 17
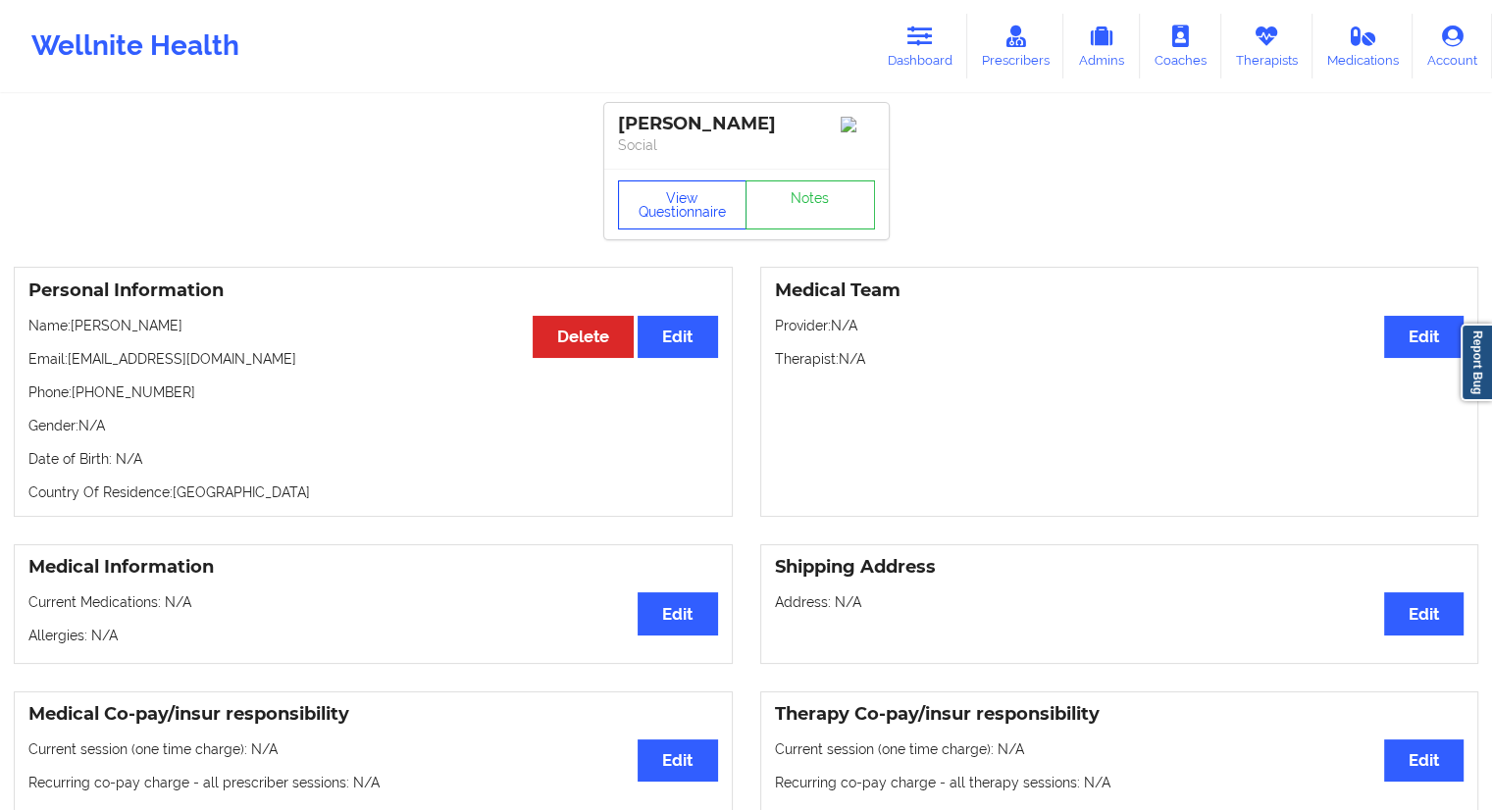
click at [703, 215] on button "View Questionnaire" at bounding box center [683, 205] width 130 height 49
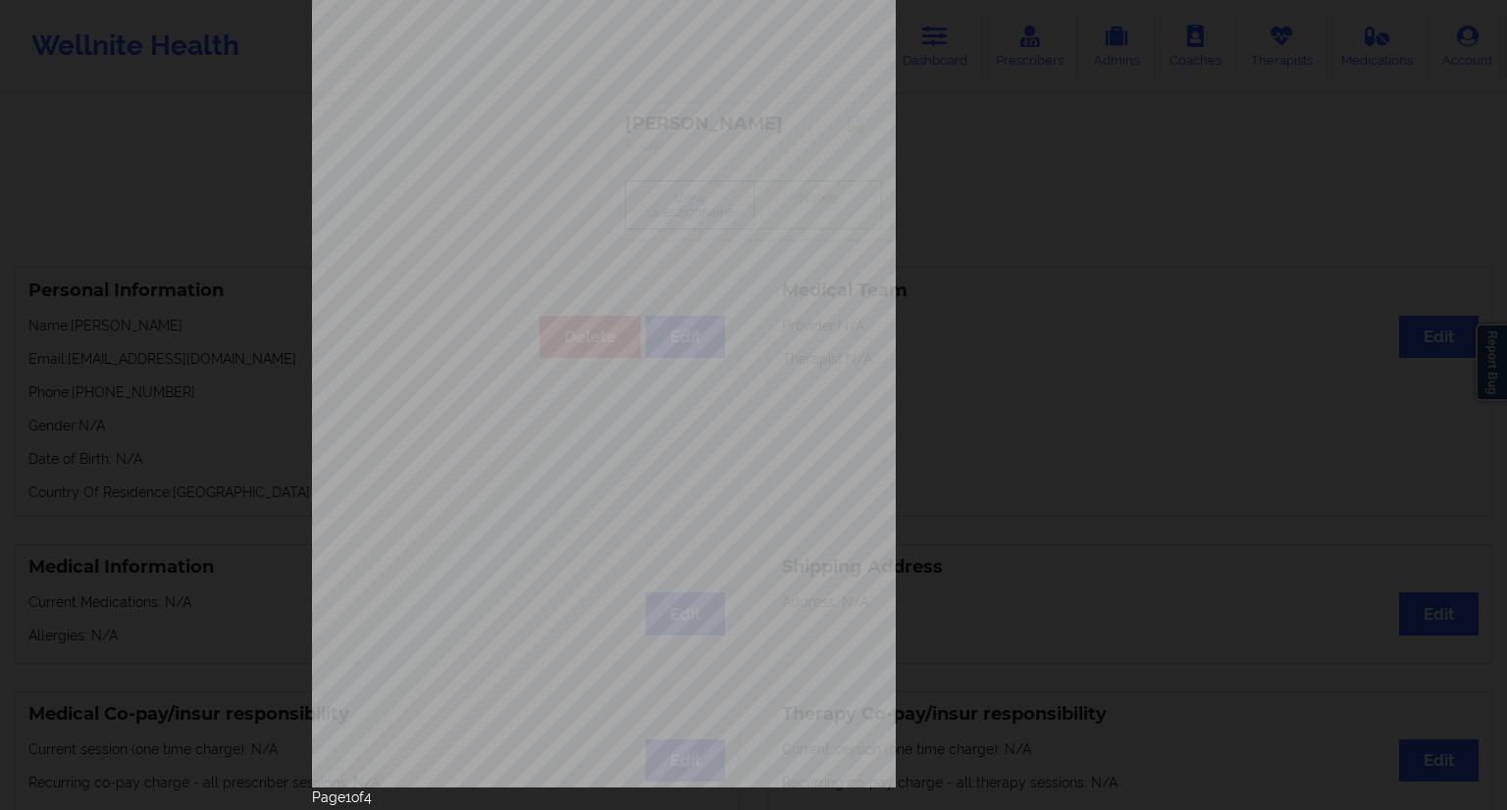
scroll to position [126, 0]
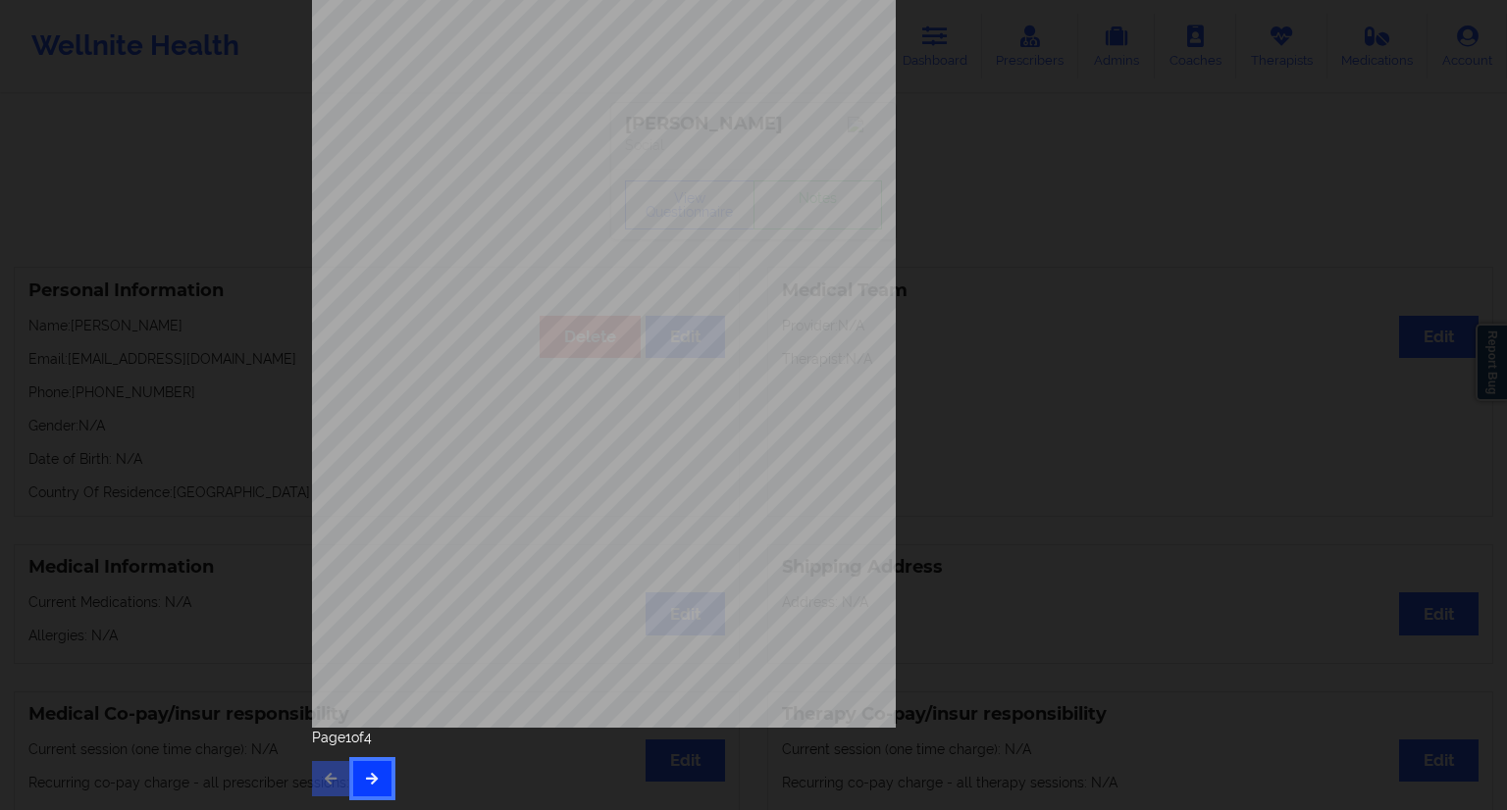
click at [379, 766] on button "button" at bounding box center [372, 778] width 38 height 35
click at [381, 753] on div "Page 2 of 4" at bounding box center [753, 762] width 883 height 69
click at [365, 766] on button "button" at bounding box center [372, 778] width 38 height 35
